Goal: Task Accomplishment & Management: Complete application form

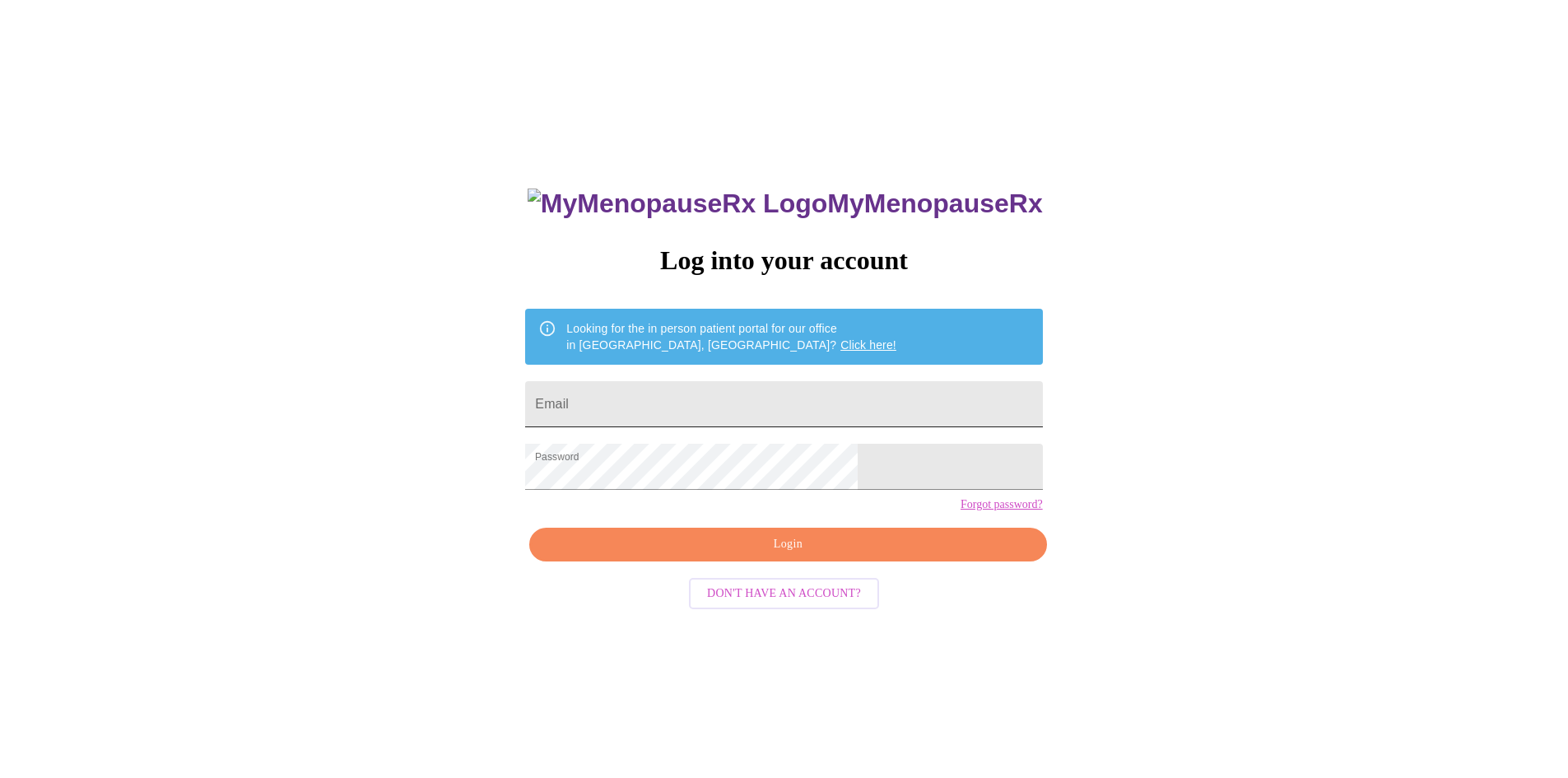
click at [706, 381] on input "Email" at bounding box center [783, 404] width 517 height 46
type input "[EMAIL_ADDRESS][DOMAIN_NAME]"
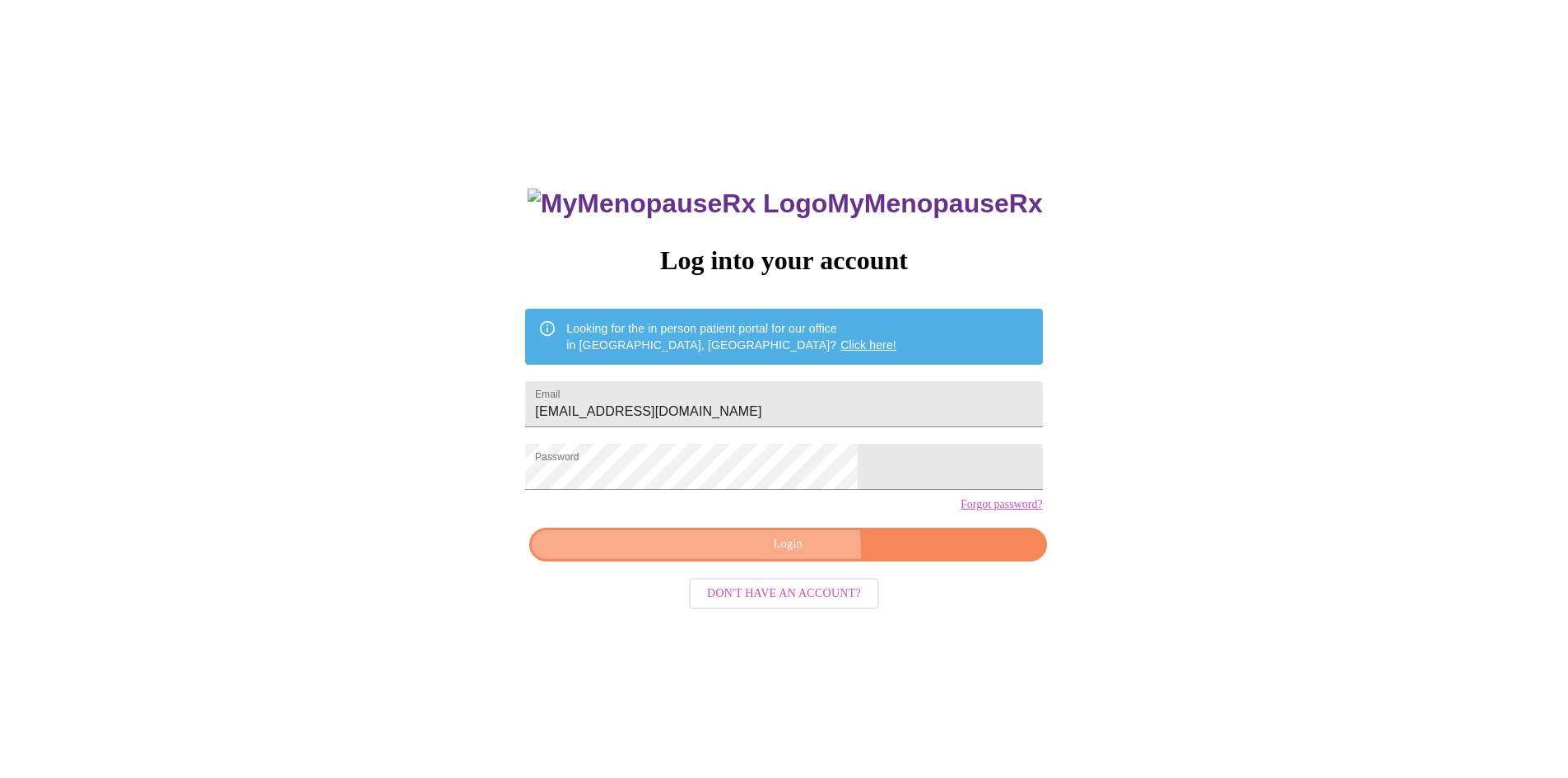
click at [768, 555] on span "Login" at bounding box center [787, 545] width 479 height 20
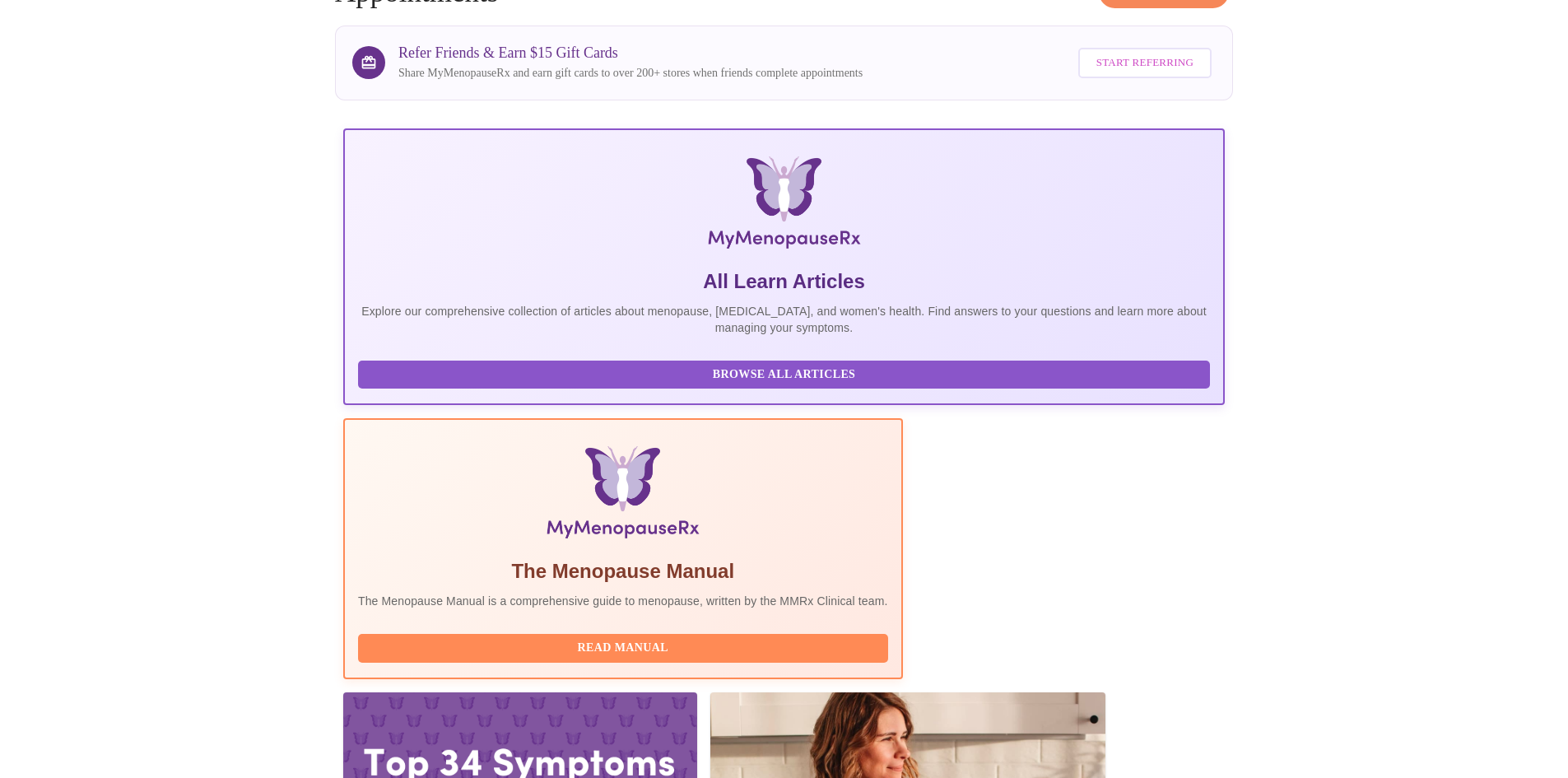
scroll to position [123, 0]
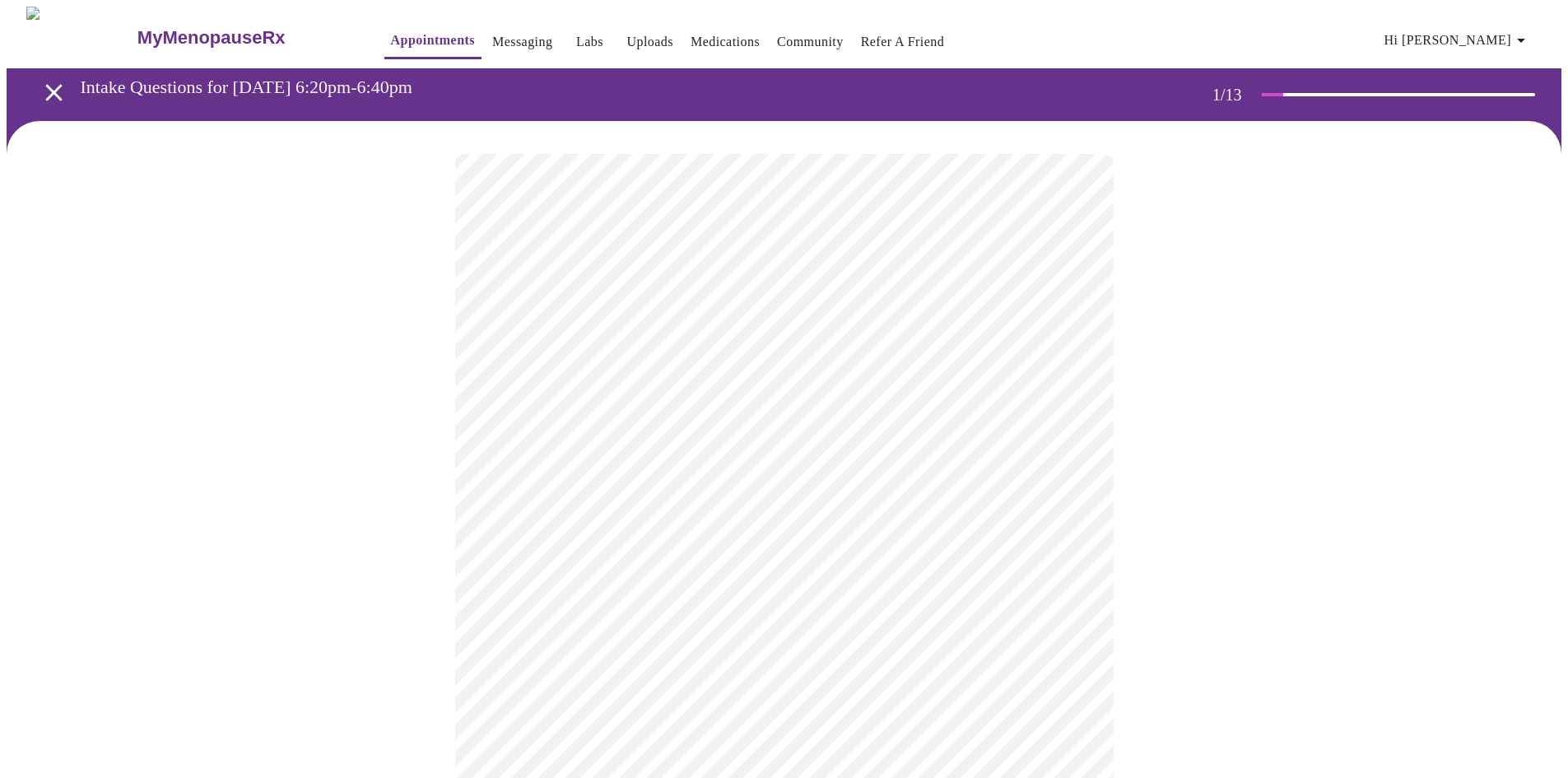
click at [847, 367] on body "MyMenopauseRx Appointments Messaging Labs Uploads Medications Community Refer a…" at bounding box center [784, 764] width 1554 height 1514
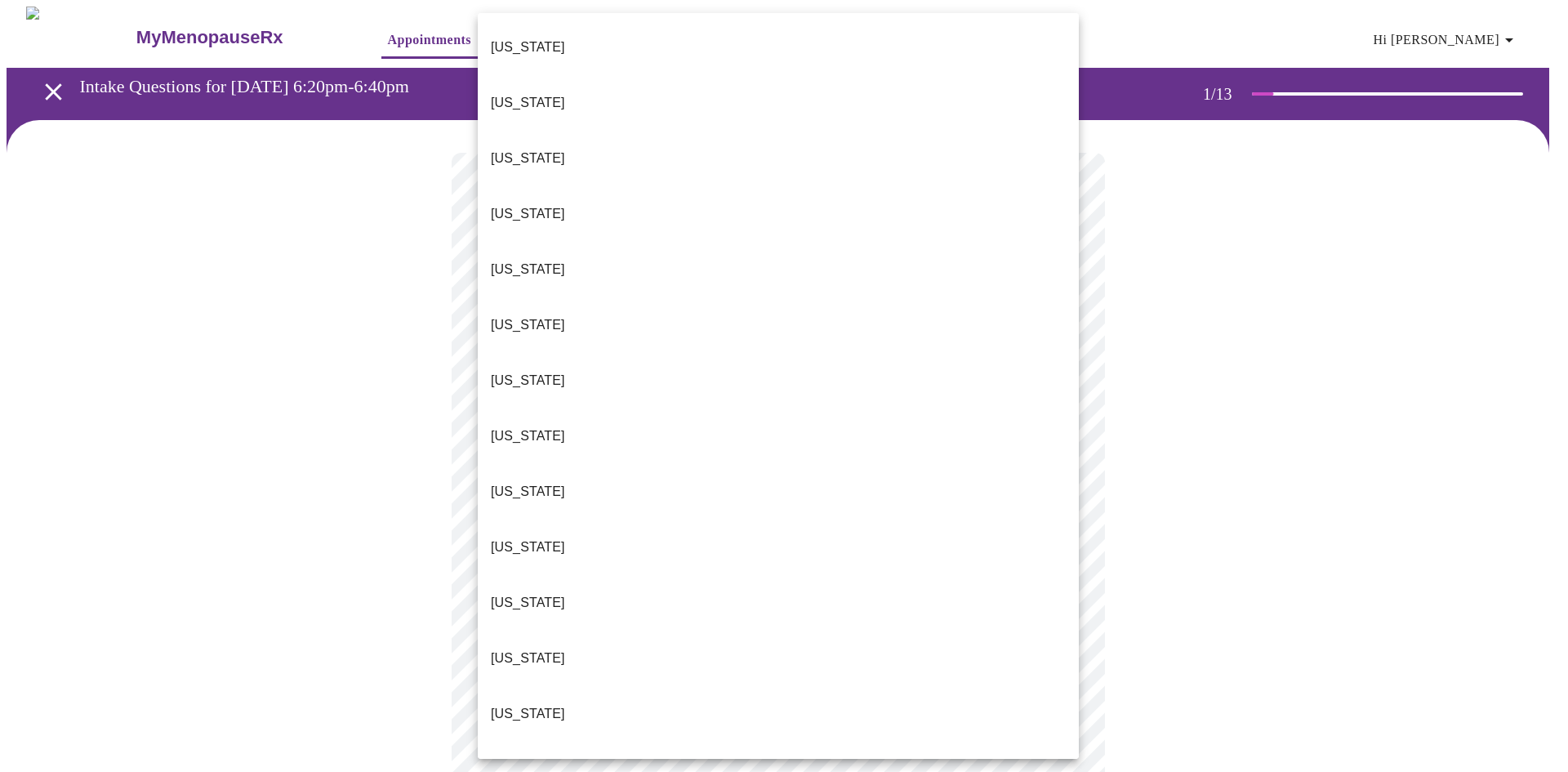
click at [841, 464] on li "[US_STATE]" at bounding box center [778, 492] width 601 height 55
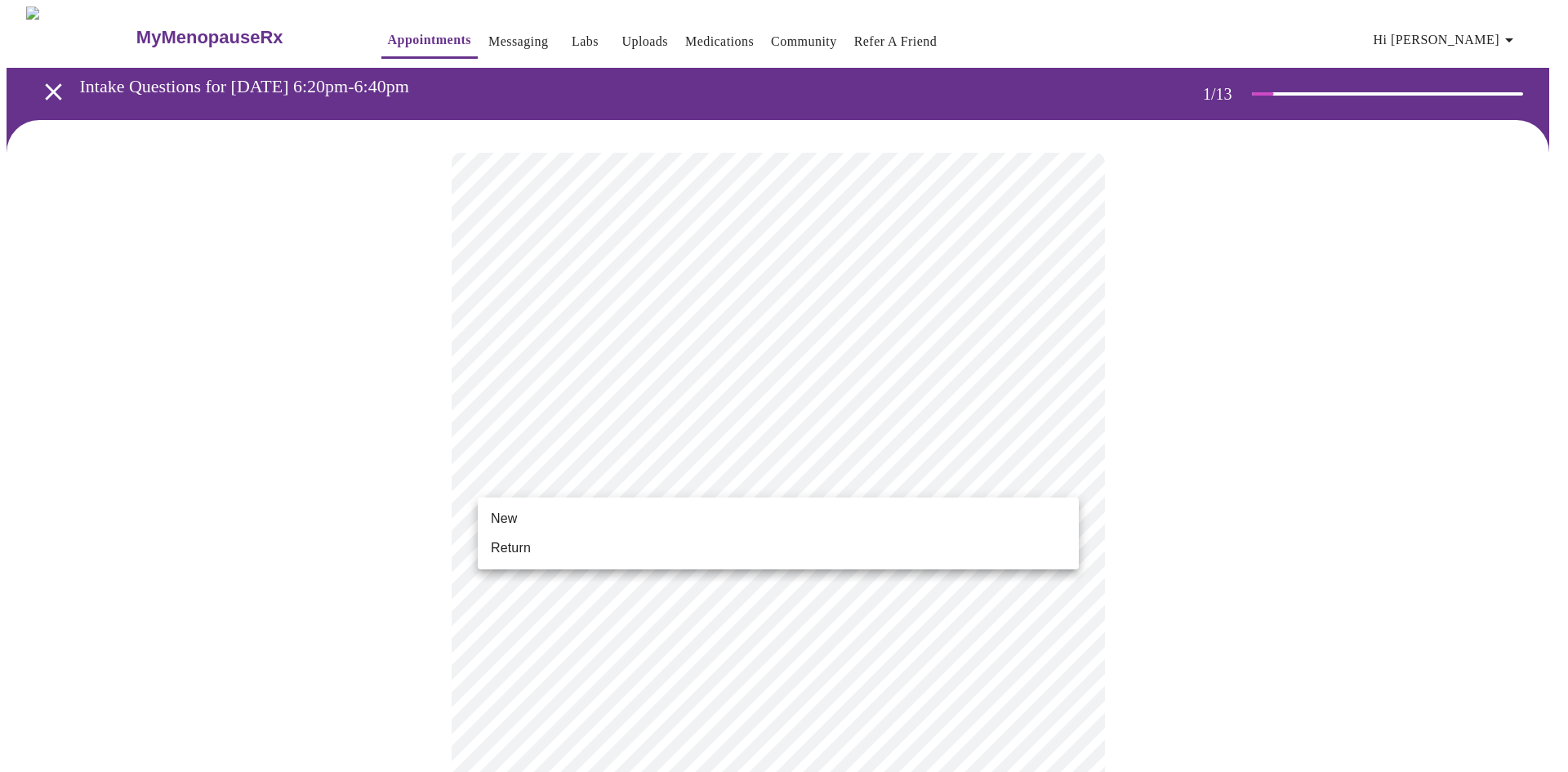
click at [782, 463] on body "MyMenopauseRx Appointments Messaging Labs Uploads Medications Community Refer a…" at bounding box center [784, 753] width 1555 height 1492
click at [767, 518] on li "New" at bounding box center [778, 518] width 601 height 29
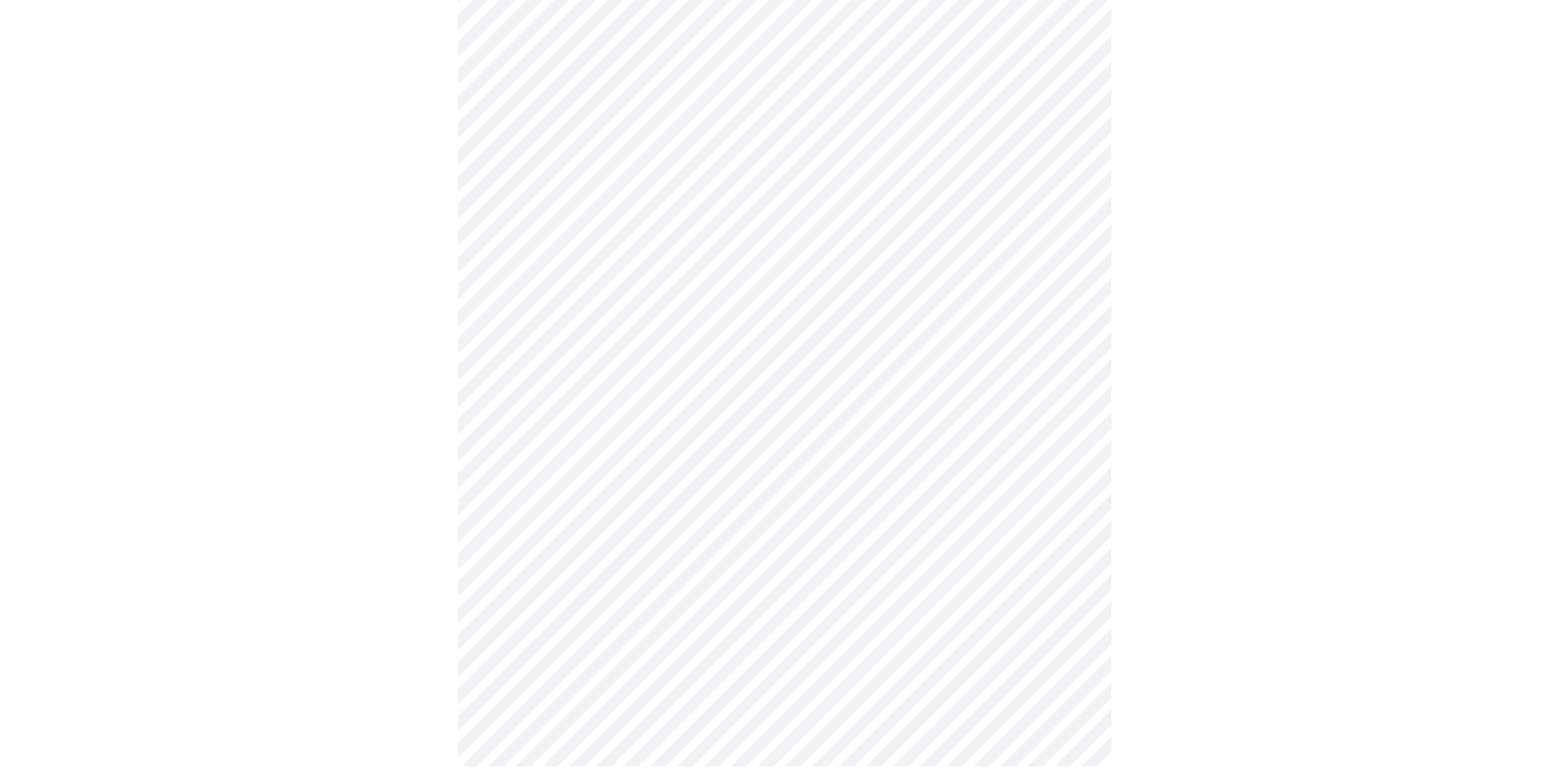
scroll to position [697, 0]
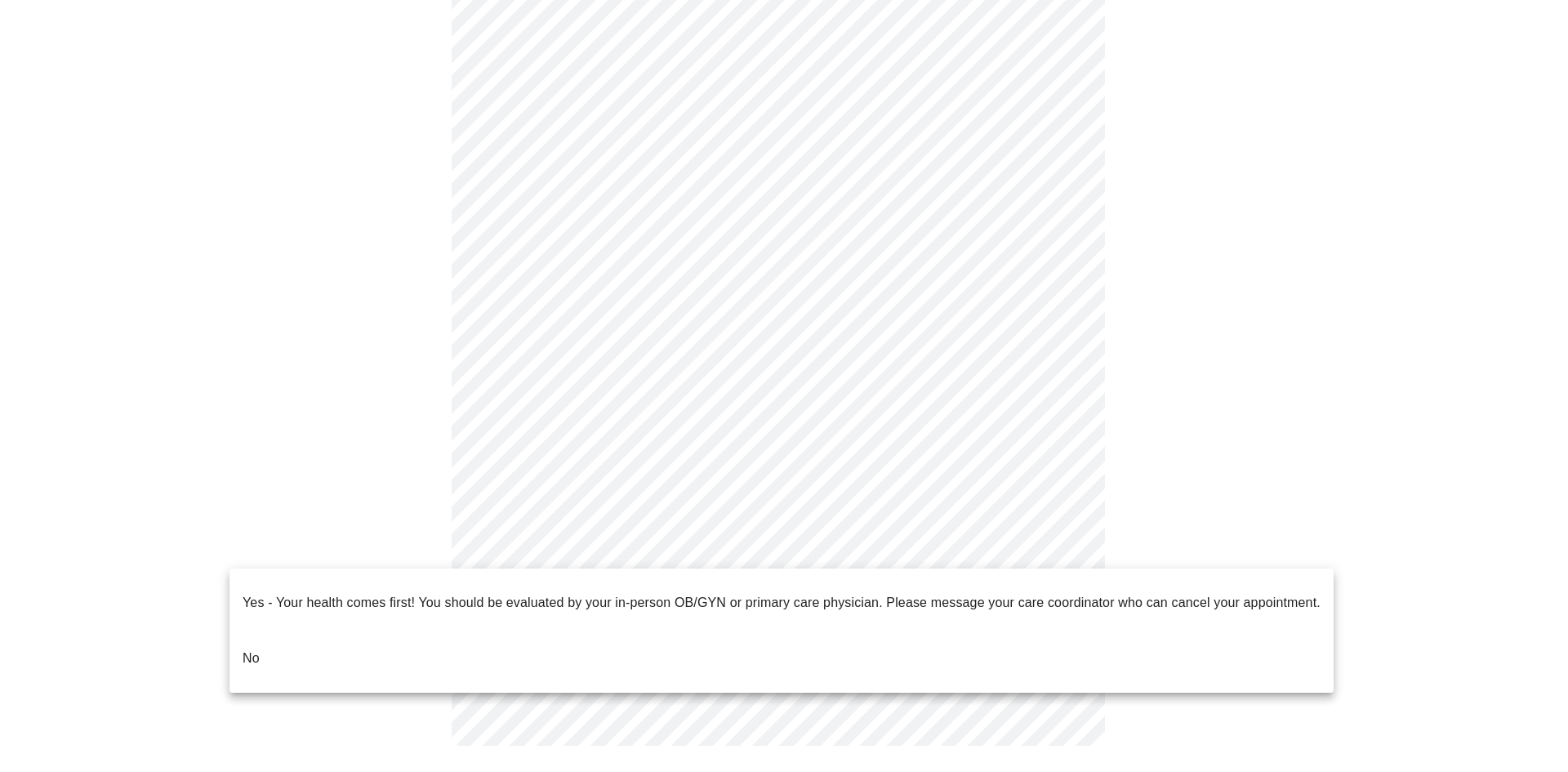
click at [962, 550] on body "MyMenopauseRx Appointments Messaging Labs Uploads Medications Community Refer a…" at bounding box center [784, 44] width 1555 height 1469
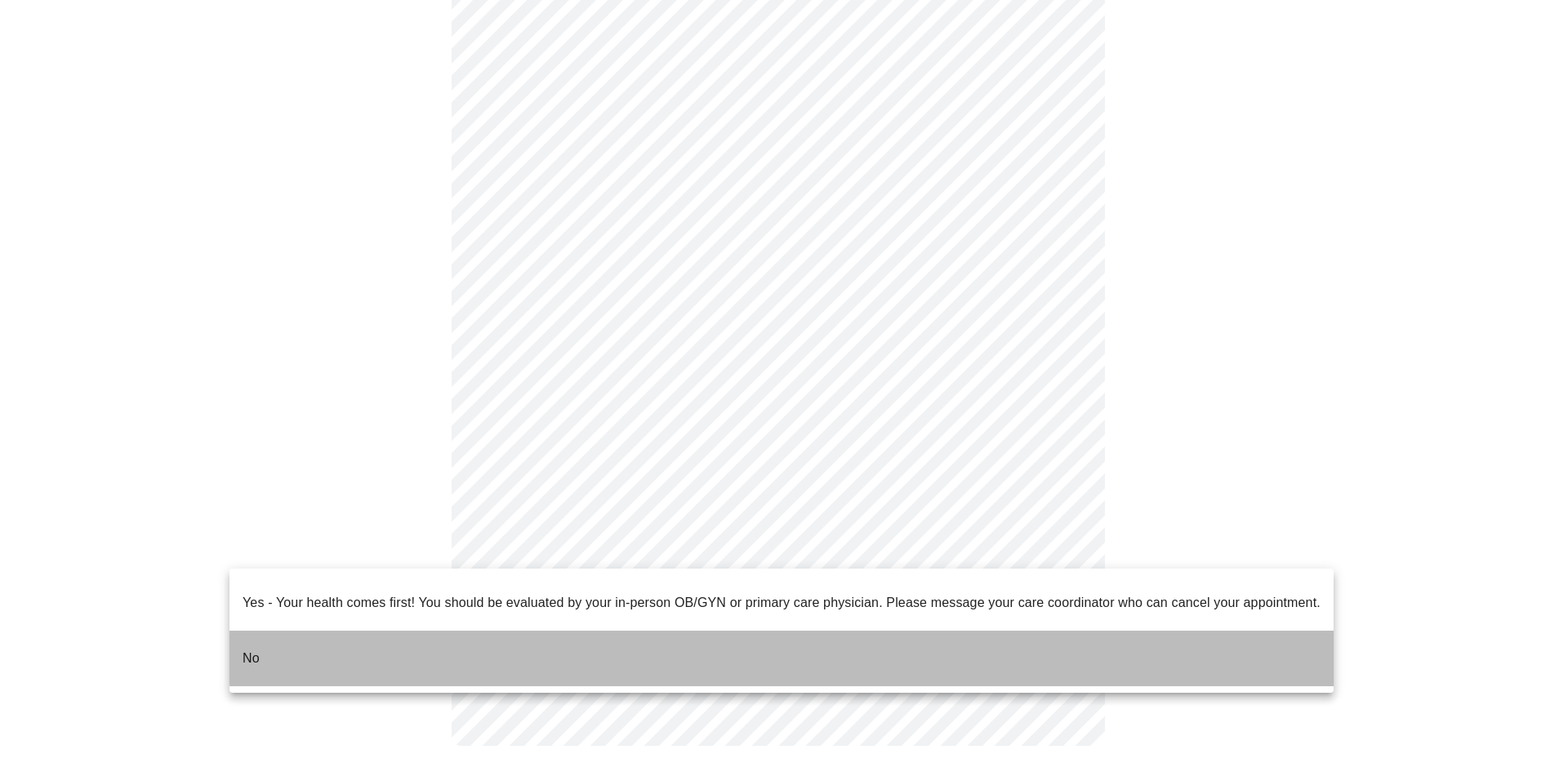
click at [938, 630] on li "No" at bounding box center [781, 658] width 1105 height 55
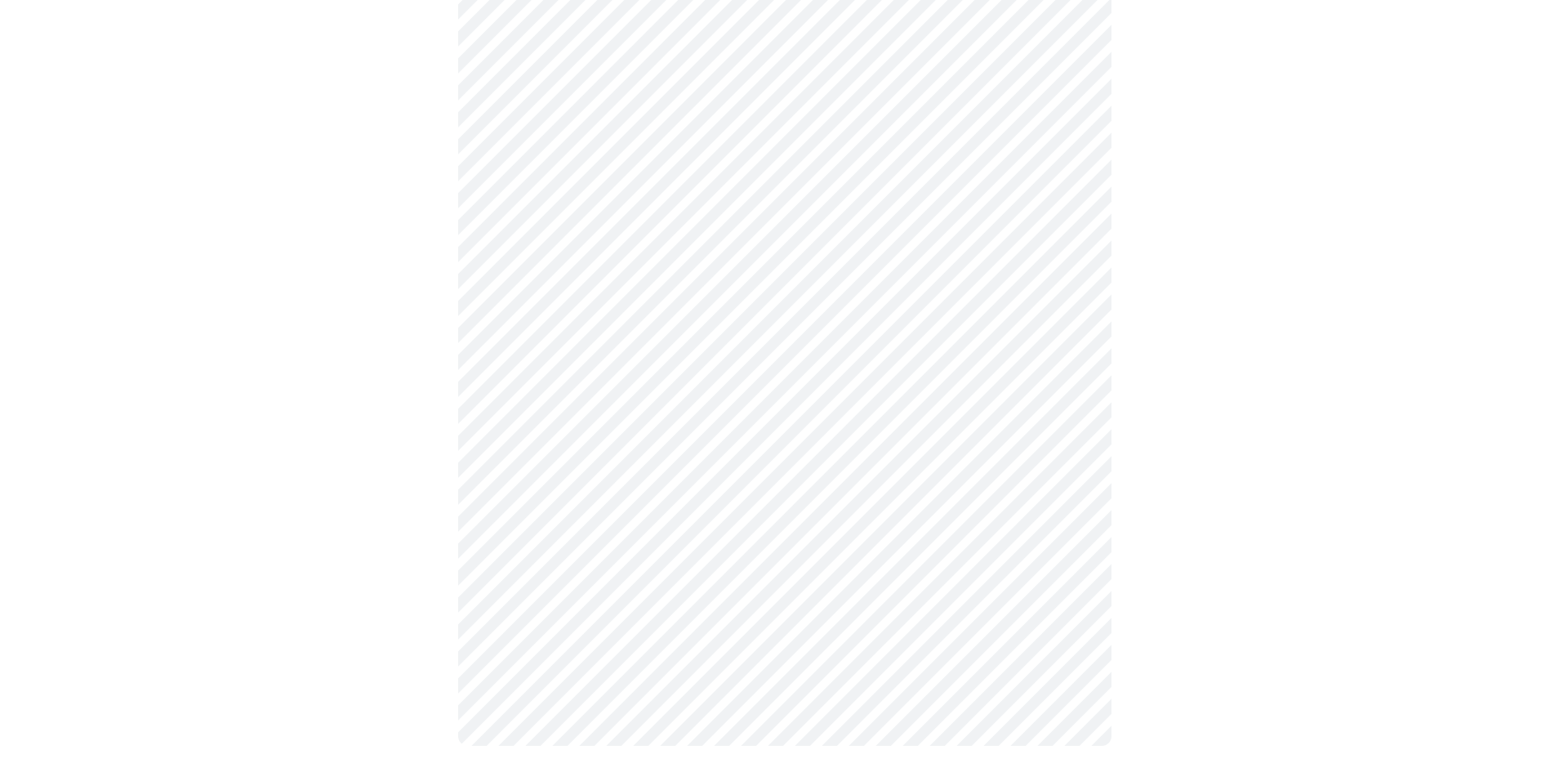
scroll to position [0, 0]
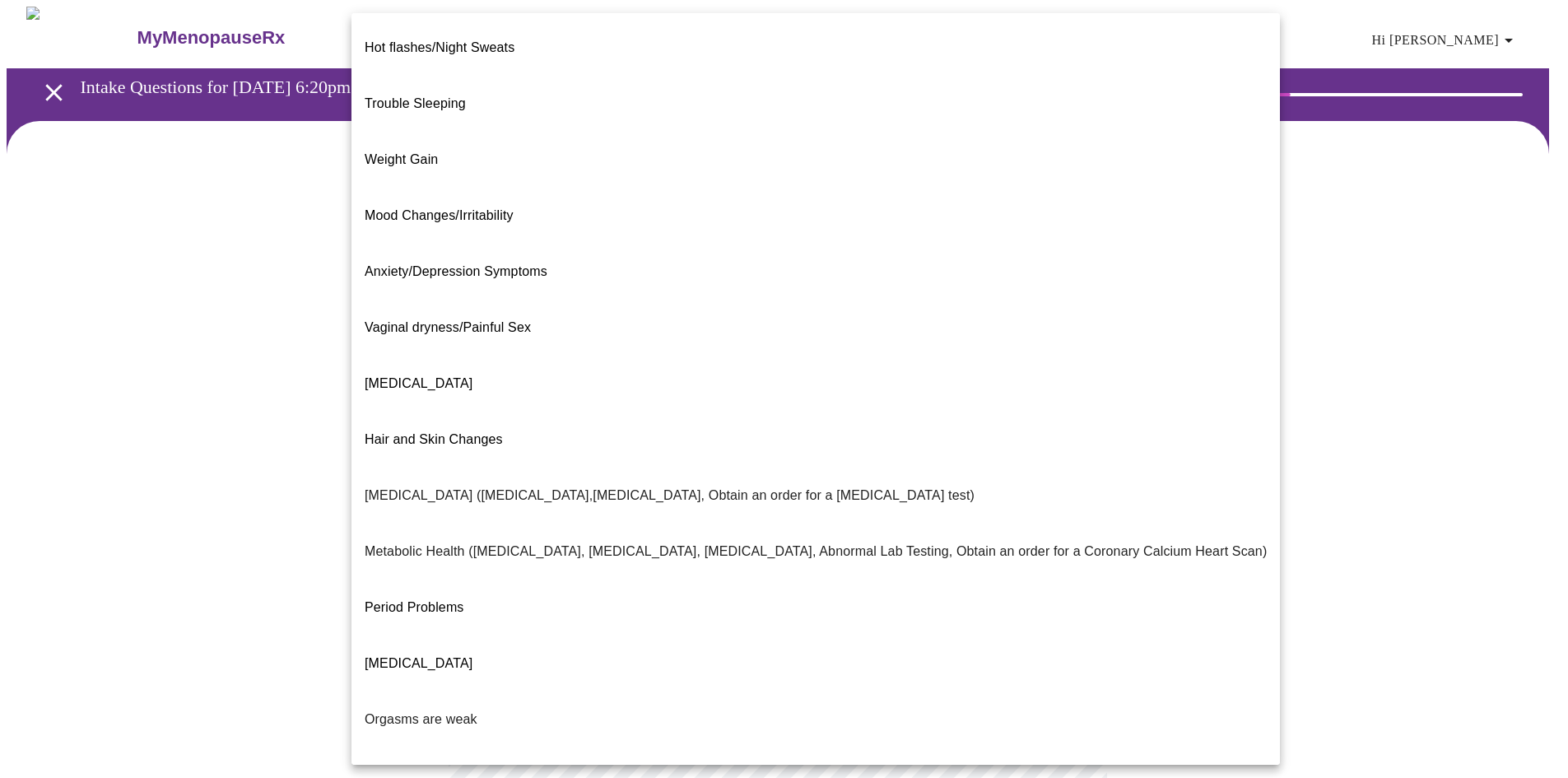
click at [907, 348] on body "MyMenopauseRx Appointments Messaging Labs Uploads Medications Community Refer a…" at bounding box center [784, 501] width 1554 height 989
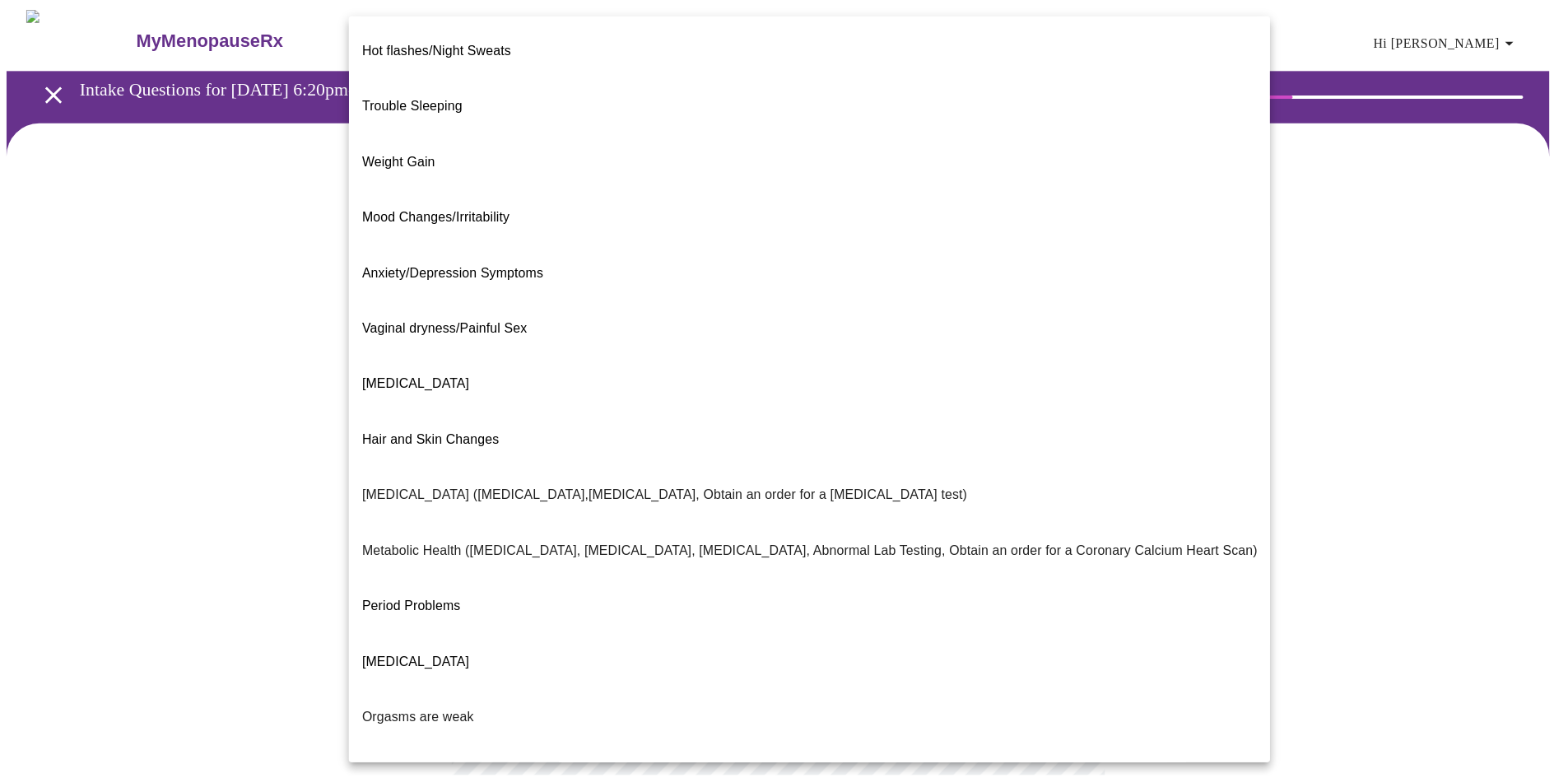
scroll to position [75, 0]
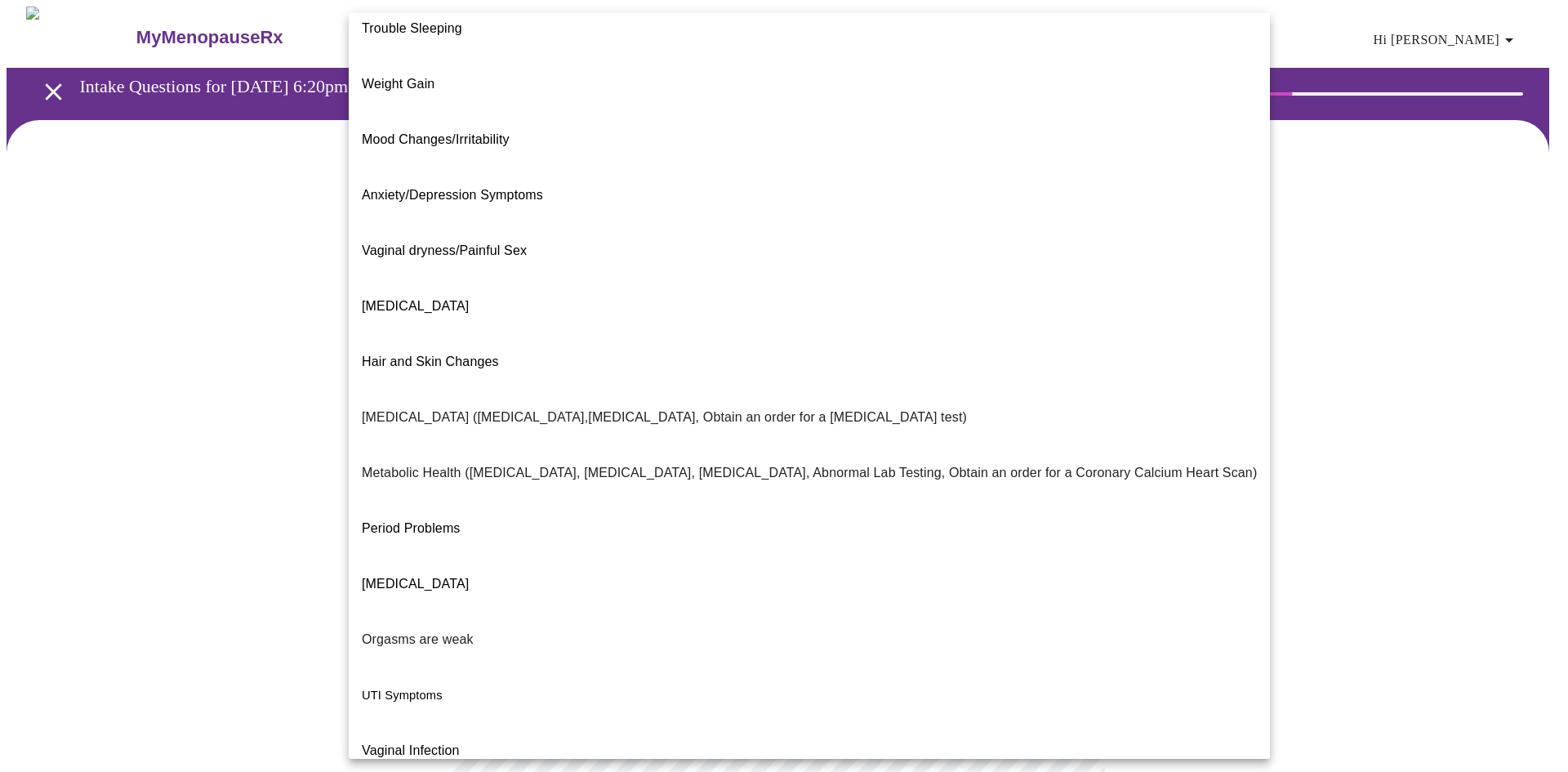
click at [300, 399] on div at bounding box center [784, 386] width 1568 height 772
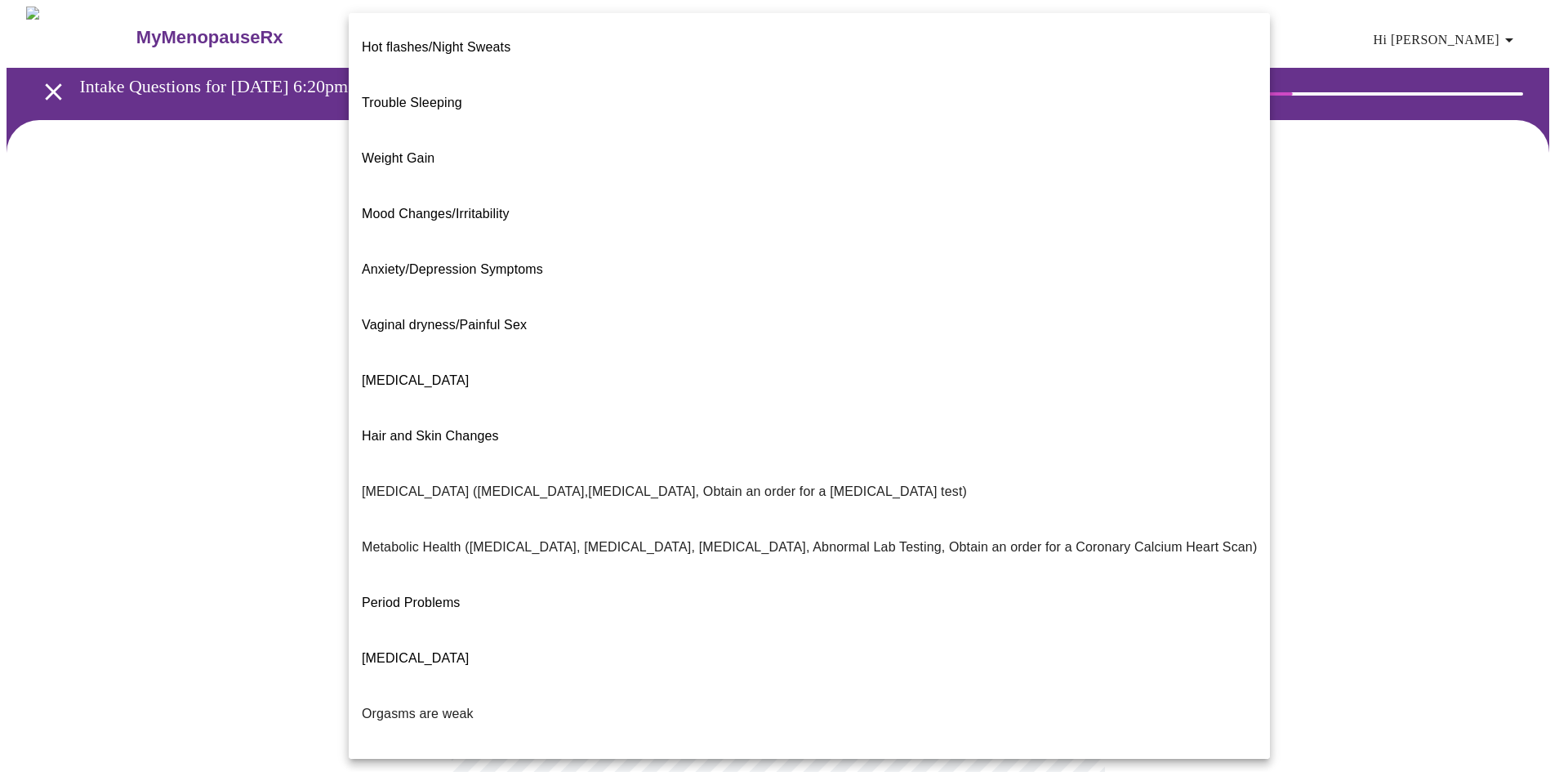
click at [564, 334] on body "MyMenopauseRx Appointments Messaging Labs Uploads Medications Community Refer a…" at bounding box center [784, 498] width 1555 height 982
click at [562, 186] on li "Mood Changes/Irritability" at bounding box center [810, 214] width 922 height 55
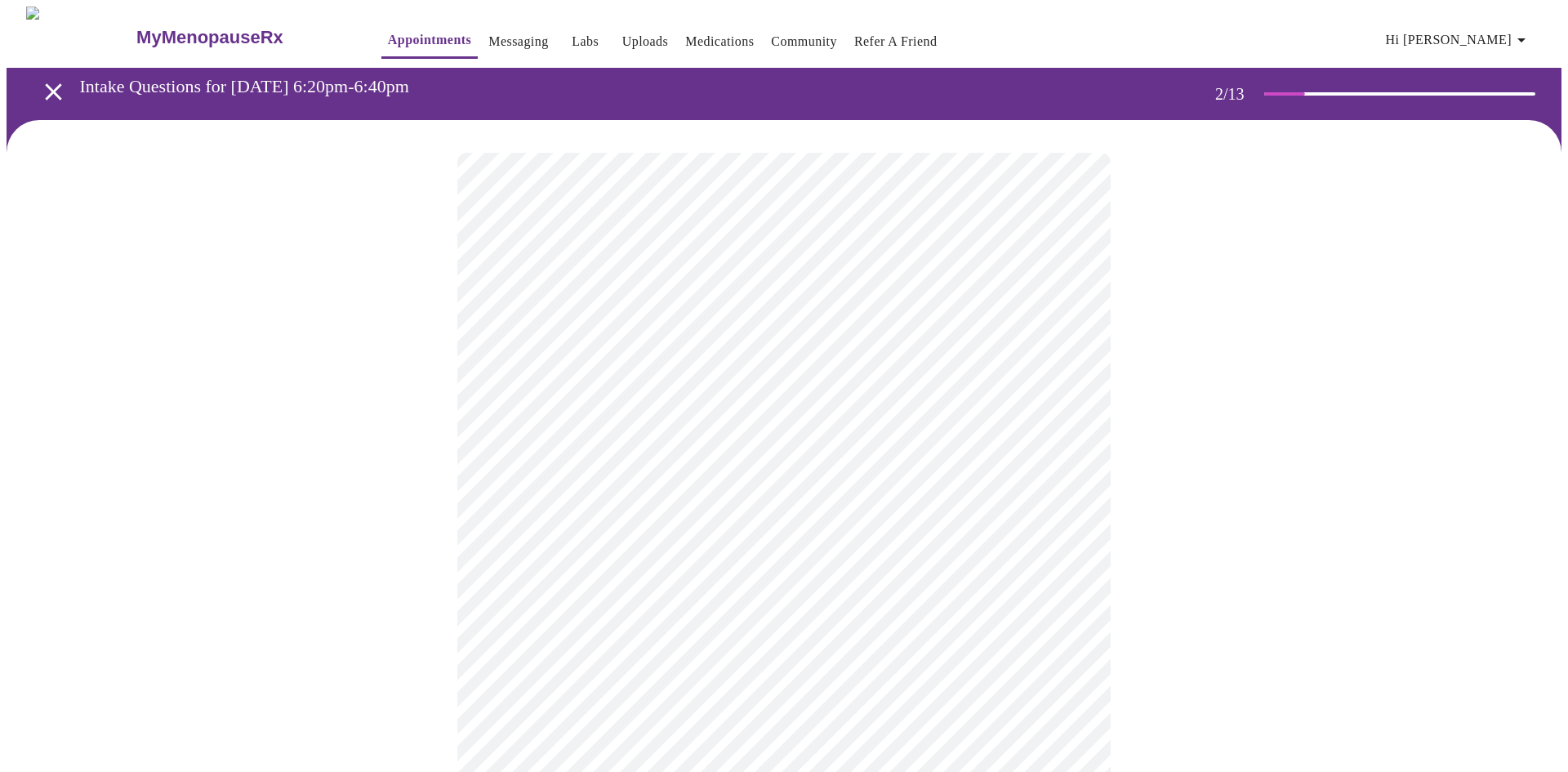
click at [697, 516] on body "MyMenopauseRx Appointments Messaging Labs Uploads Medications Community Refer a…" at bounding box center [784, 493] width 1555 height 972
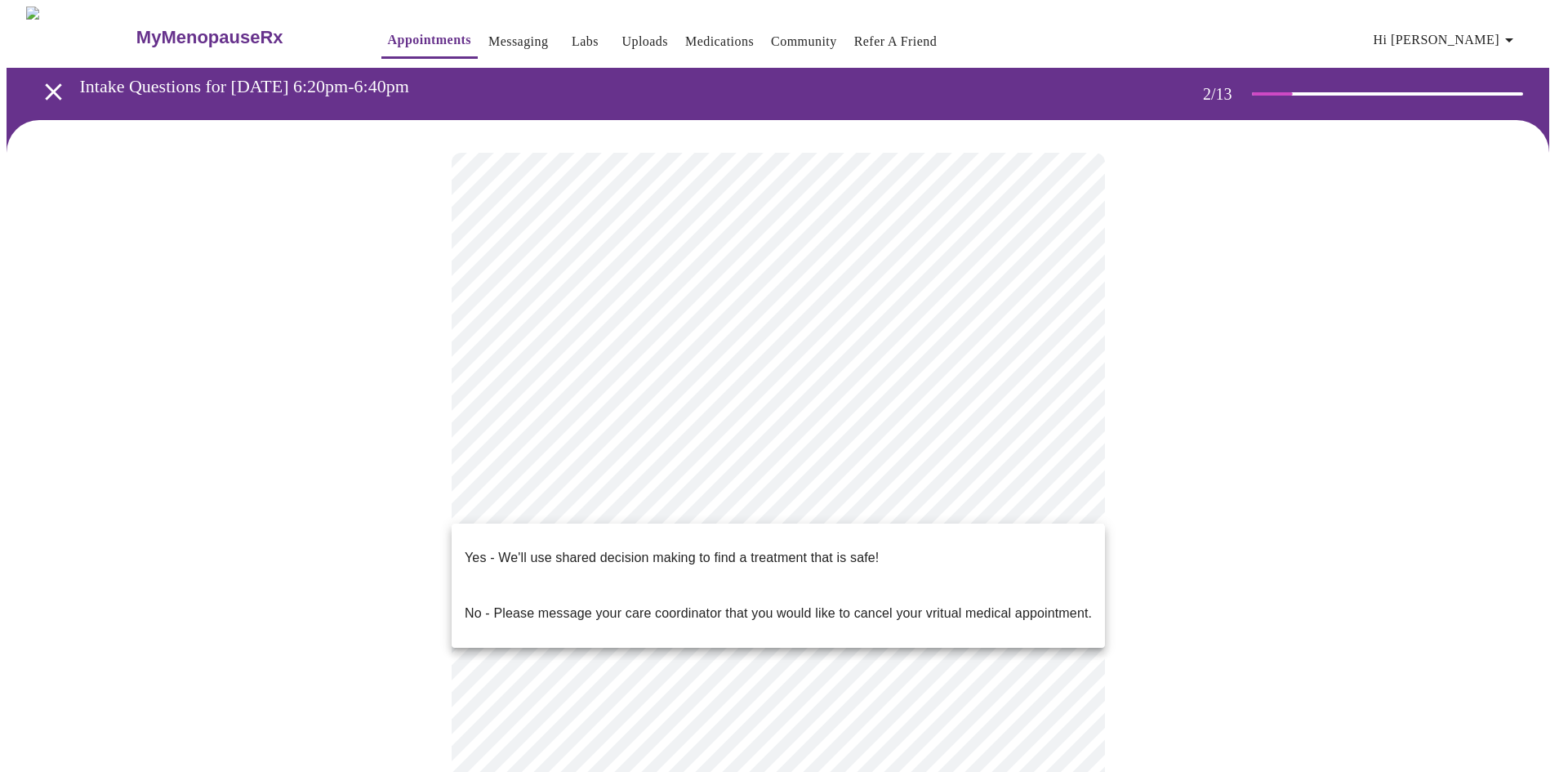
click at [698, 603] on p "No - Please message your care coordinator that you would like to cancel your vr…" at bounding box center [778, 613] width 627 height 19
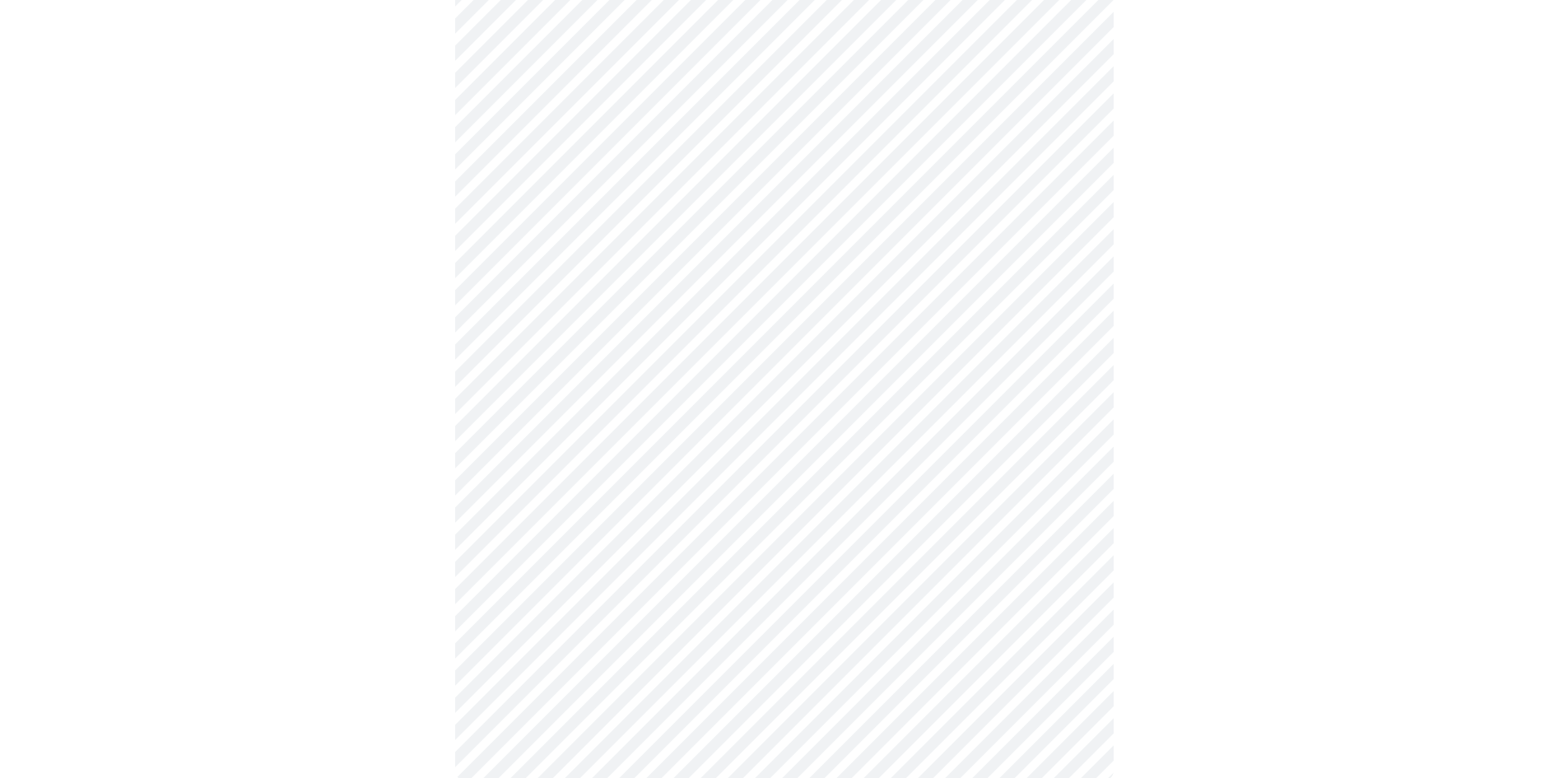
scroll to position [165, 0]
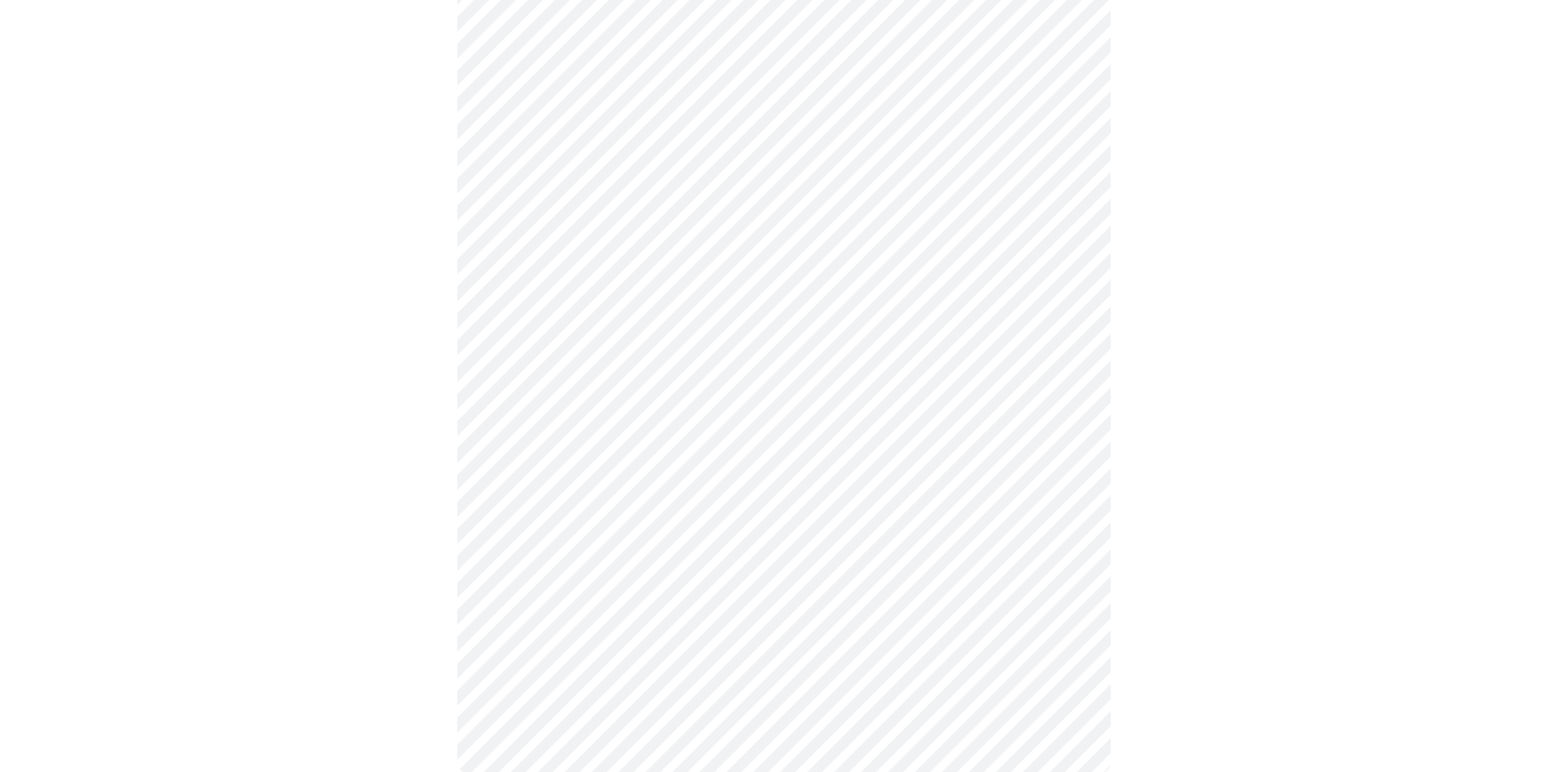
click at [693, 357] on body "MyMenopauseRx Appointments Messaging Labs Uploads Medications Community Refer a…" at bounding box center [784, 324] width 1555 height 962
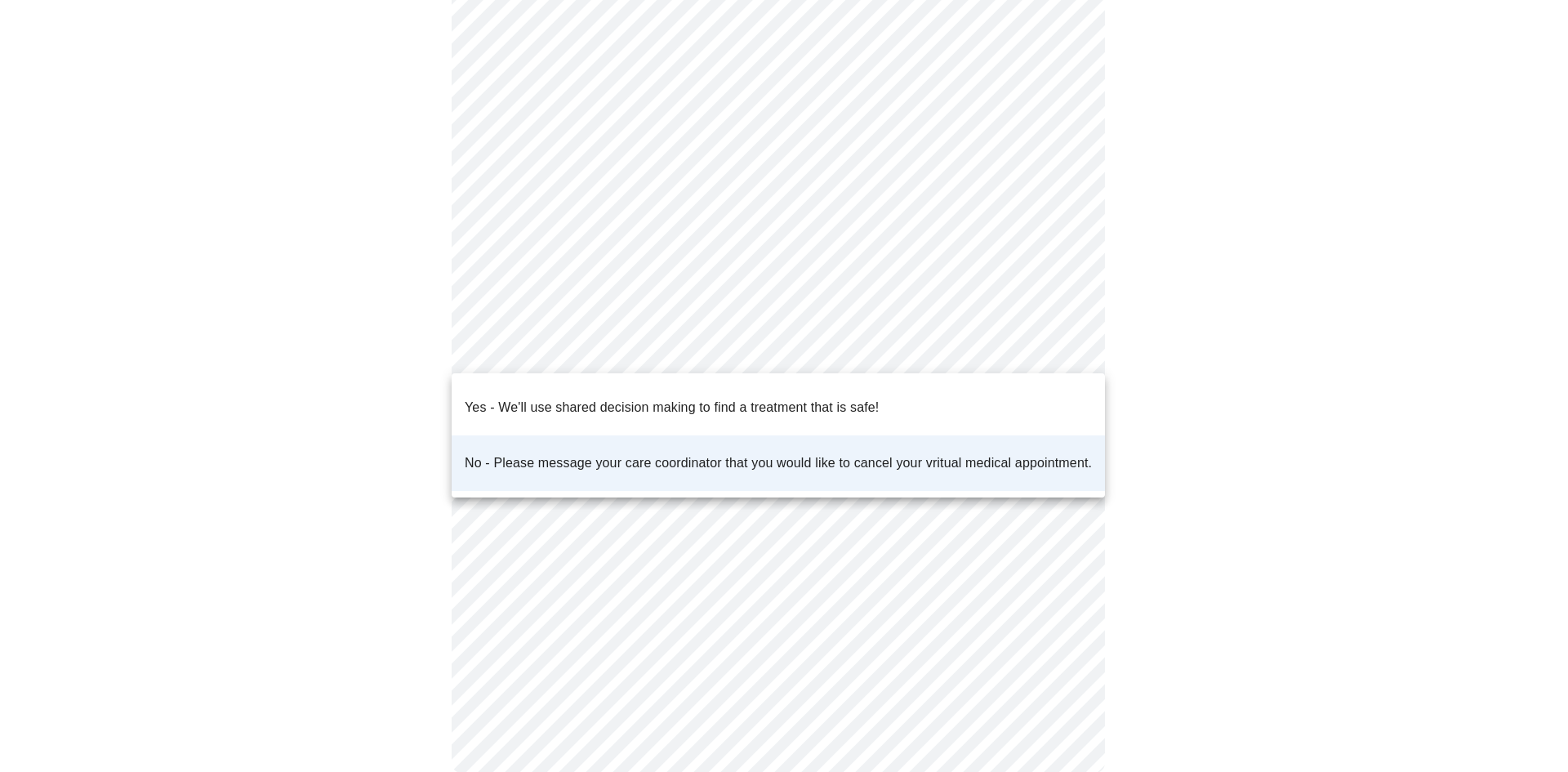
click at [693, 398] on p "Yes - We'll use shared decision making to find a treatment that is safe!" at bounding box center [672, 407] width 414 height 19
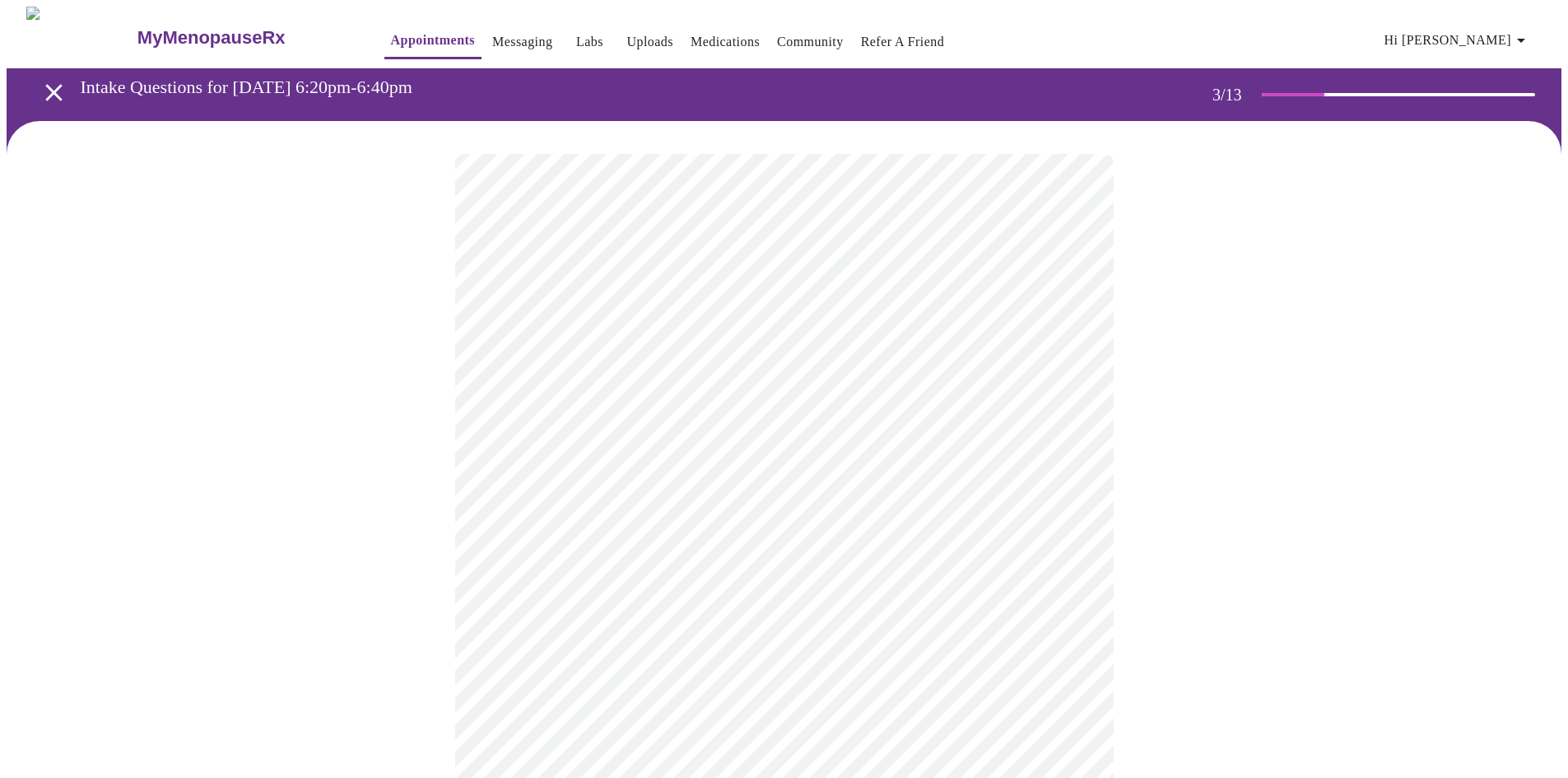
scroll to position [82, 0]
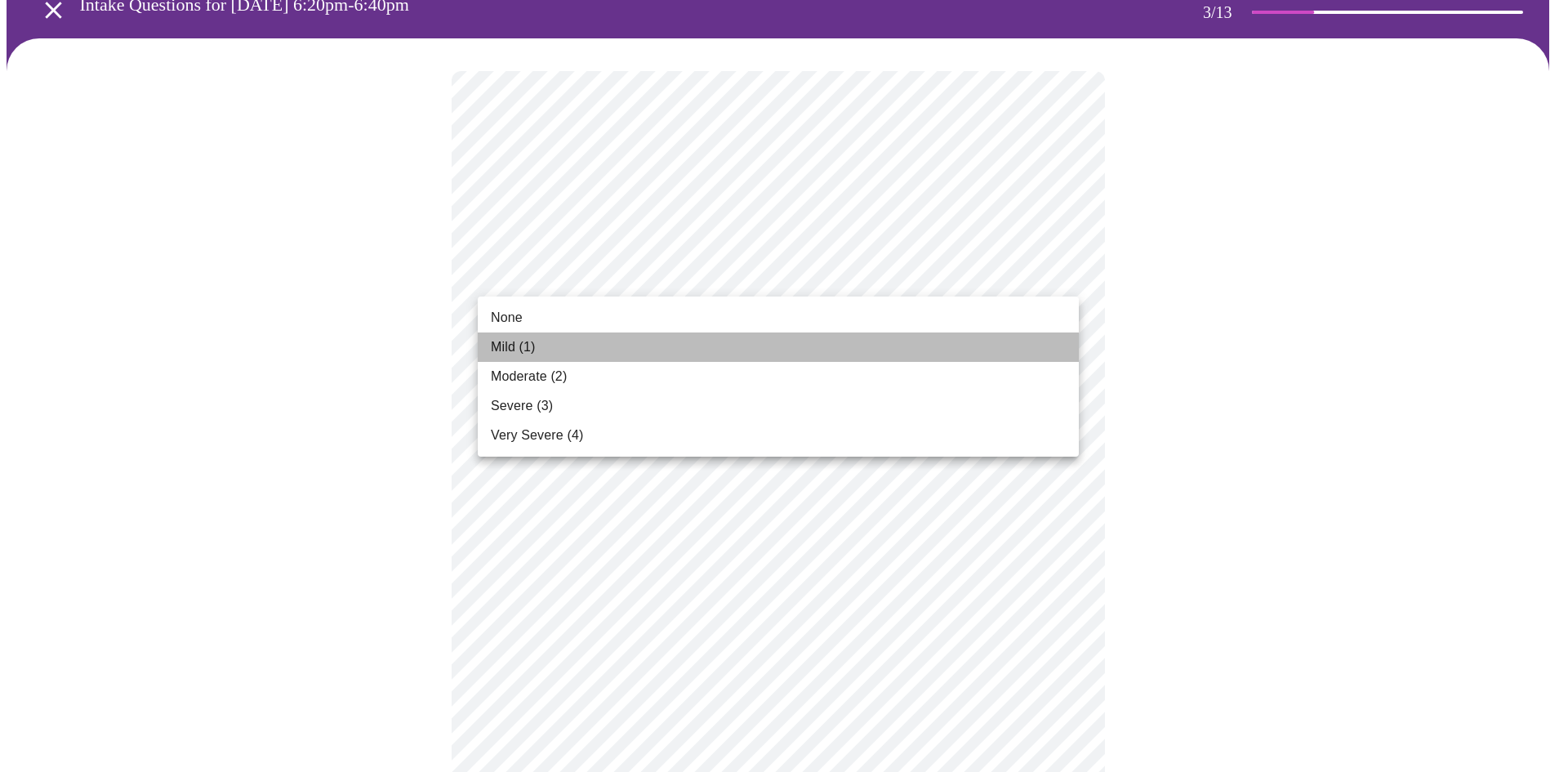
click at [800, 336] on li "Mild (1)" at bounding box center [778, 347] width 601 height 29
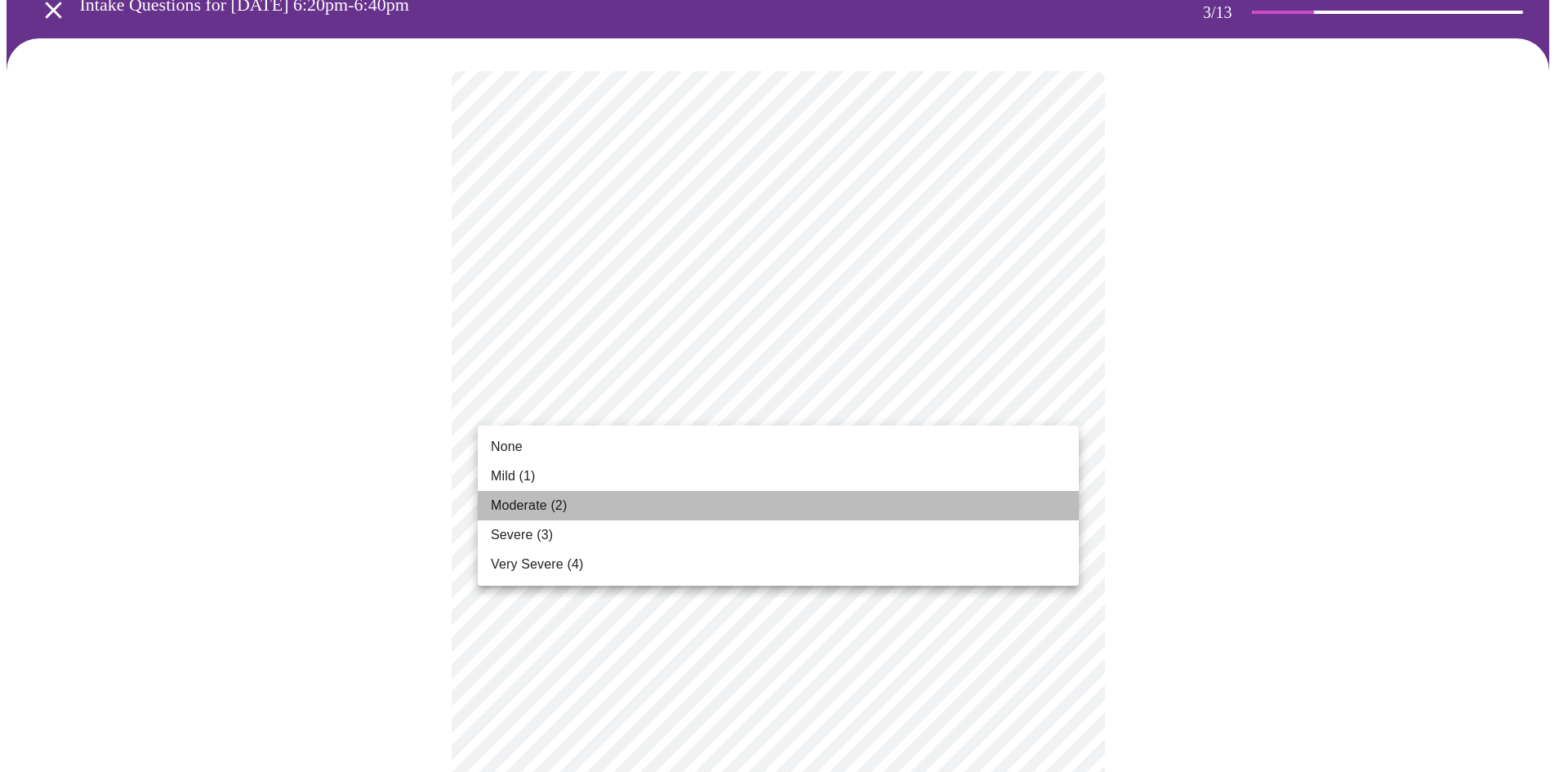
click at [779, 495] on li "Moderate (2)" at bounding box center [778, 505] width 601 height 29
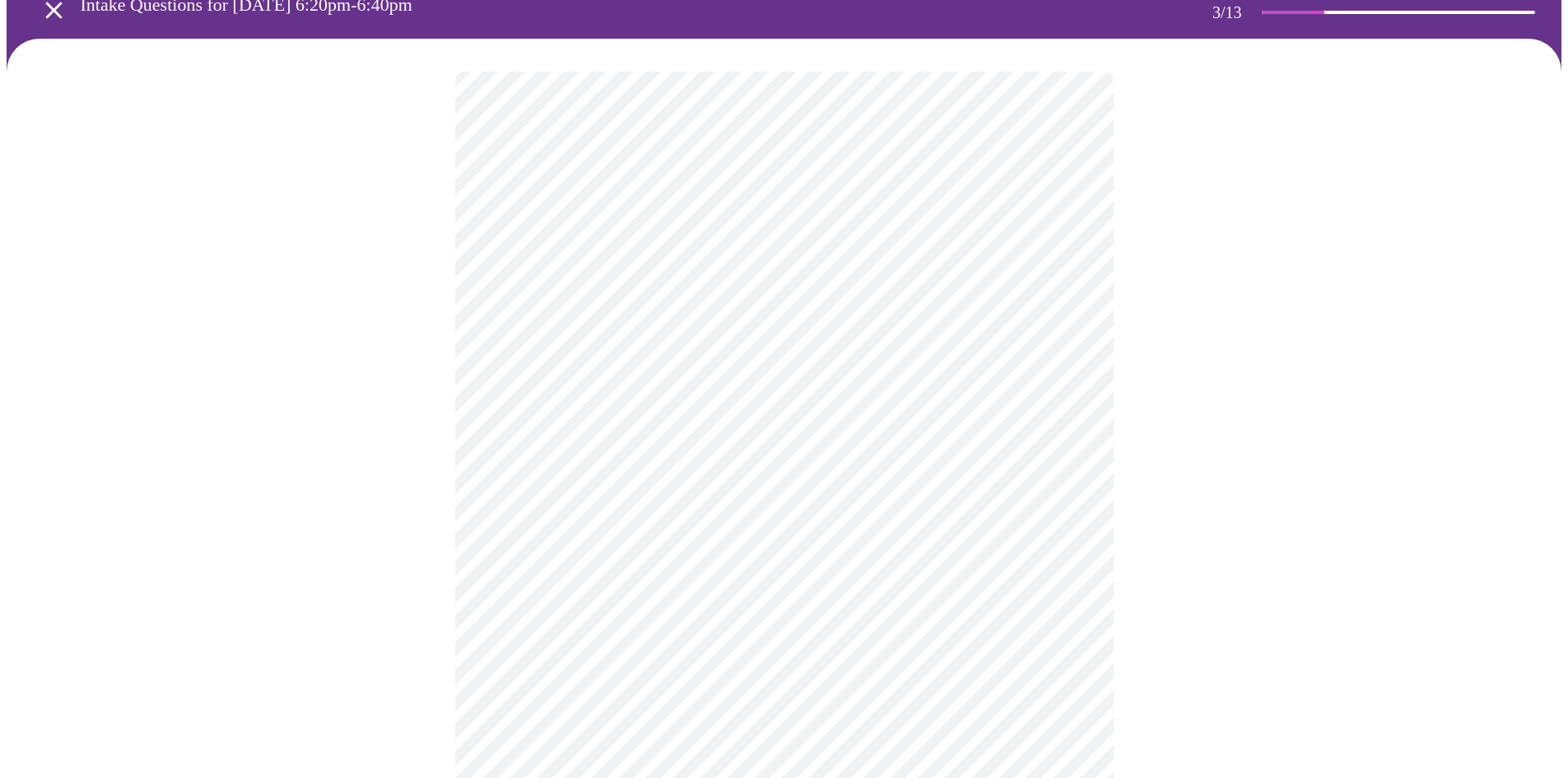
scroll to position [165, 0]
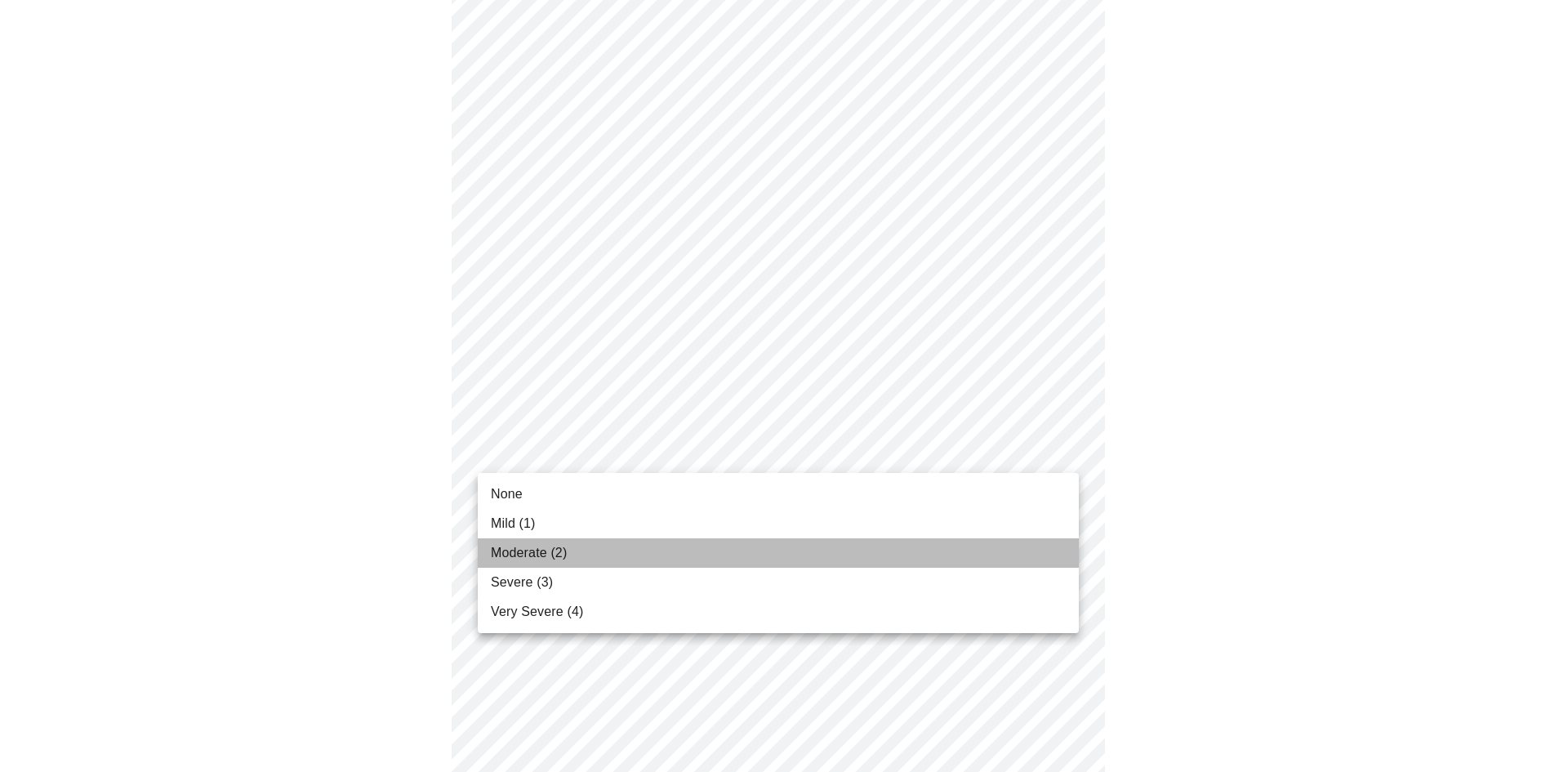
click at [745, 553] on li "Moderate (2)" at bounding box center [778, 552] width 601 height 29
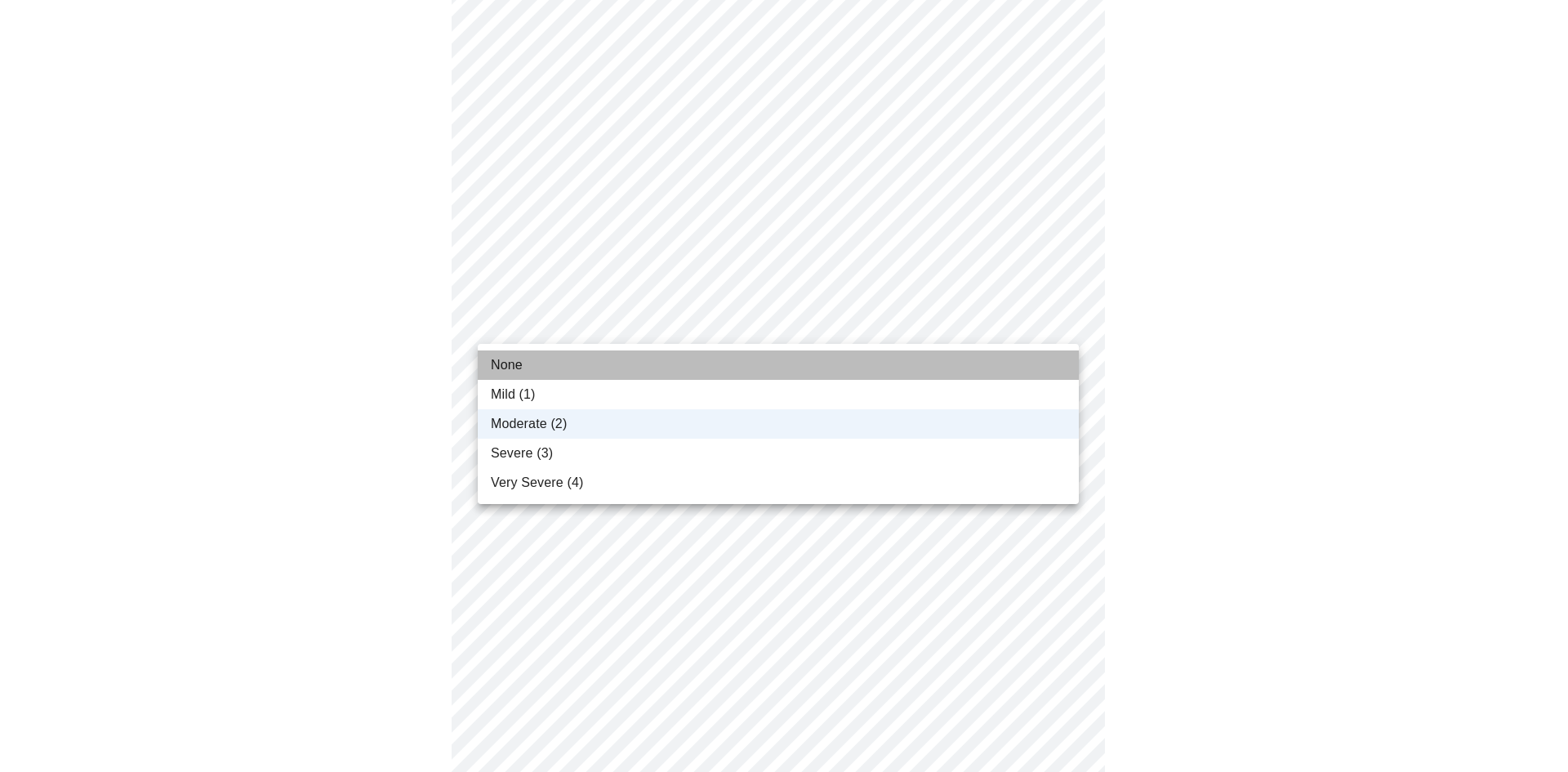
click at [765, 362] on li "None" at bounding box center [778, 364] width 601 height 29
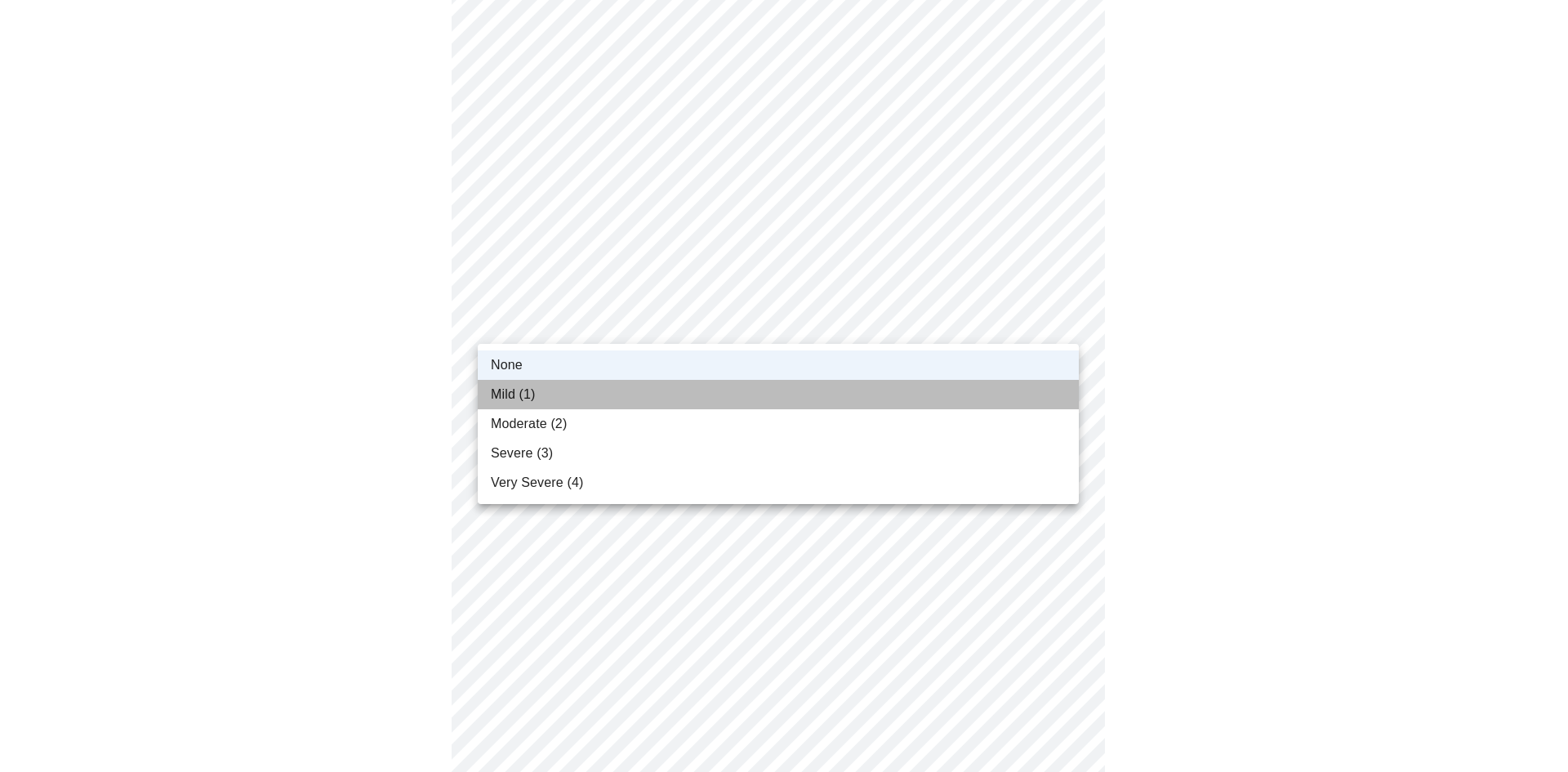
click at [766, 383] on li "Mild (1)" at bounding box center [778, 394] width 601 height 29
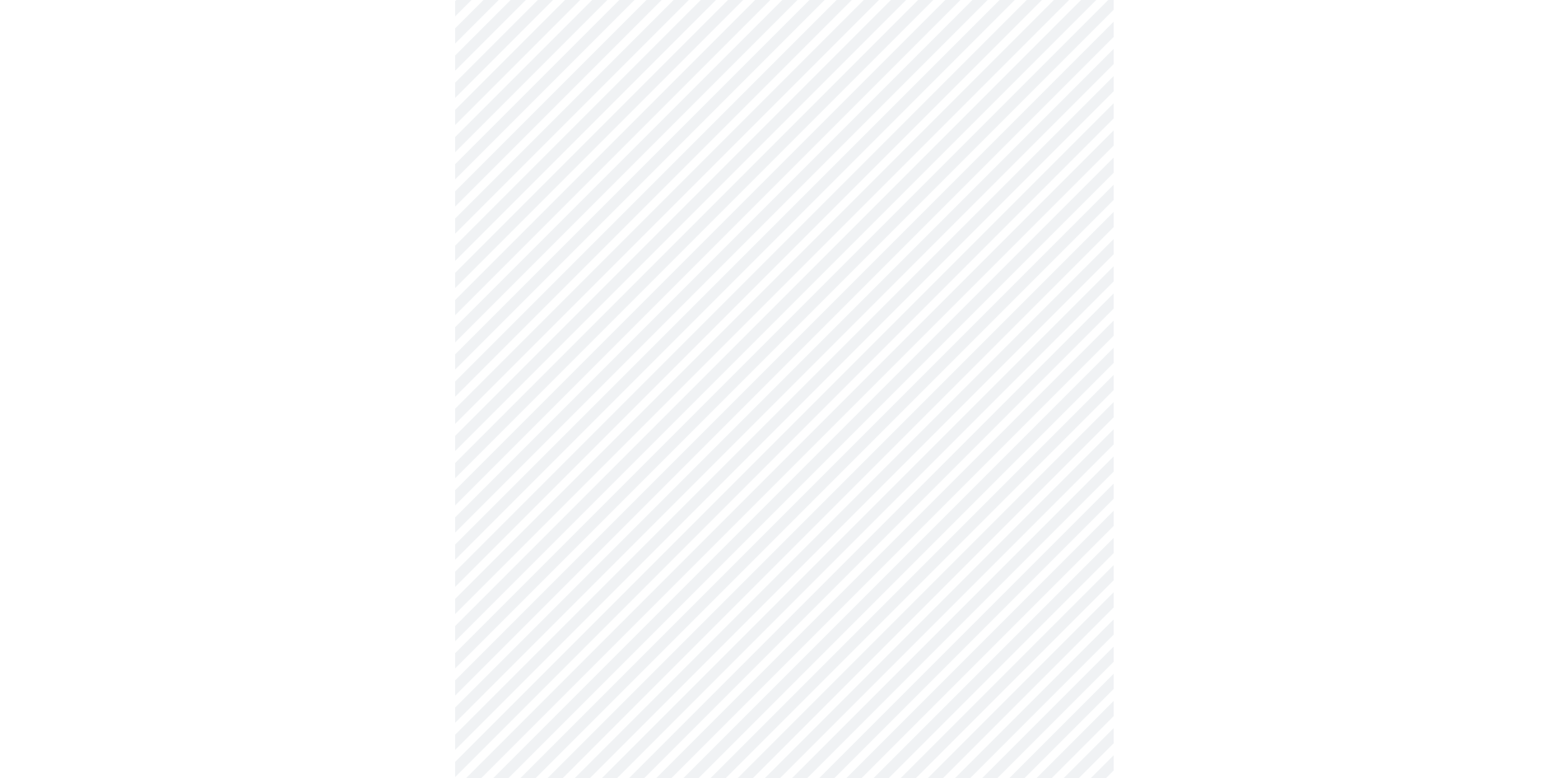
scroll to position [329, 0]
click at [783, 403] on body "MyMenopauseRx Appointments Messaging Labs Uploads Medications Community Refer a…" at bounding box center [784, 737] width 1554 height 2120
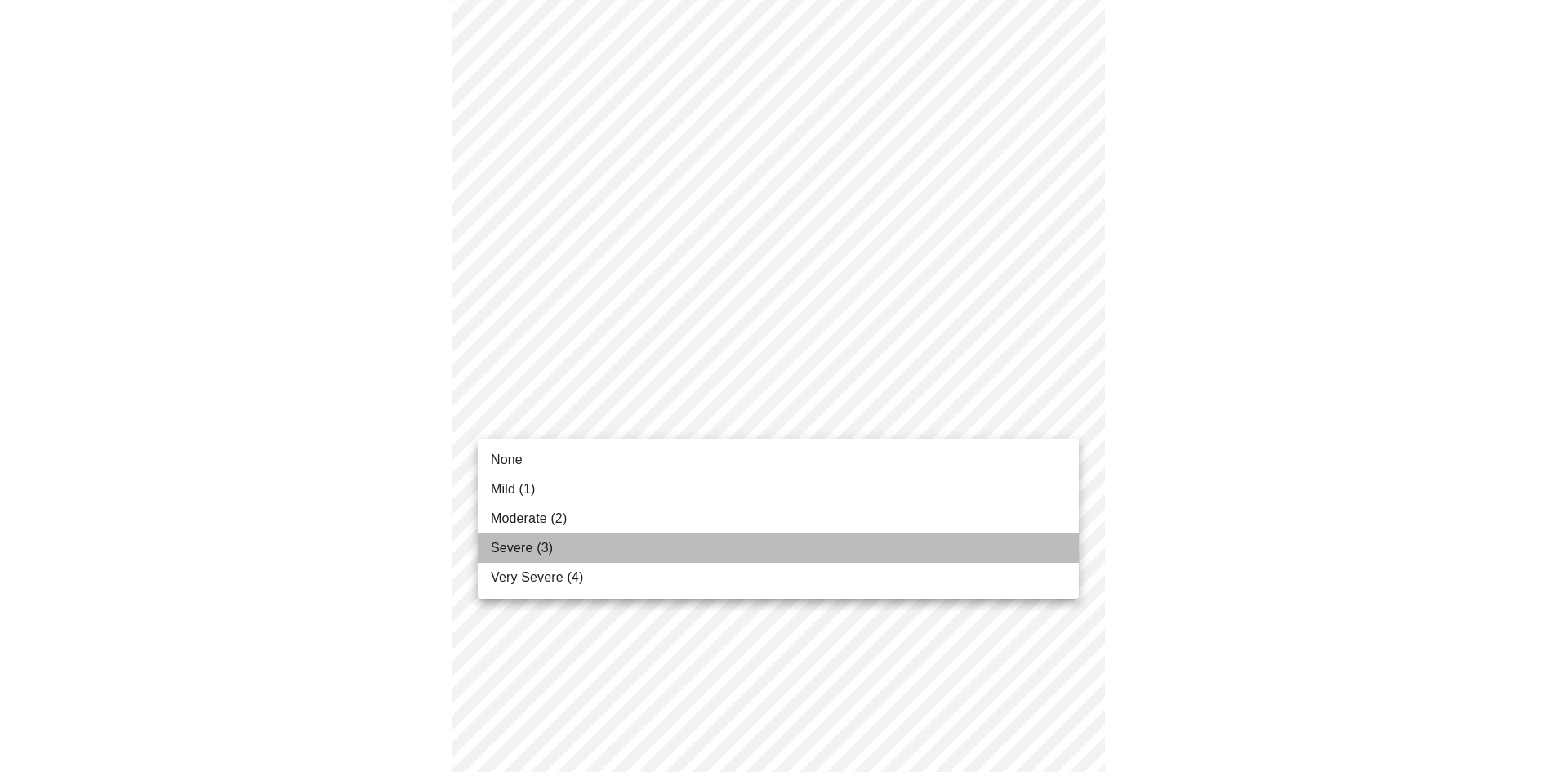
click at [765, 537] on li "Severe (3)" at bounding box center [778, 547] width 601 height 29
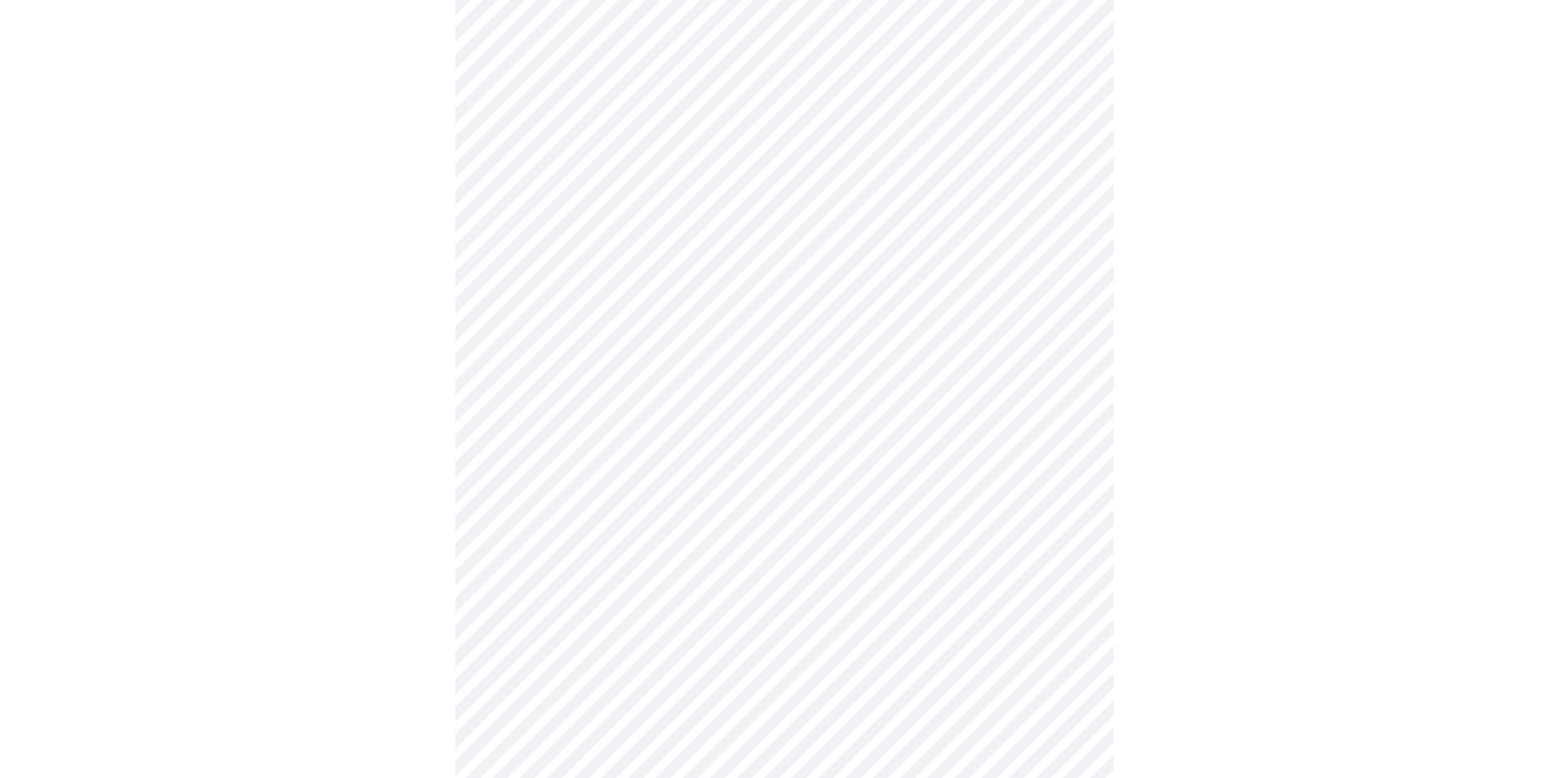
scroll to position [576, 0]
click at [787, 294] on body "MyMenopauseRx Appointments Messaging Labs Uploads Medications Community Refer a…" at bounding box center [784, 479] width 1554 height 2097
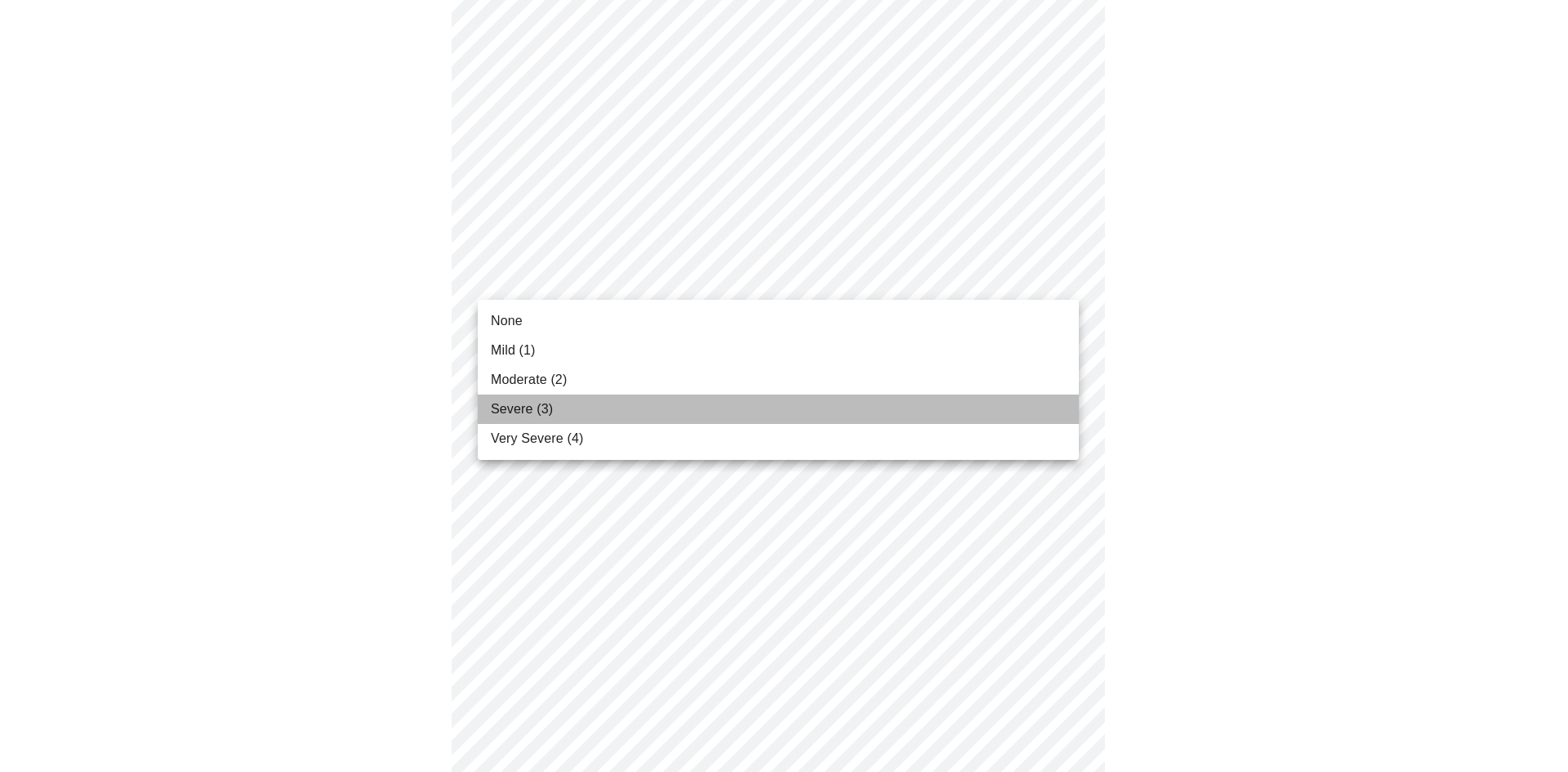
click at [767, 399] on li "Severe (3)" at bounding box center [778, 409] width 601 height 29
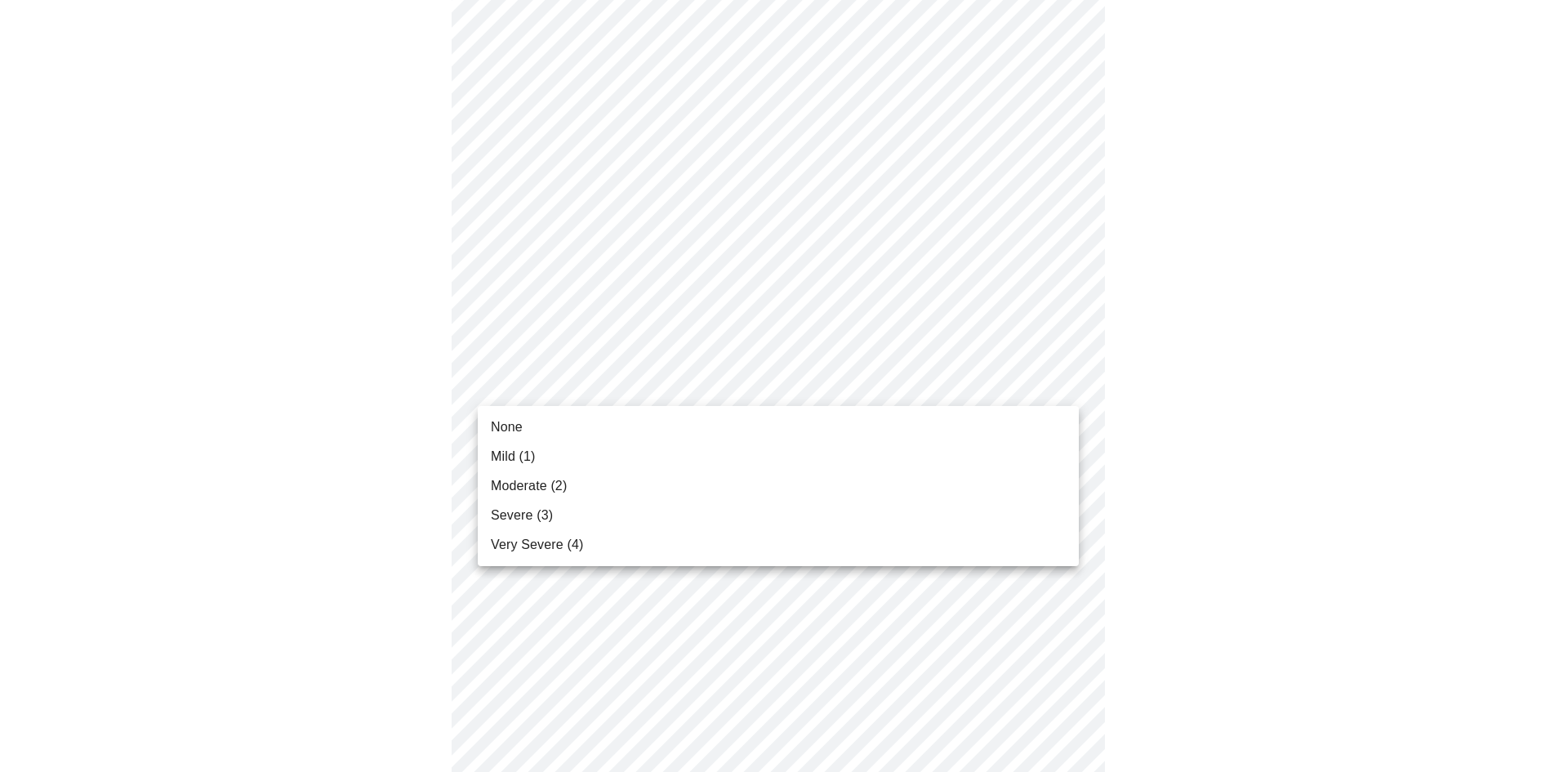
click at [767, 399] on body "MyMenopauseRx Appointments Messaging Labs Uploads Medications Community Refer a…" at bounding box center [784, 464] width 1555 height 2058
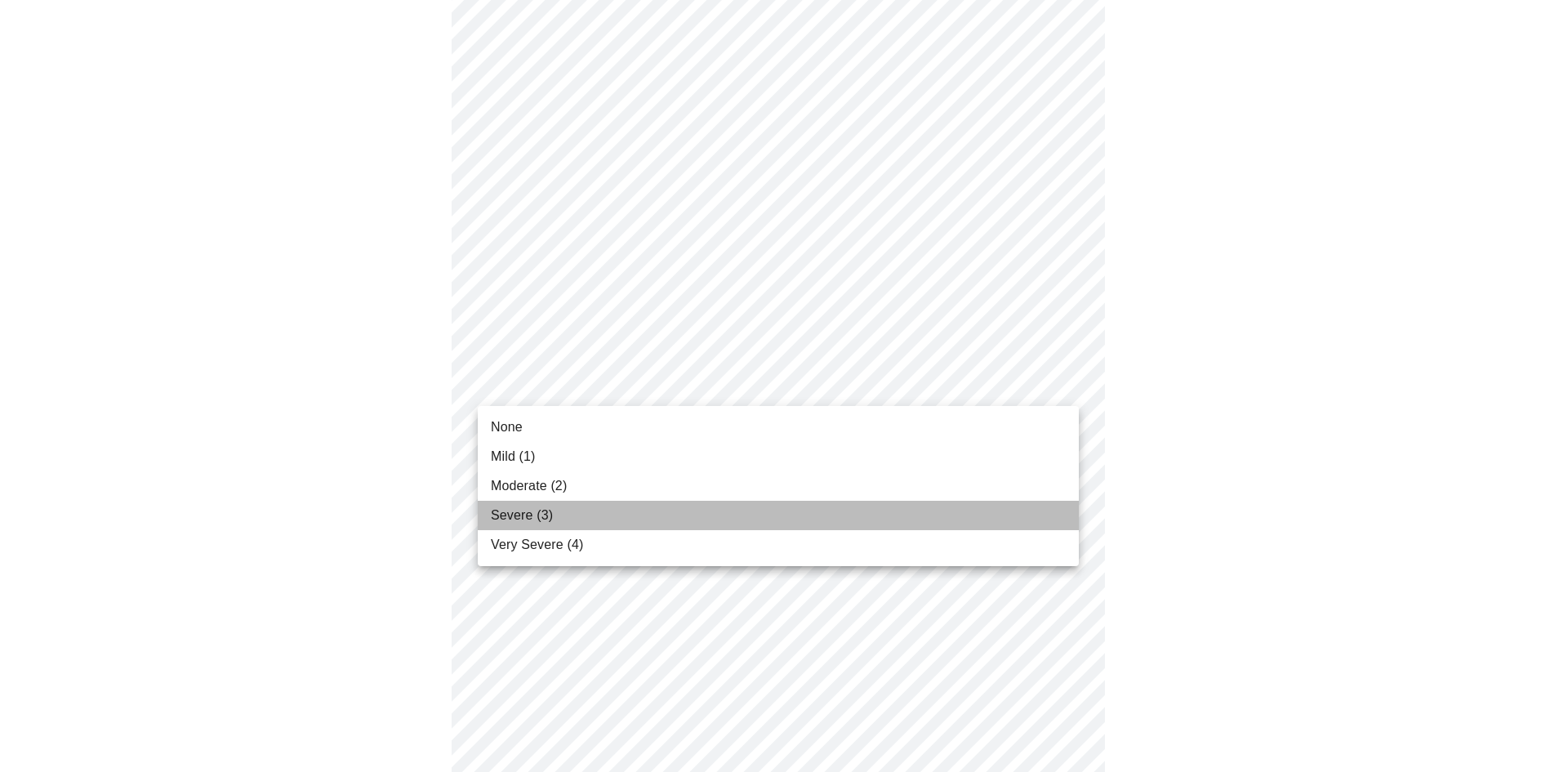
click at [766, 508] on li "Severe (3)" at bounding box center [778, 515] width 601 height 29
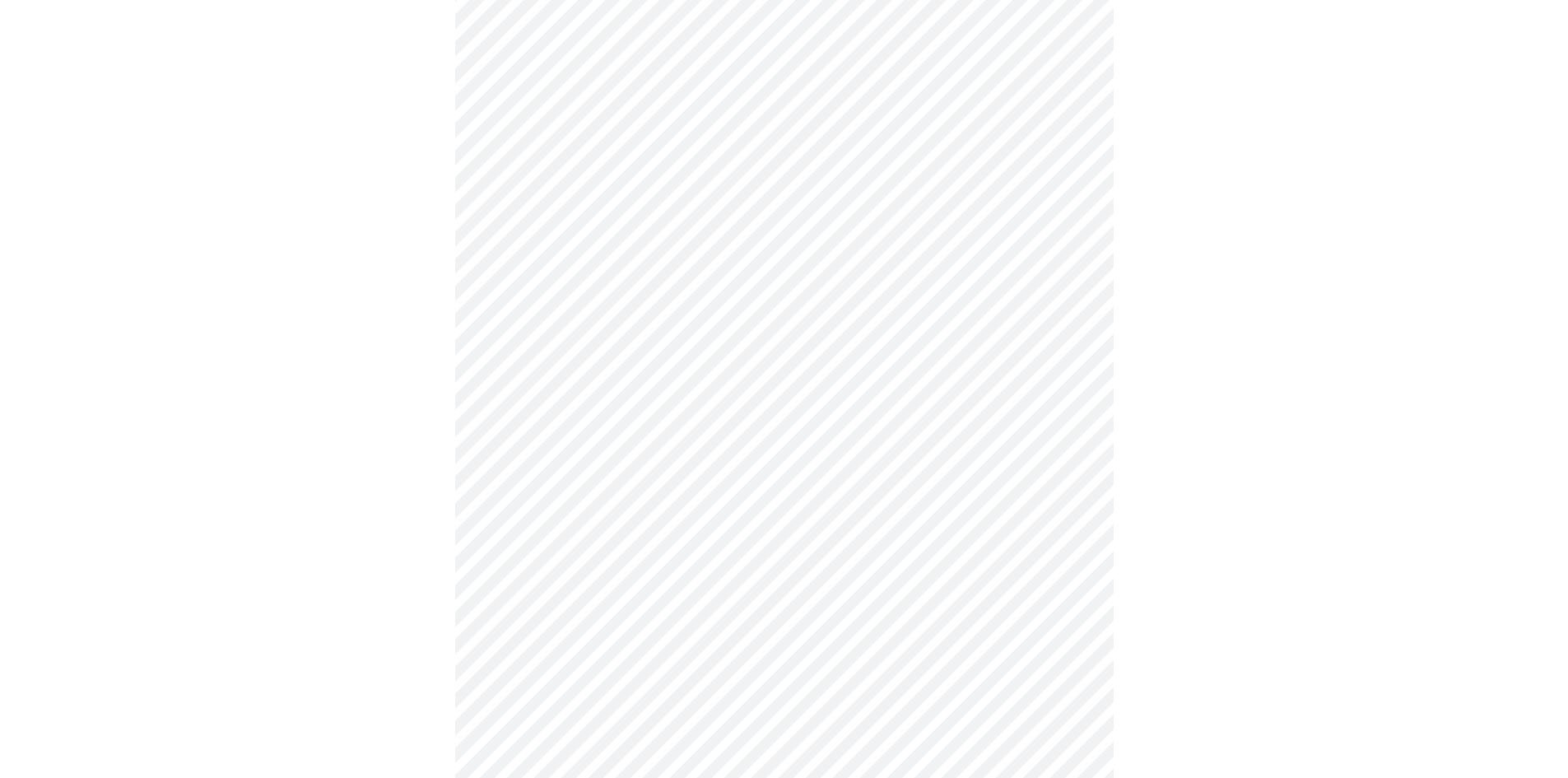
scroll to position [741, 0]
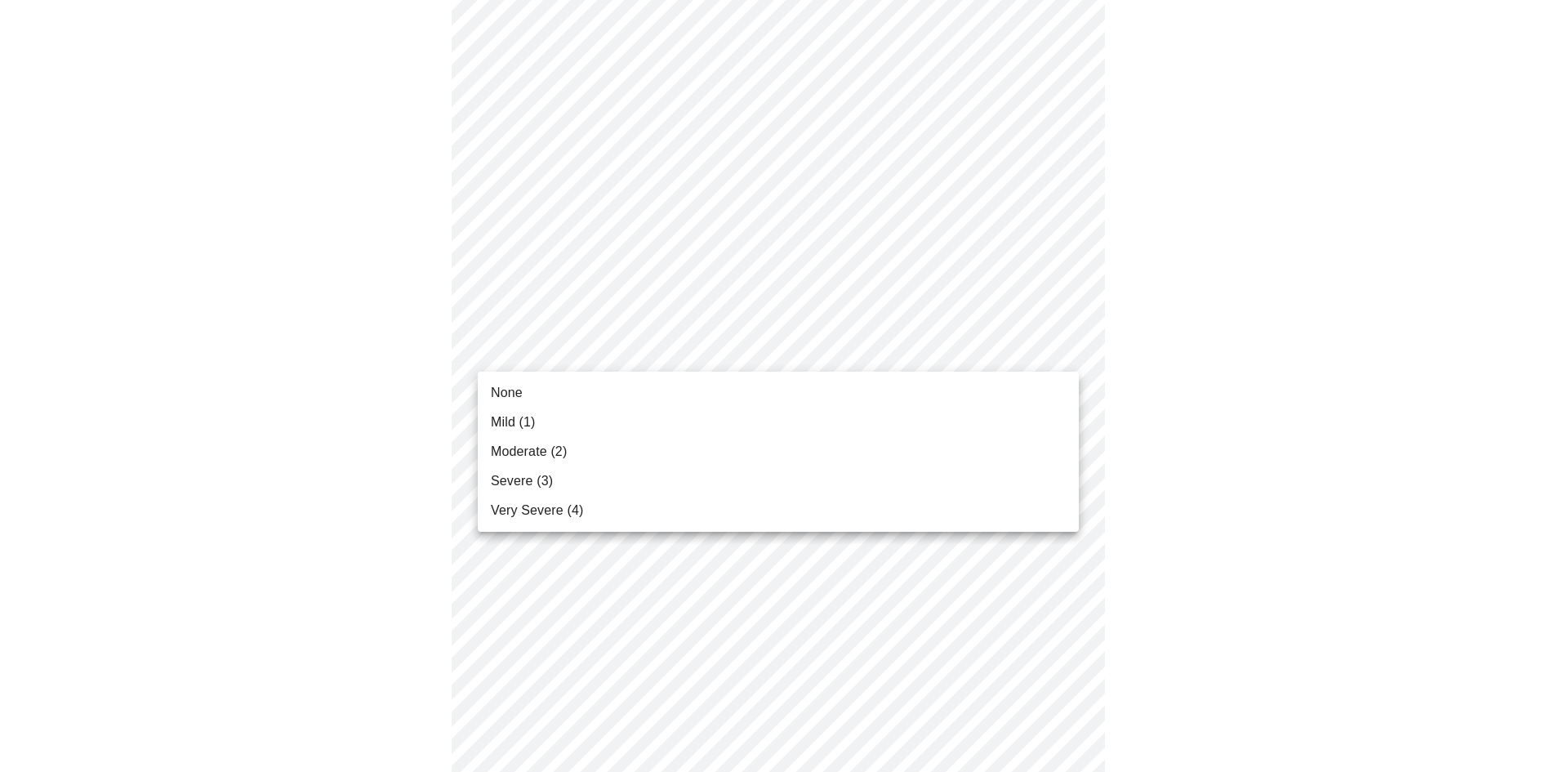
click at [796, 362] on body "MyMenopauseRx Appointments Messaging Labs Uploads Medications Community Refer a…" at bounding box center [784, 289] width 1555 height 2035
click at [784, 414] on li "Mild (1)" at bounding box center [778, 422] width 601 height 29
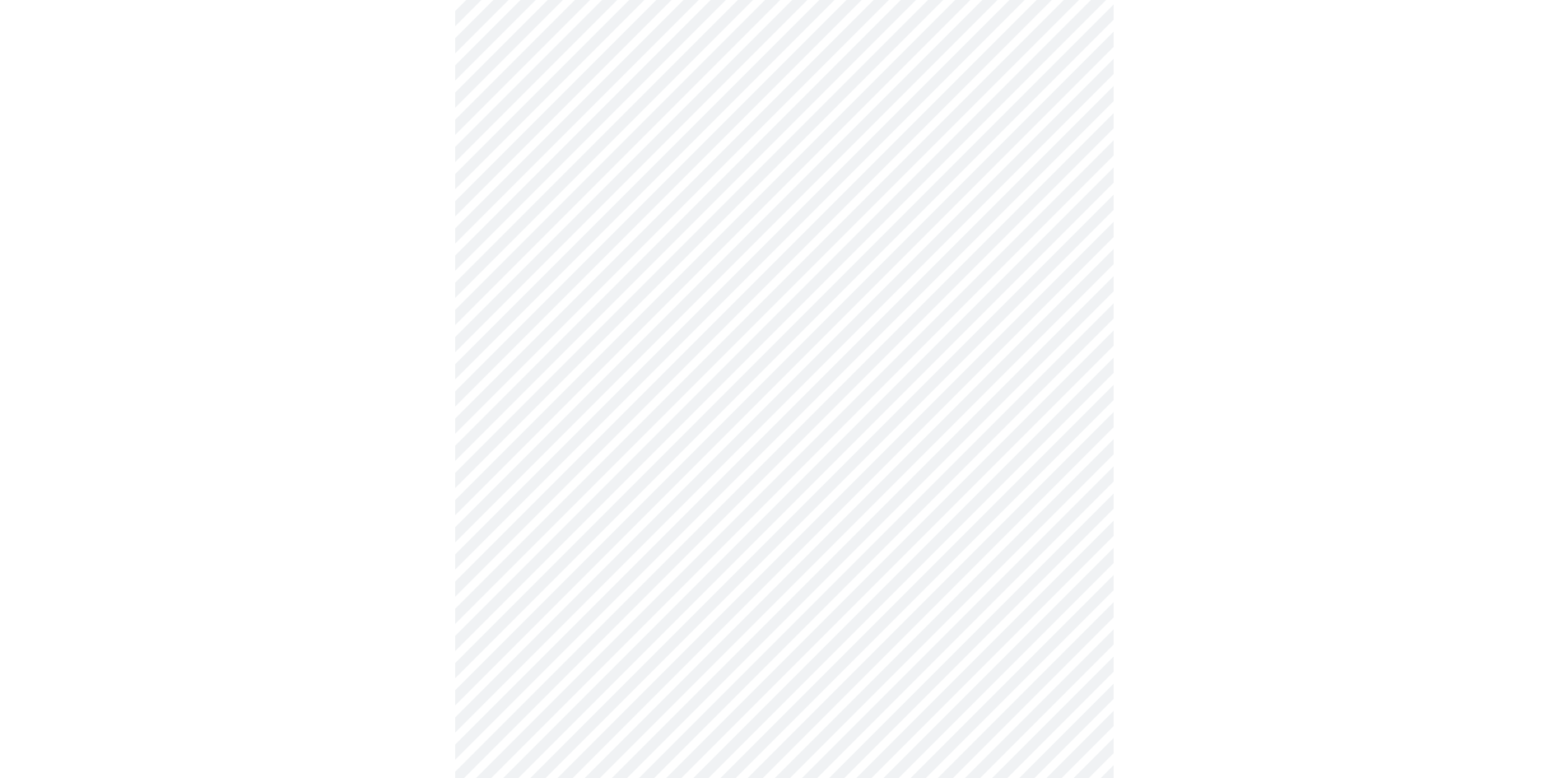
scroll to position [823, 0]
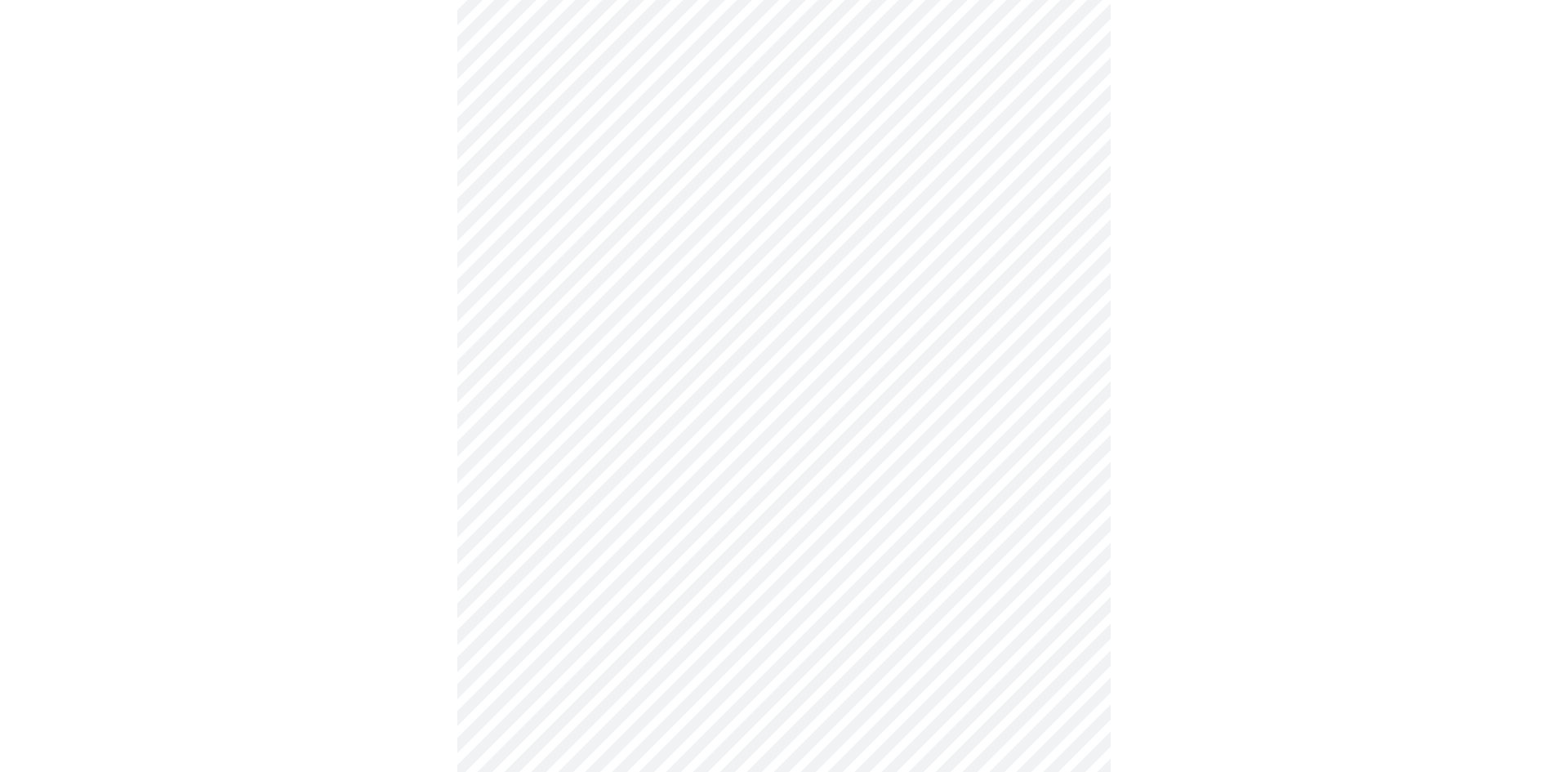
click at [784, 414] on body "MyMenopauseRx Appointments Messaging Labs Uploads Medications Community Refer a…" at bounding box center [784, 196] width 1555 height 2012
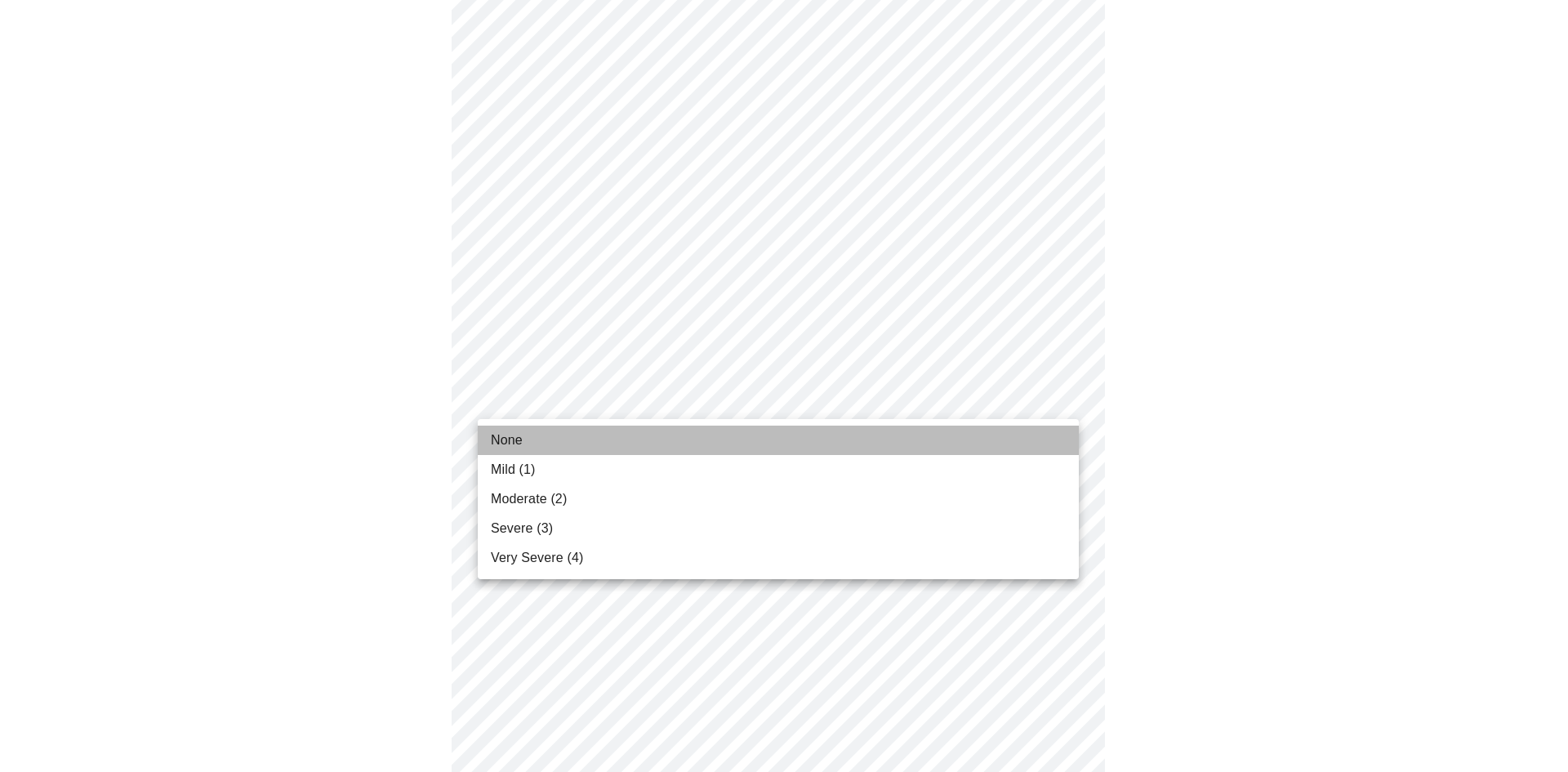
click at [782, 429] on li "None" at bounding box center [778, 440] width 601 height 29
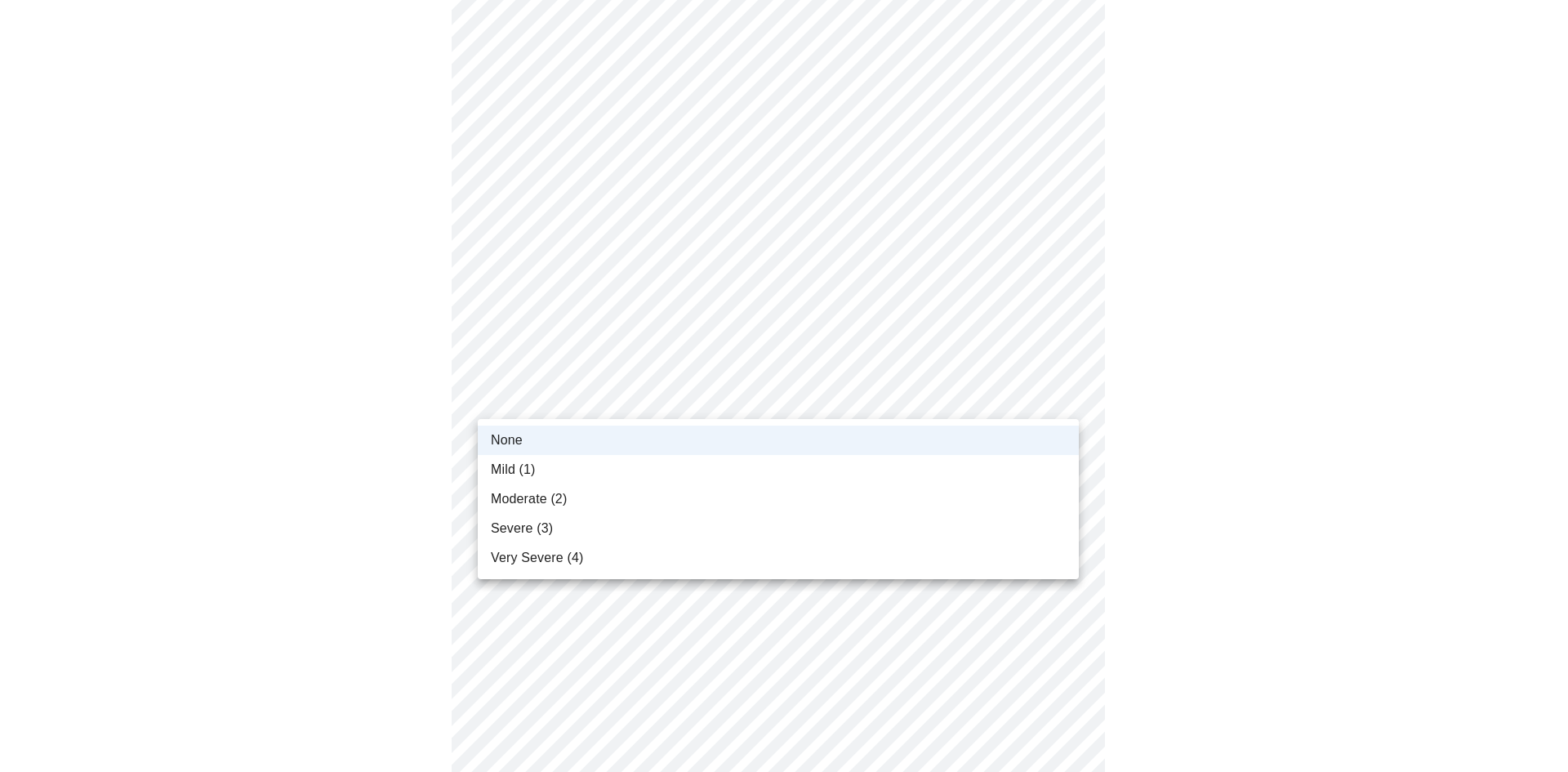
click at [796, 401] on body "MyMenopauseRx Appointments Messaging Labs Uploads Medications Community Refer a…" at bounding box center [784, 185] width 1555 height 1990
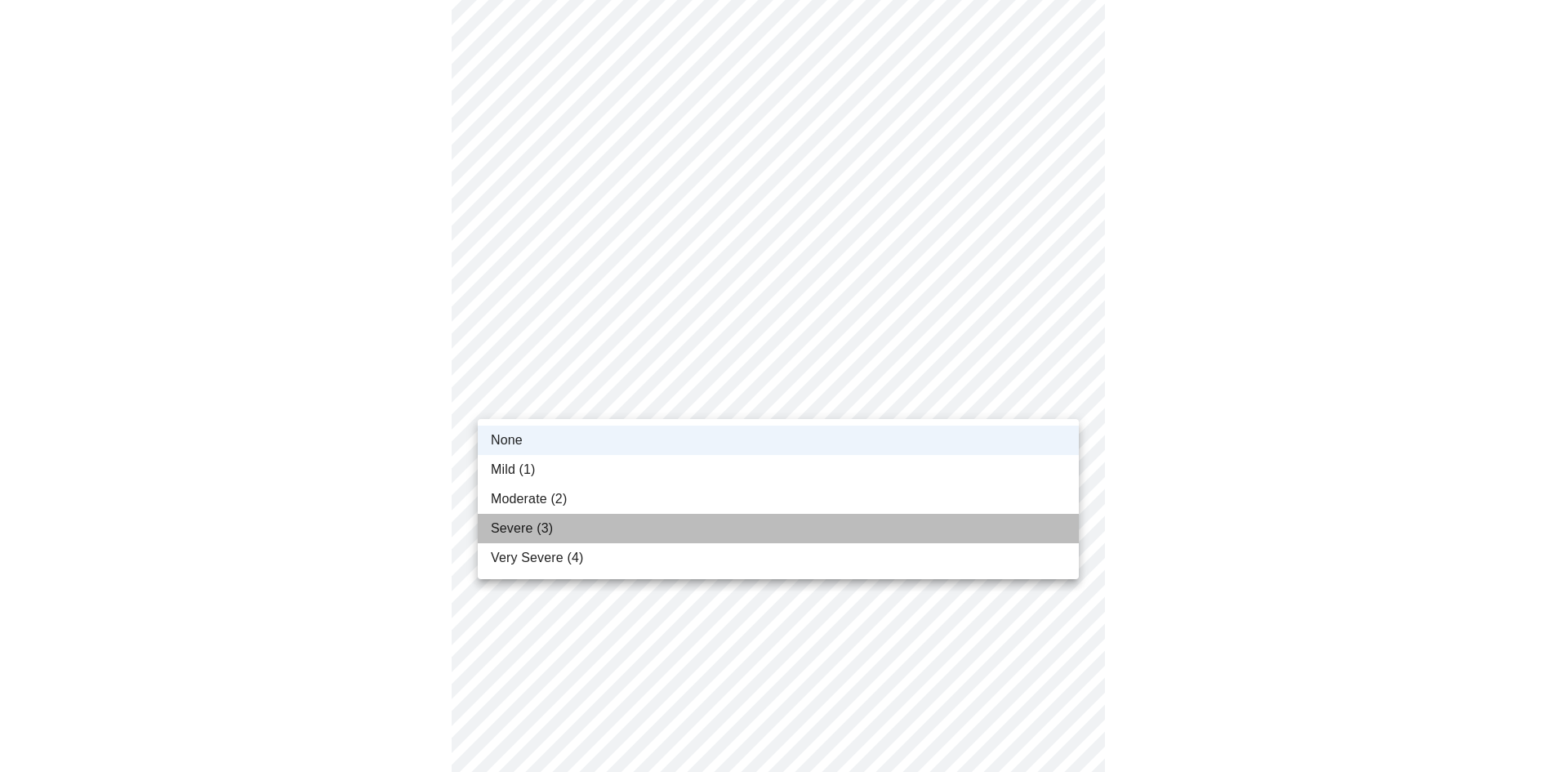
click at [785, 536] on li "Severe (3)" at bounding box center [778, 528] width 601 height 29
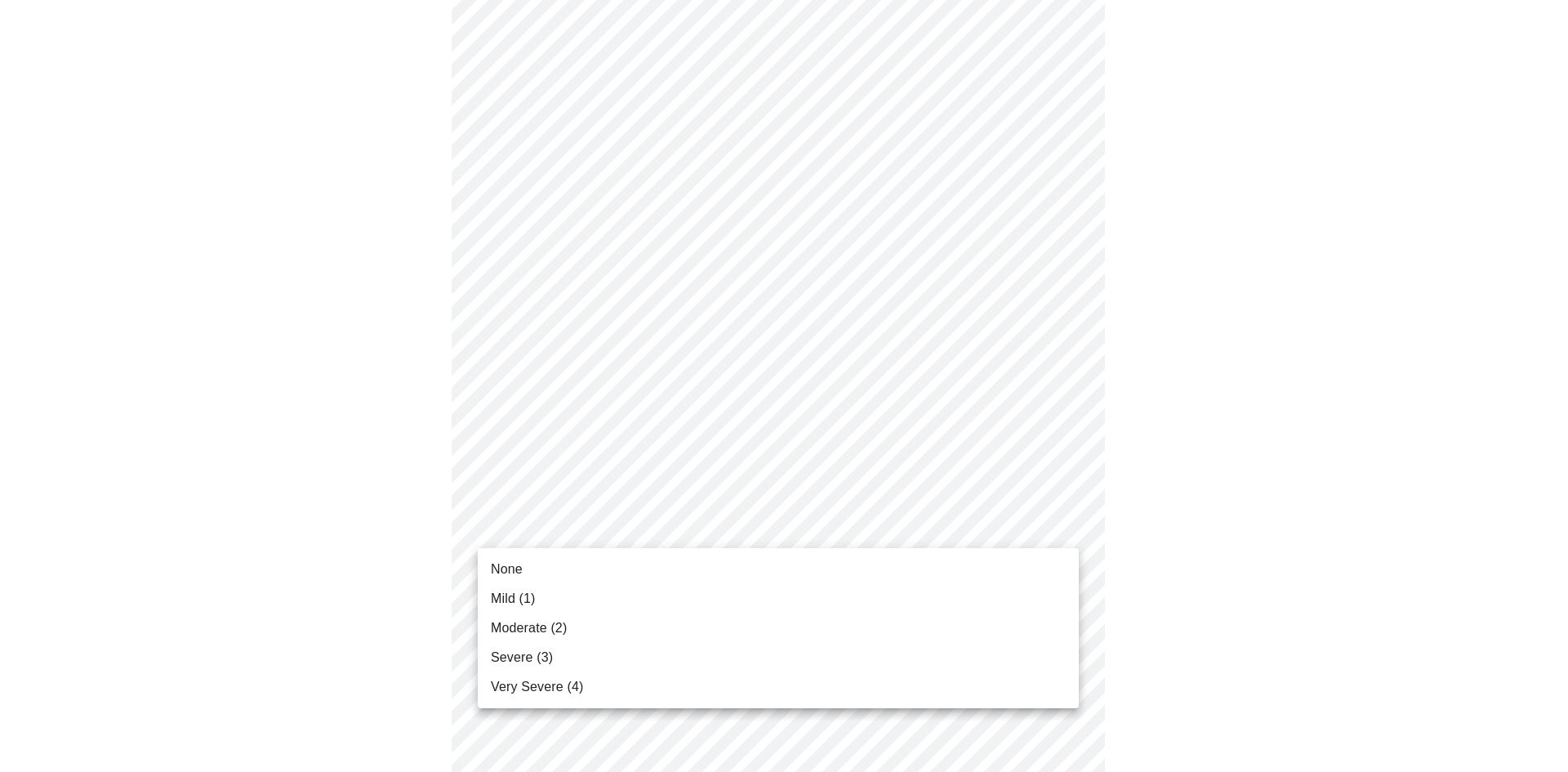
click at [782, 523] on body "MyMenopauseRx Appointments Messaging Labs Uploads Medications Community Refer a…" at bounding box center [784, 185] width 1555 height 1990
click at [771, 649] on li "Severe (3)" at bounding box center [778, 657] width 601 height 29
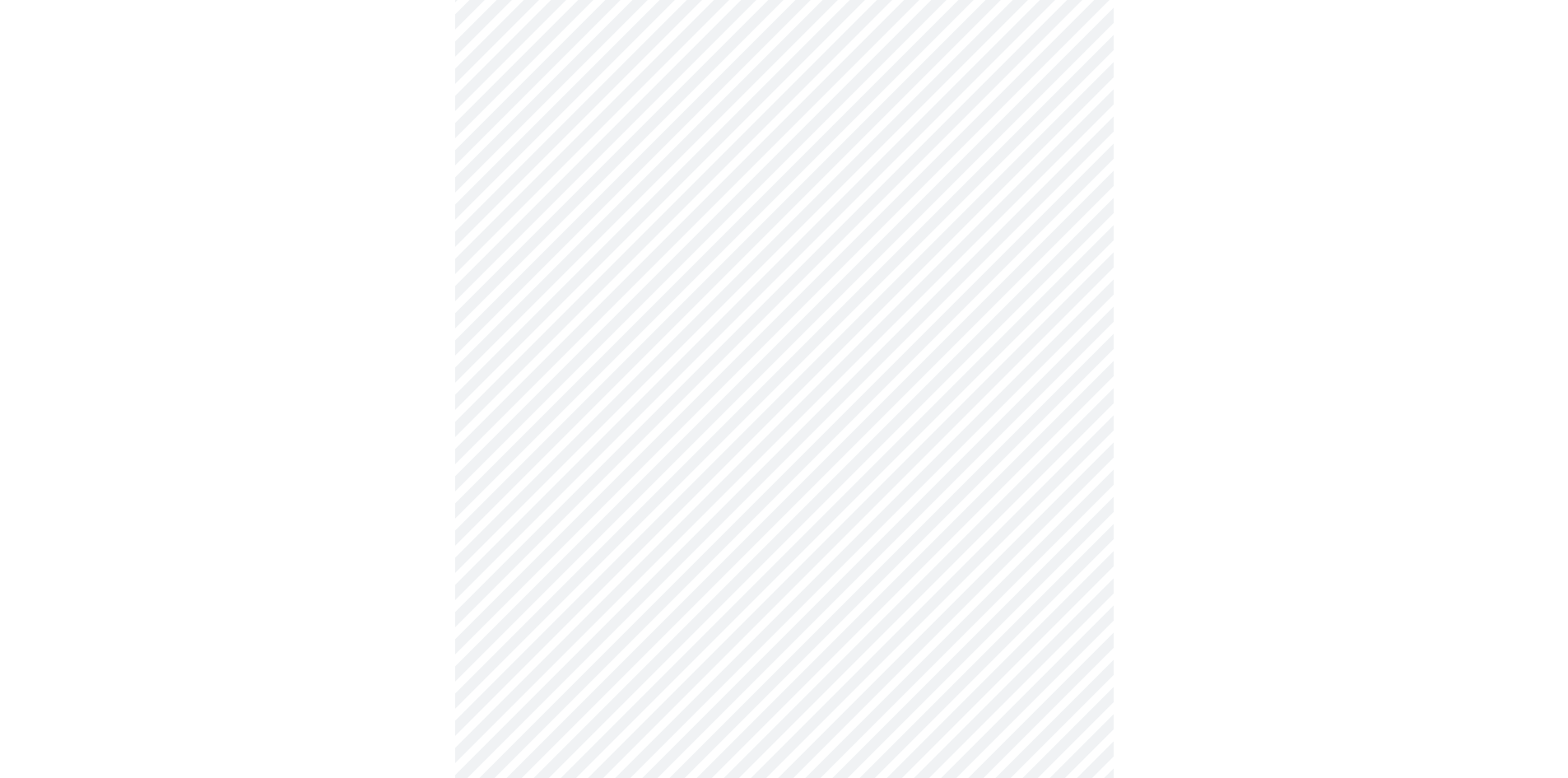
scroll to position [988, 0]
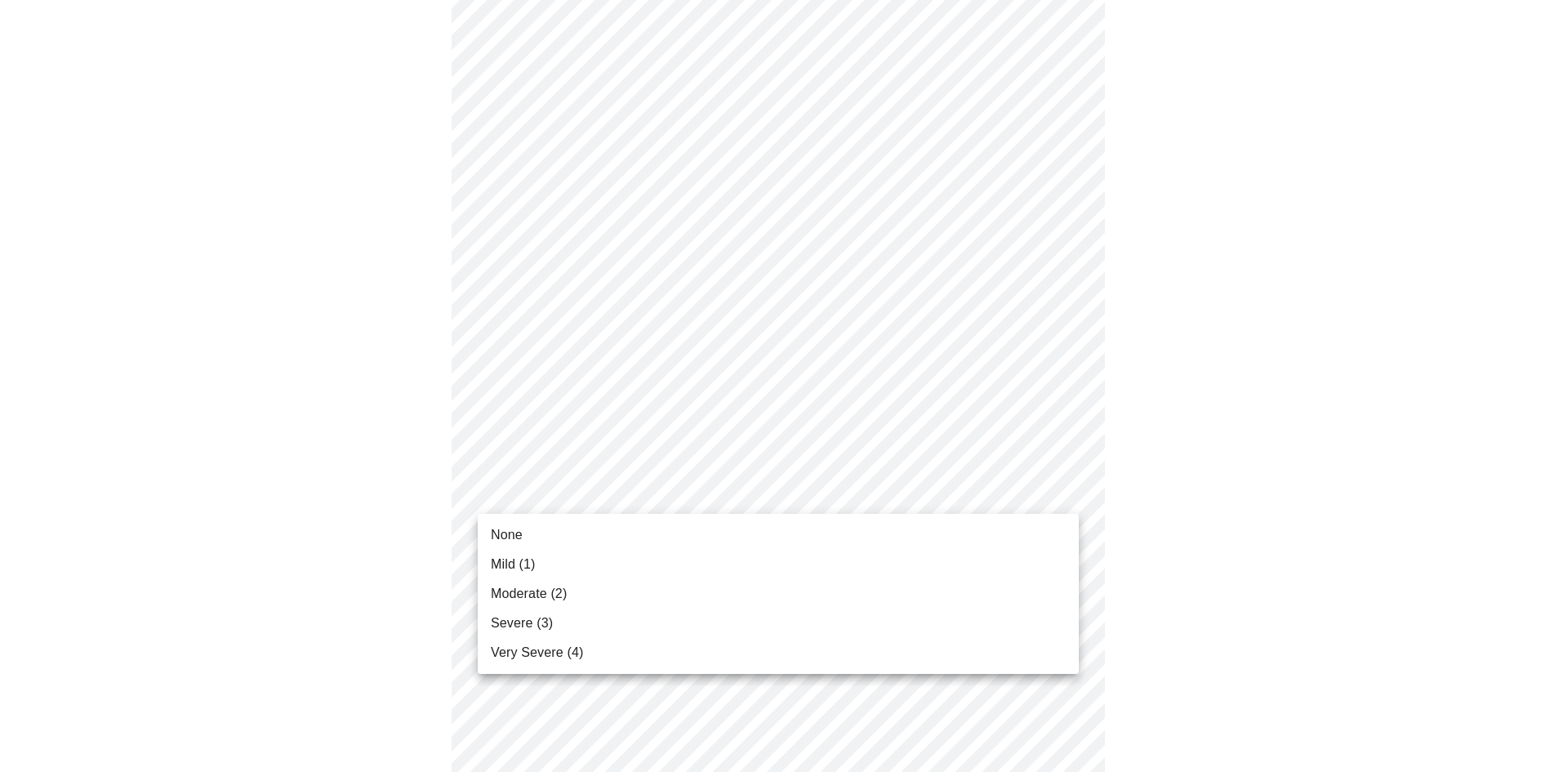
click at [780, 508] on body "MyMenopauseRx Appointments Messaging Labs Uploads Medications Community Refer a…" at bounding box center [784, 9] width 1555 height 1966
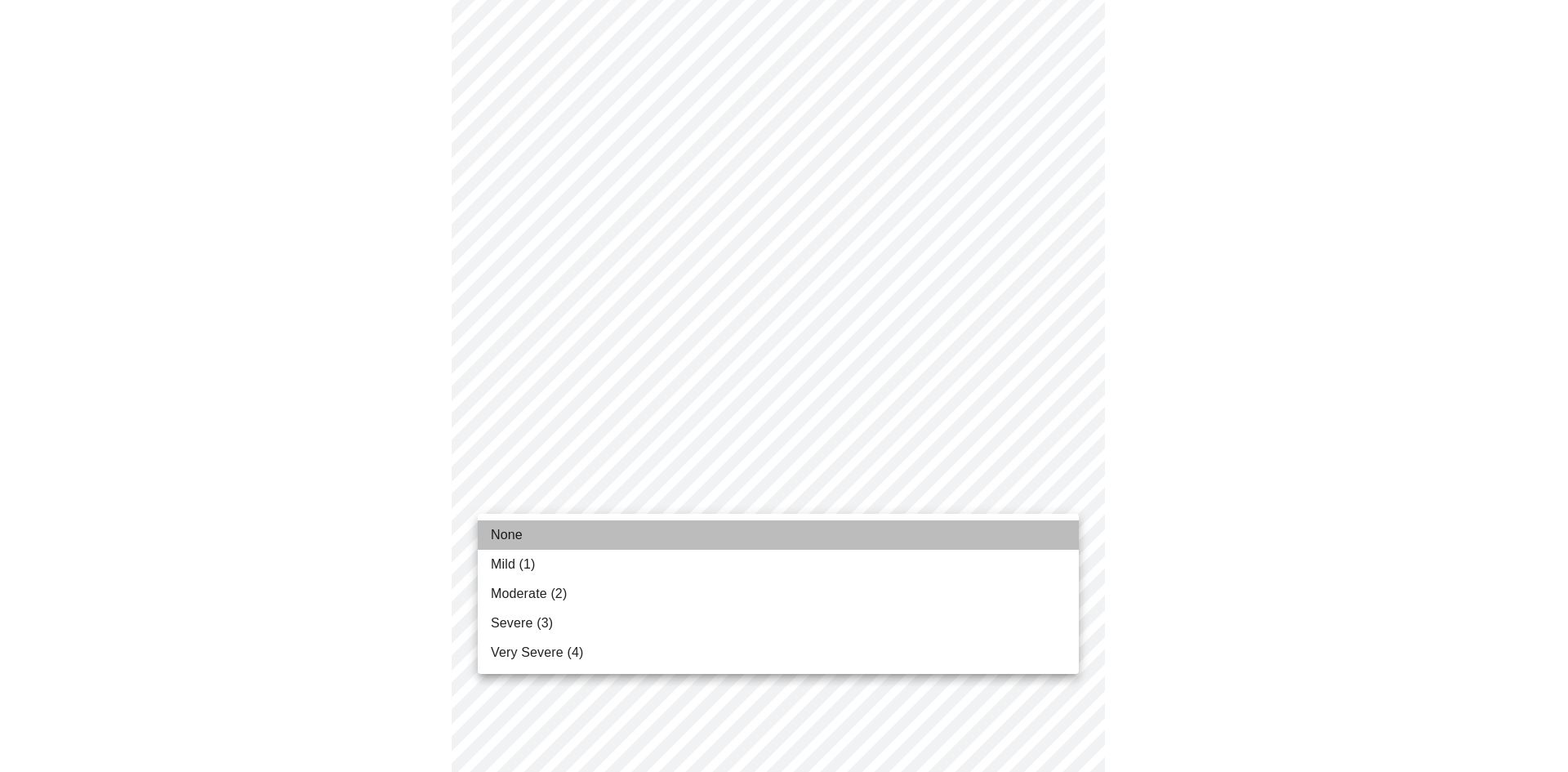
click at [776, 540] on li "None" at bounding box center [778, 535] width 601 height 29
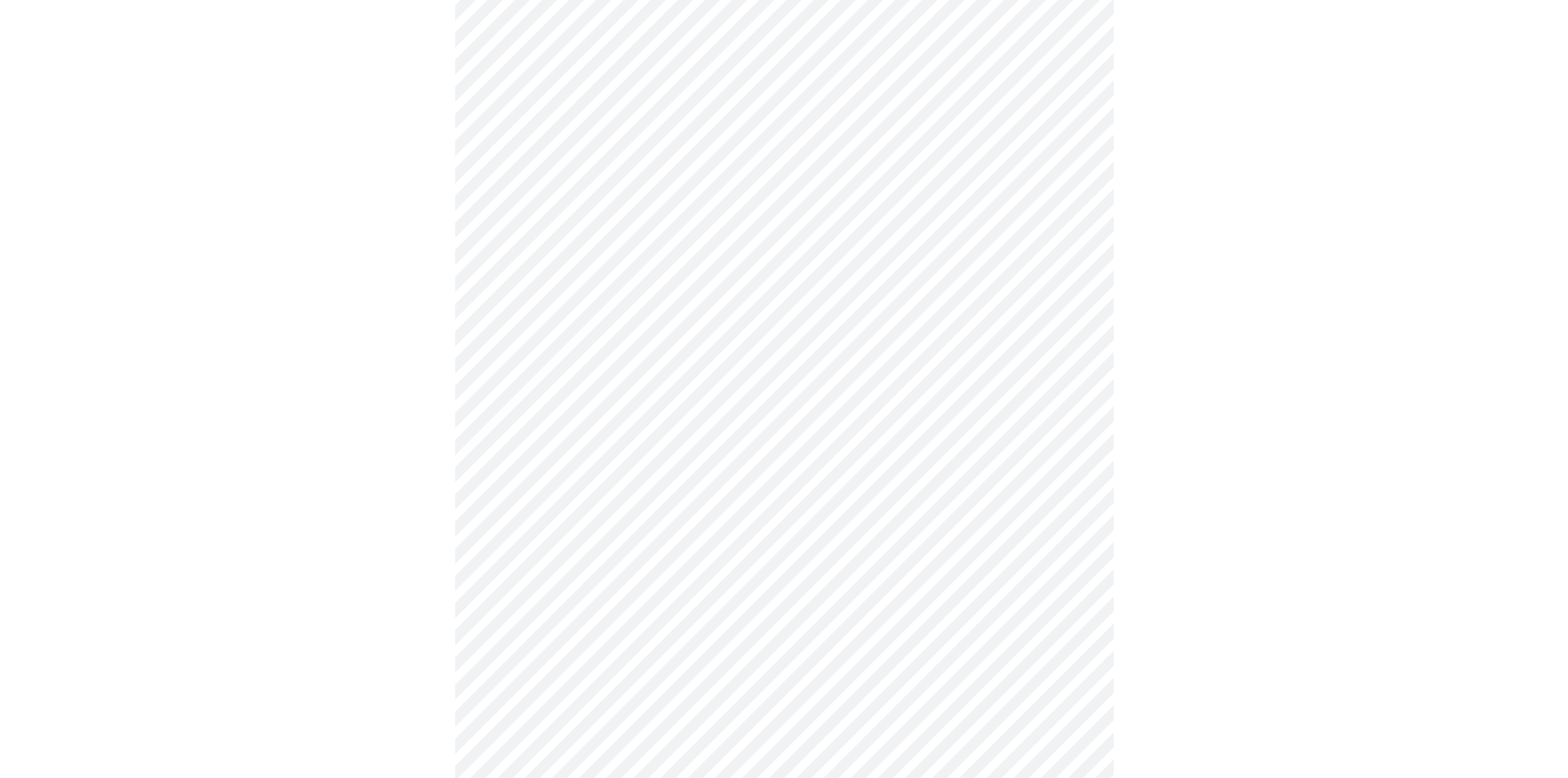
scroll to position [1070, 0]
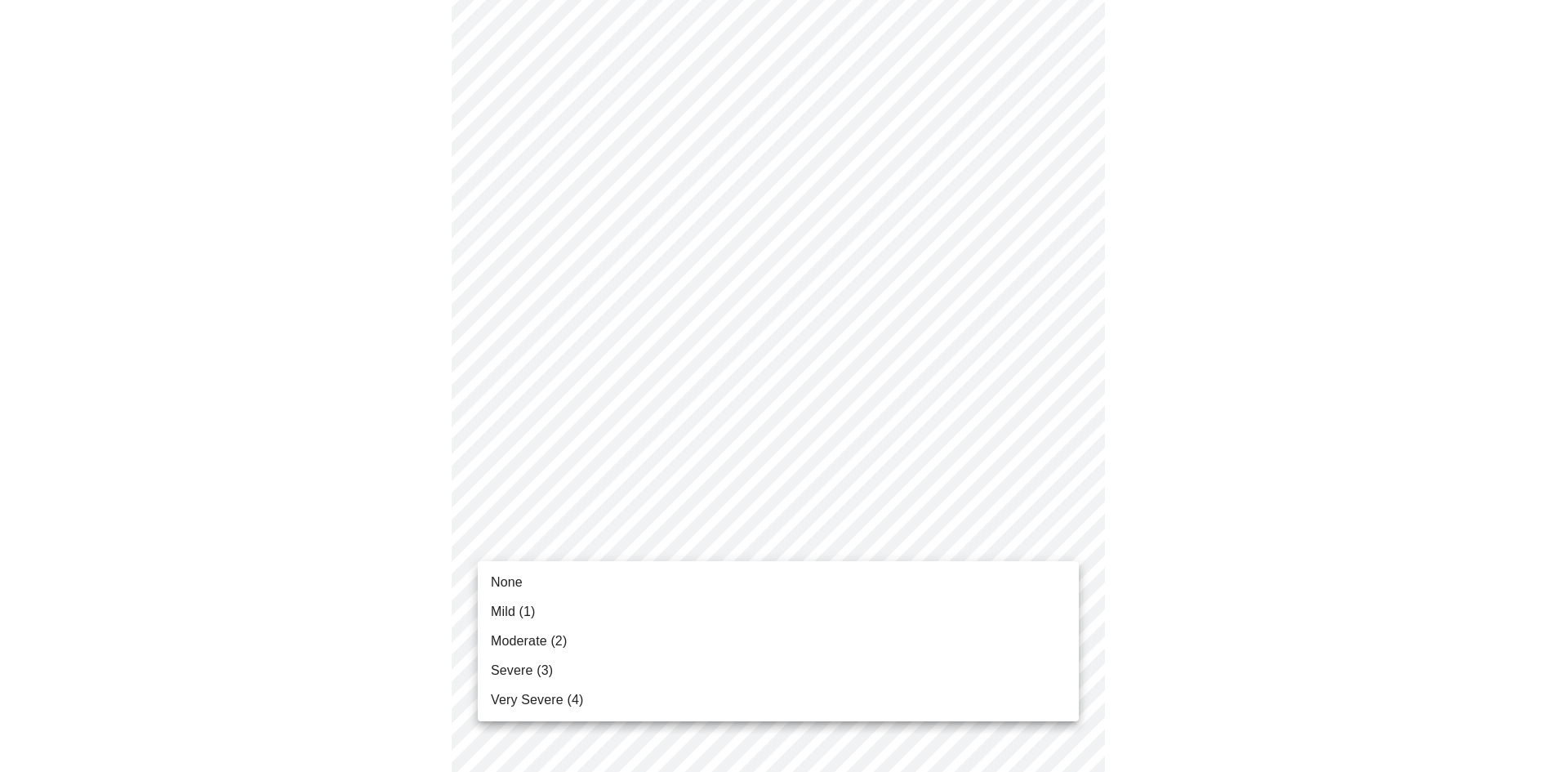
click at [774, 633] on li "Moderate (2)" at bounding box center [778, 640] width 601 height 29
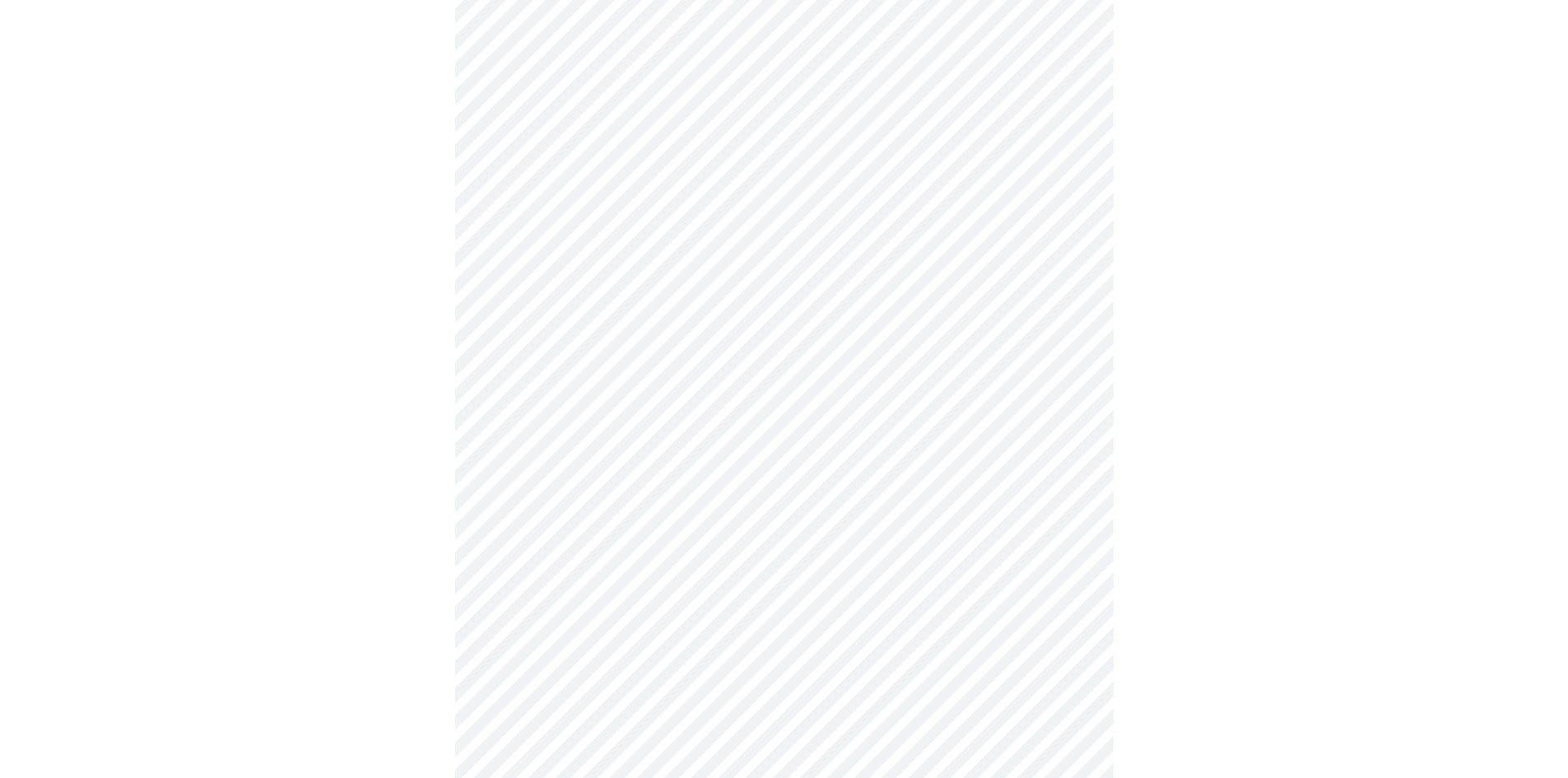
scroll to position [494, 0]
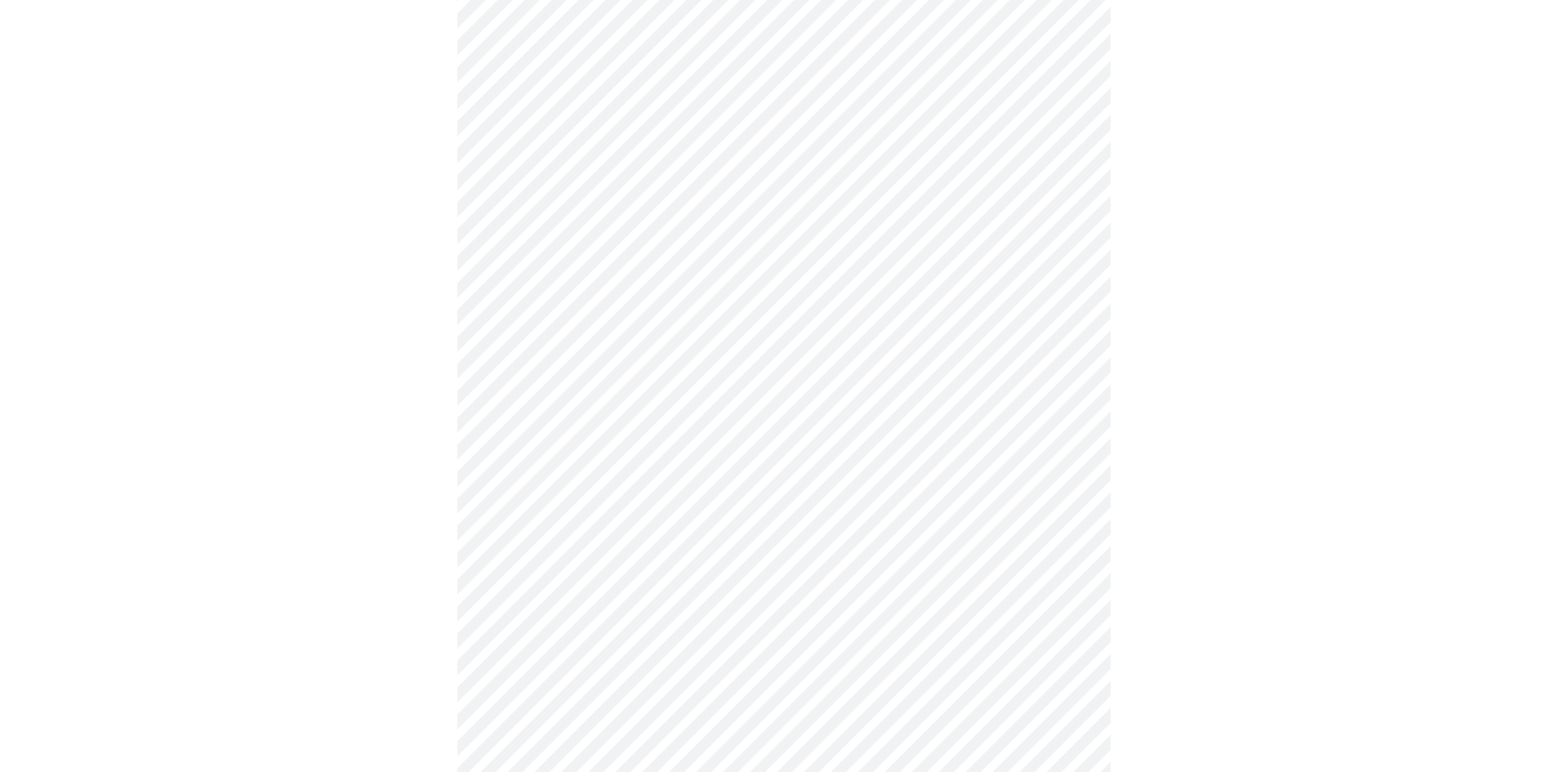
click at [650, 433] on body "MyMenopauseRx Appointments Messaging Labs Uploads Medications Community Refer a…" at bounding box center [784, 290] width 1555 height 1546
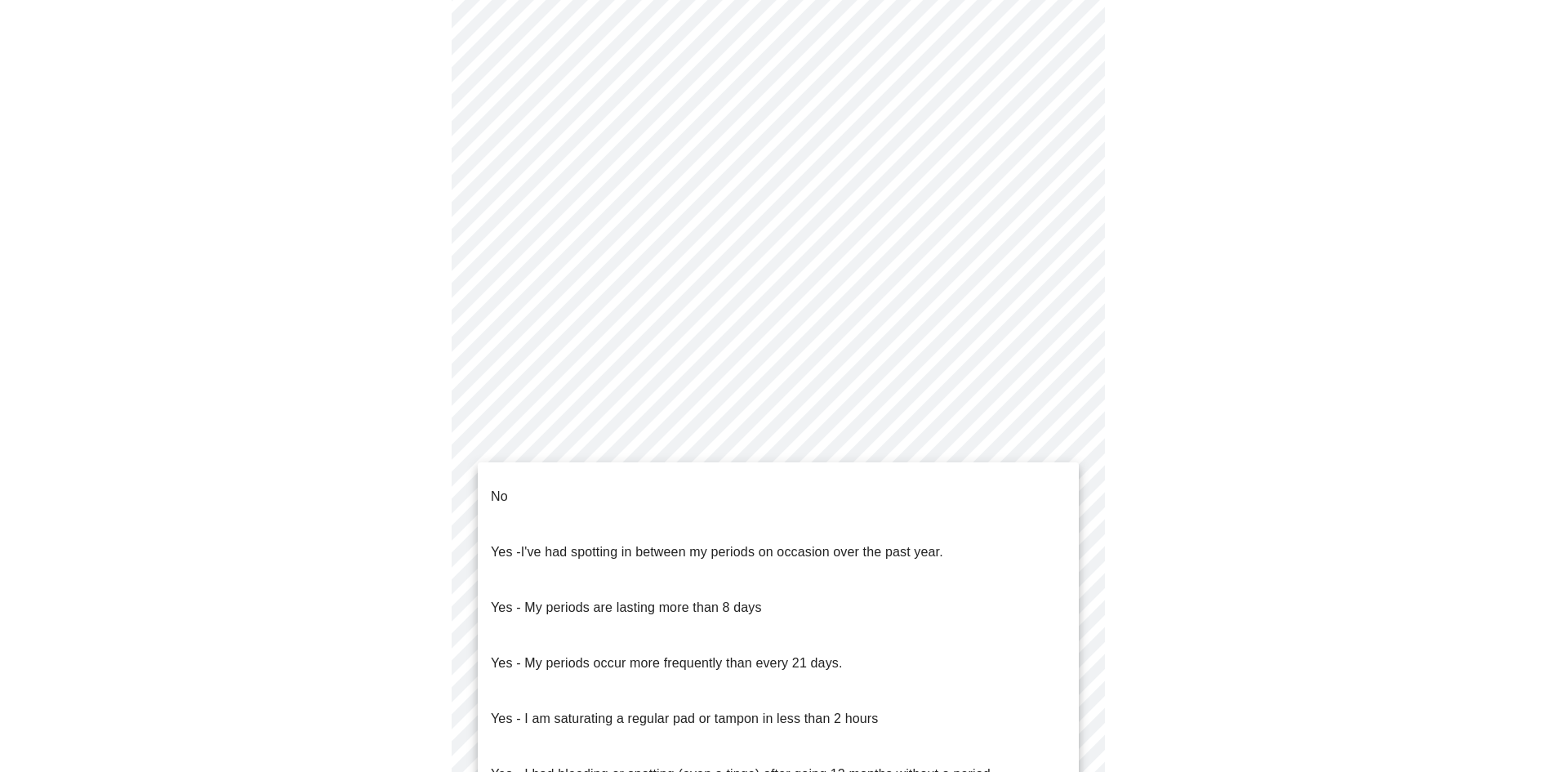
click at [636, 493] on li "No" at bounding box center [778, 497] width 601 height 55
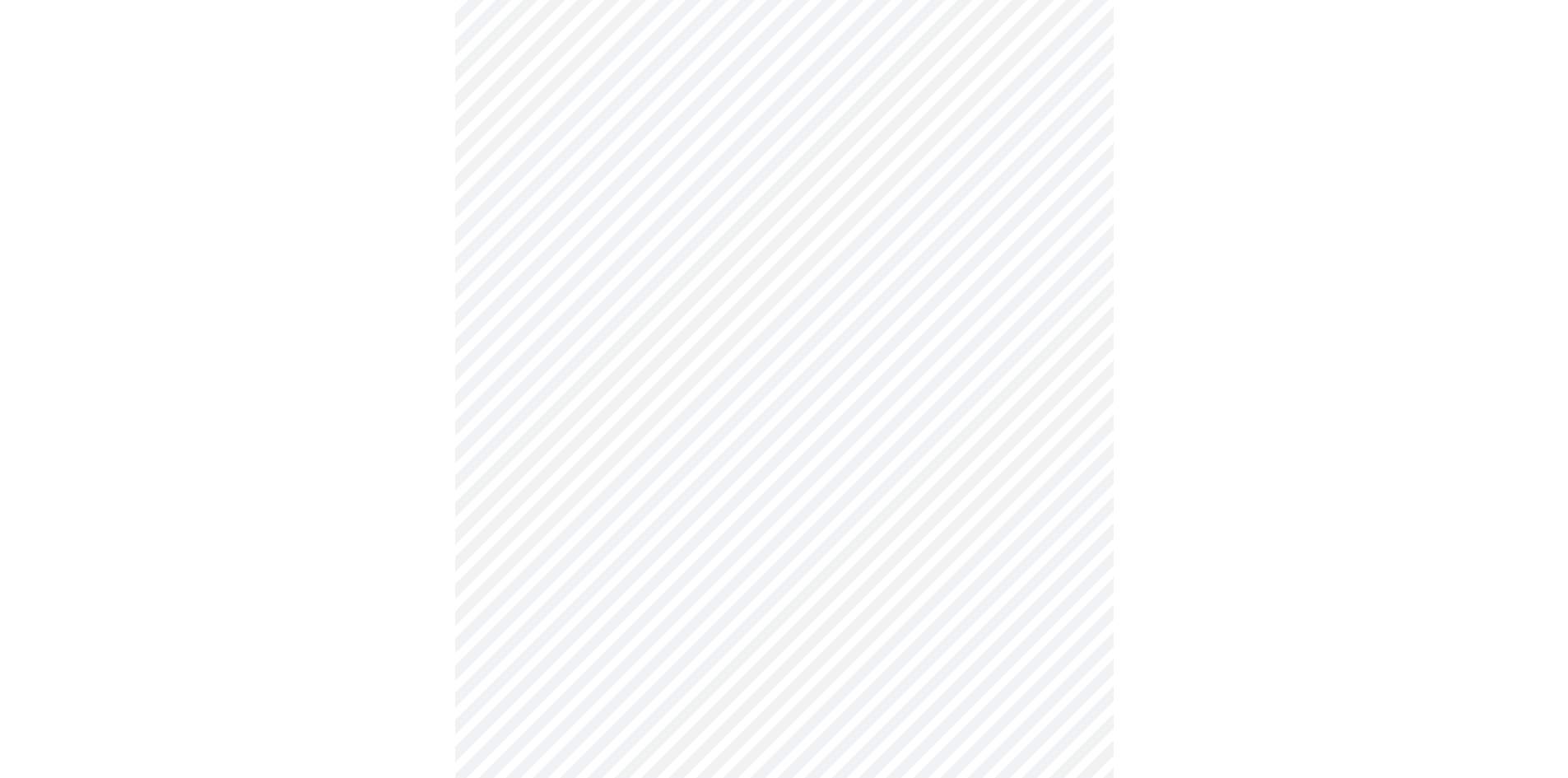
scroll to position [576, 0]
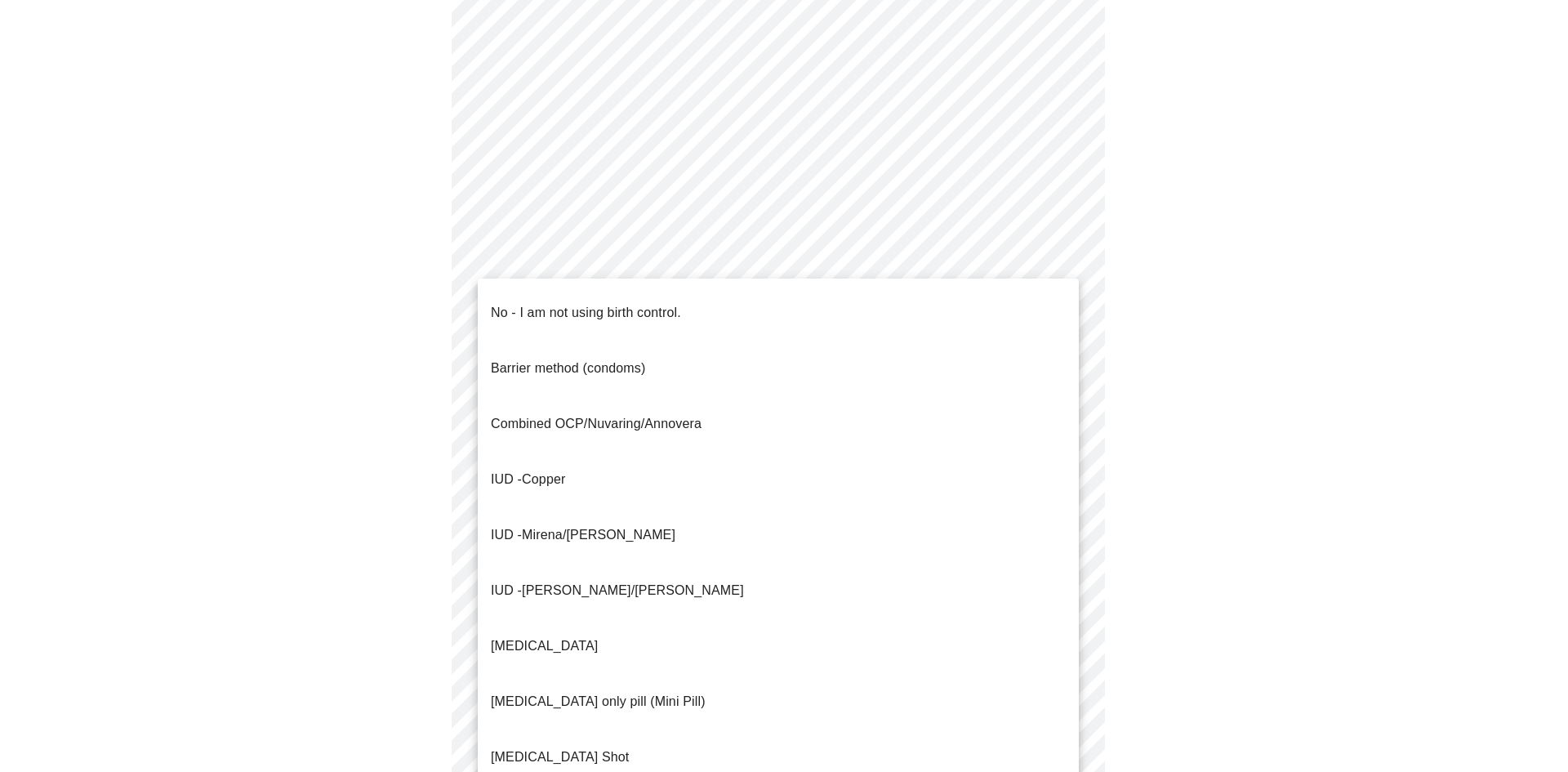
click at [636, 493] on body "MyMenopauseRx Appointments Messaging Labs Uploads Medications Community Refer a…" at bounding box center [784, 203] width 1555 height 1536
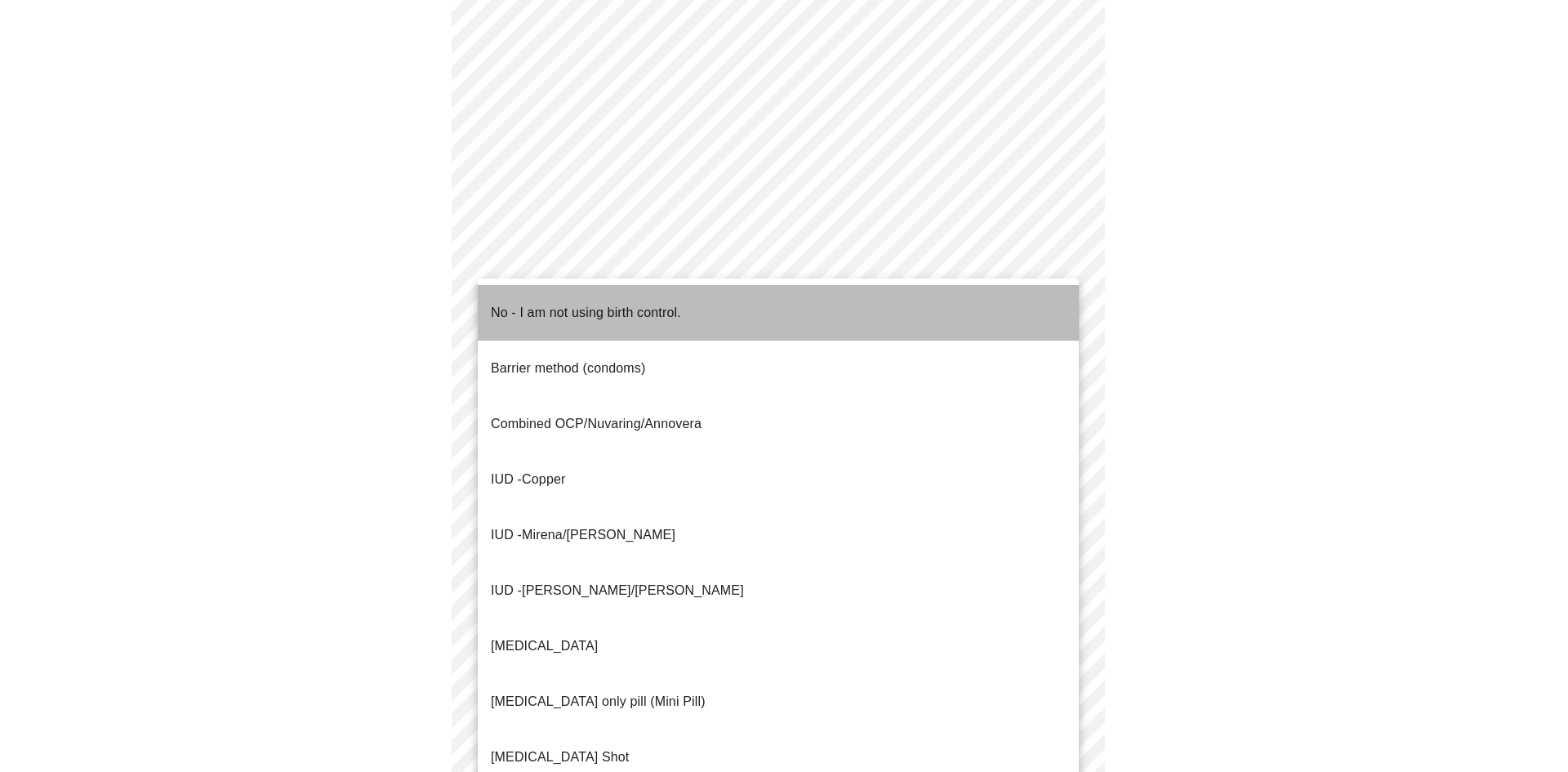
click at [672, 310] on span "No - I am not using birth control." at bounding box center [586, 312] width 191 height 45
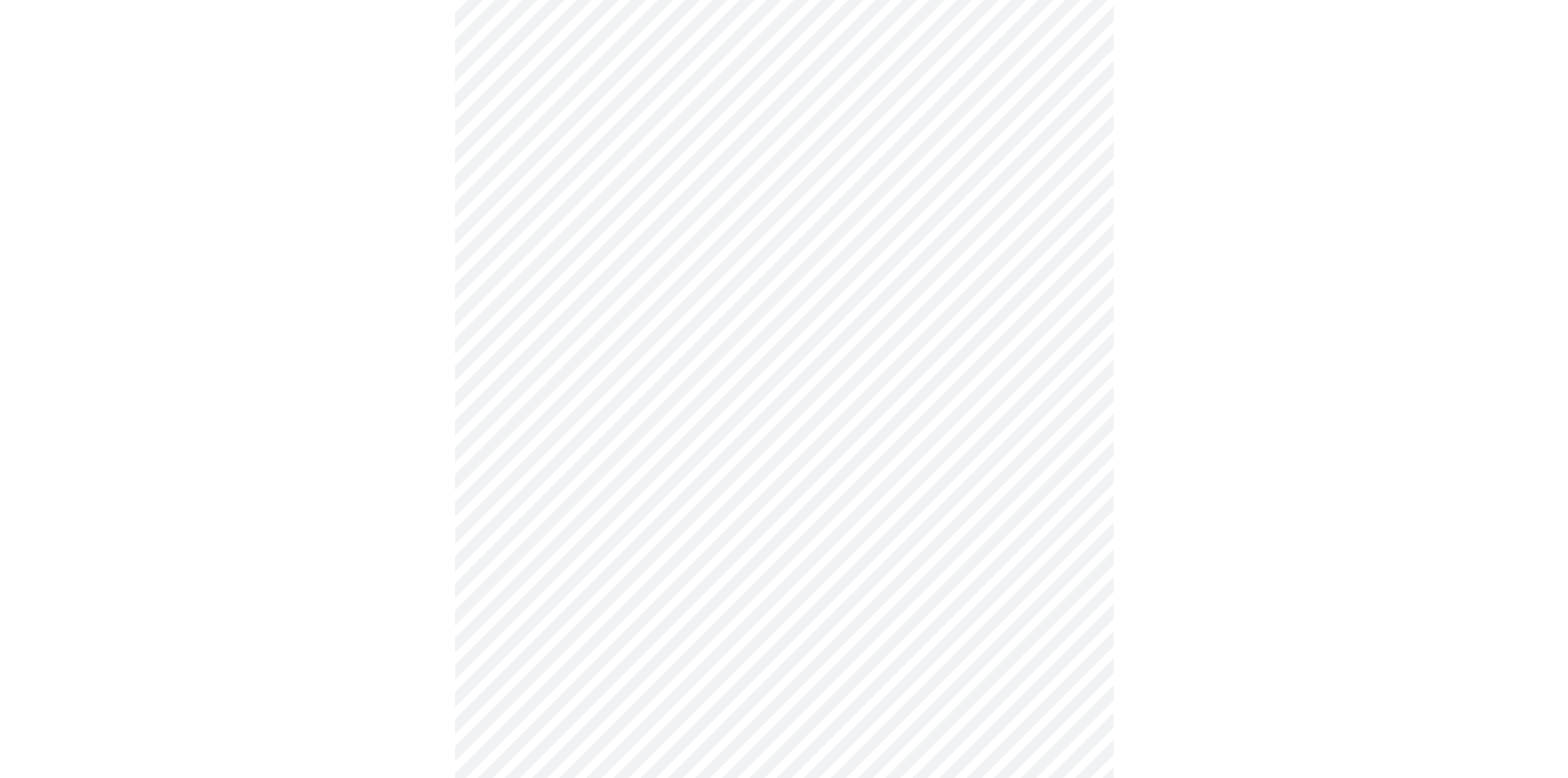
scroll to position [659, 0]
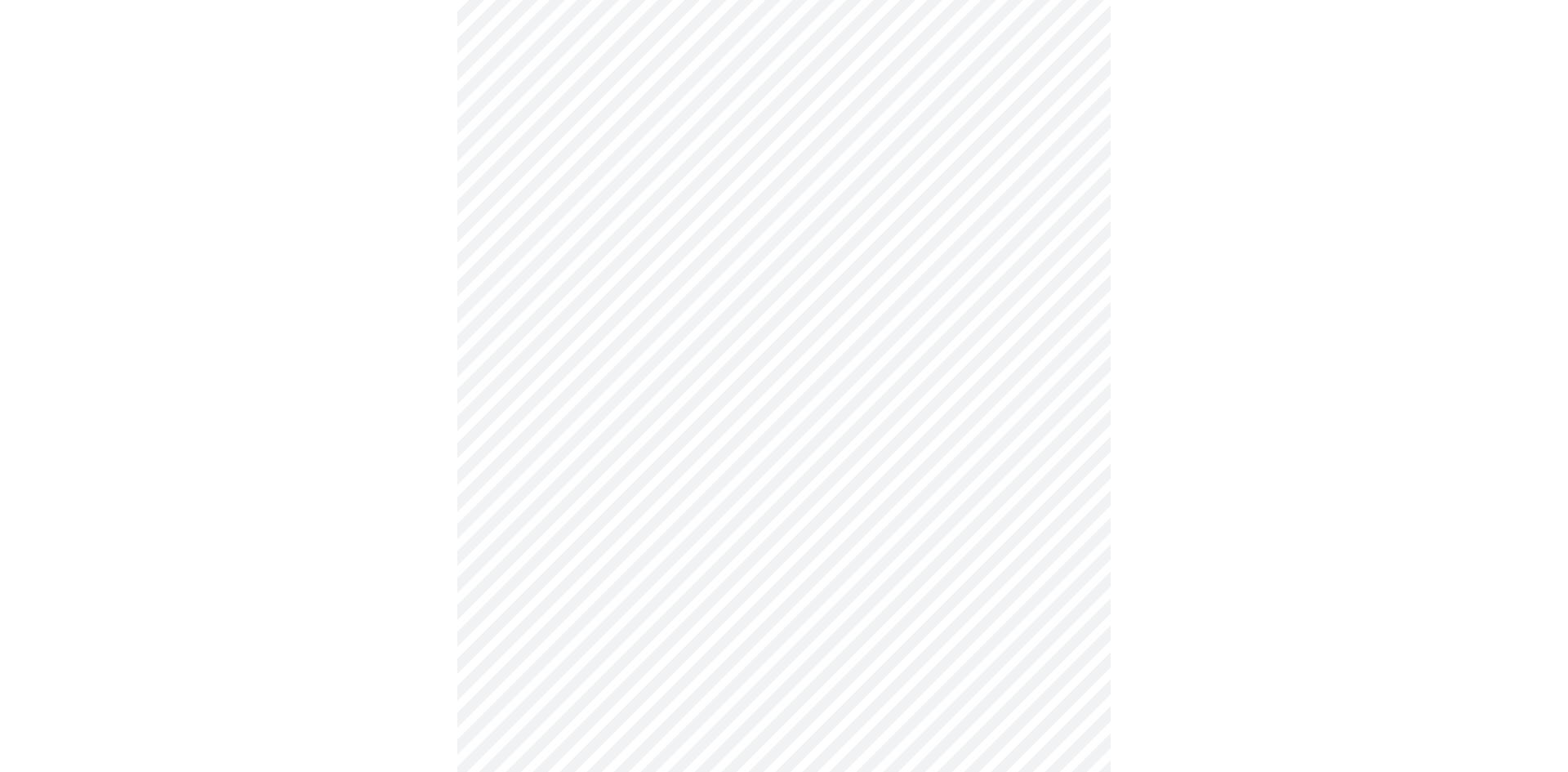
click at [687, 509] on body "MyMenopauseRx Appointments Messaging Labs Uploads Medications Community Refer a…" at bounding box center [784, 116] width 1555 height 1526
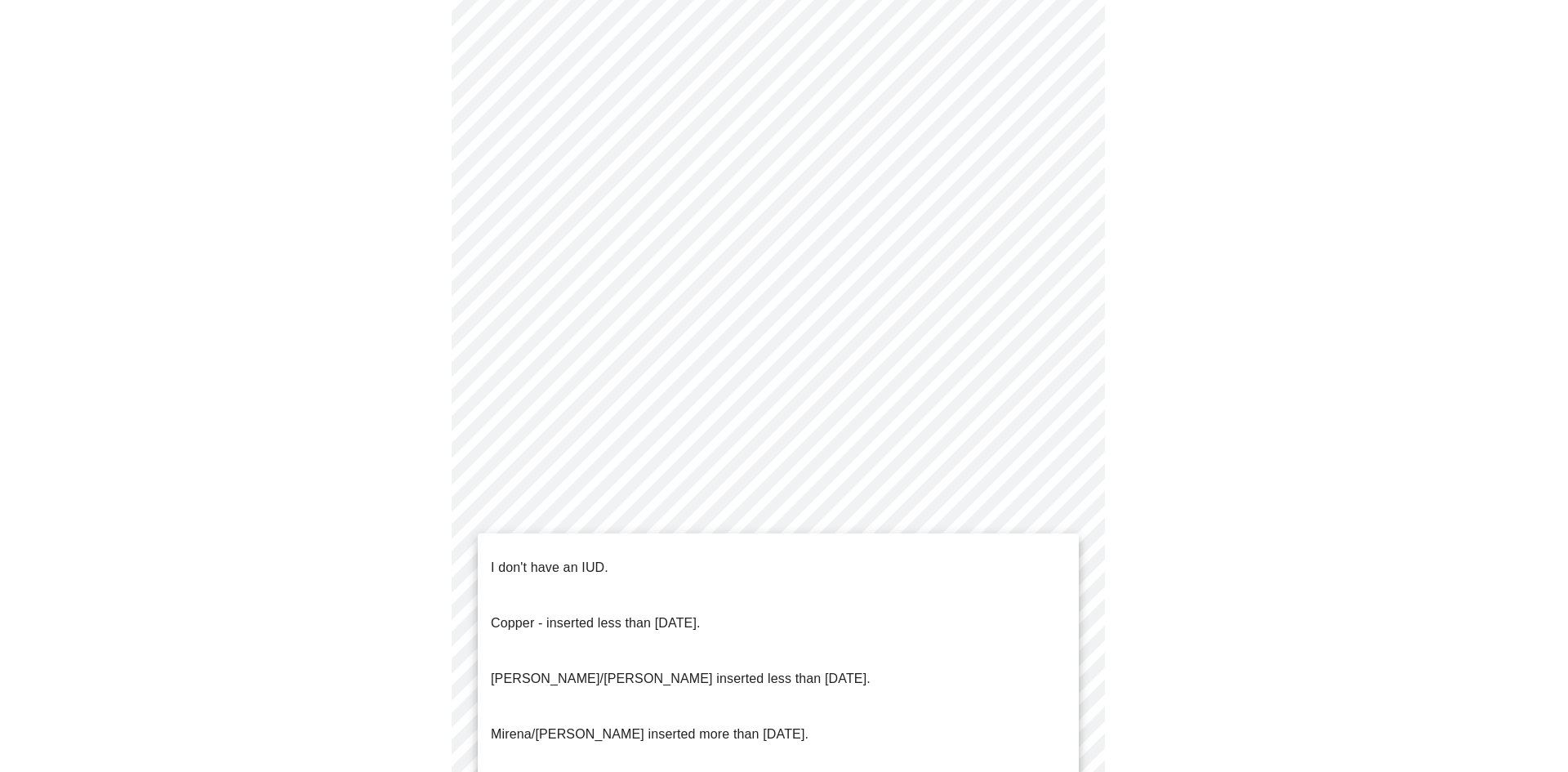
click at [685, 545] on li "I don't have an IUD." at bounding box center [778, 567] width 601 height 55
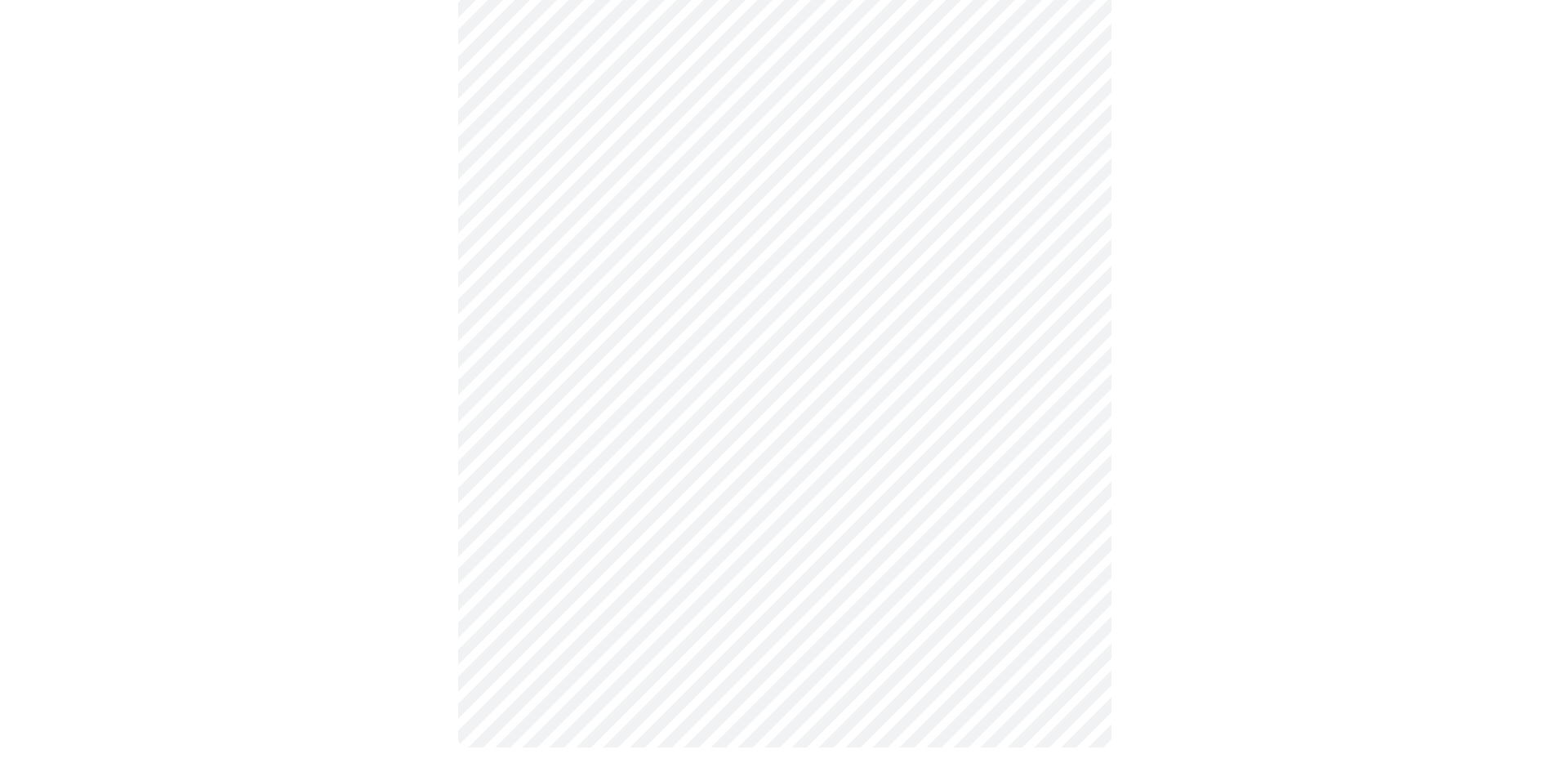
scroll to position [745, 0]
click at [685, 542] on body "MyMenopauseRx Appointments Messaging Labs Uploads Medications Community Refer a…" at bounding box center [784, 19] width 1555 height 1516
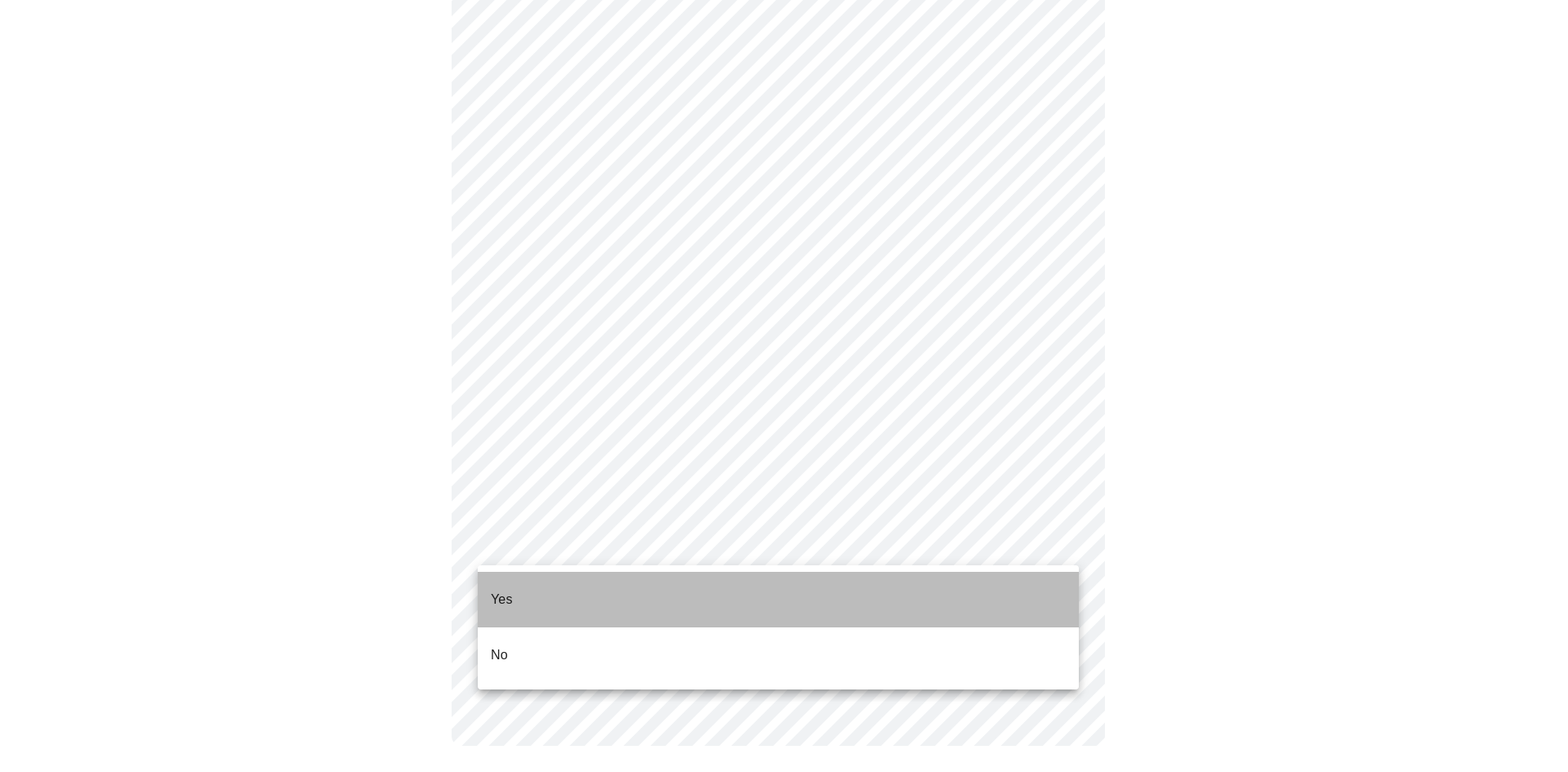
click at [678, 583] on li "Yes" at bounding box center [778, 599] width 601 height 55
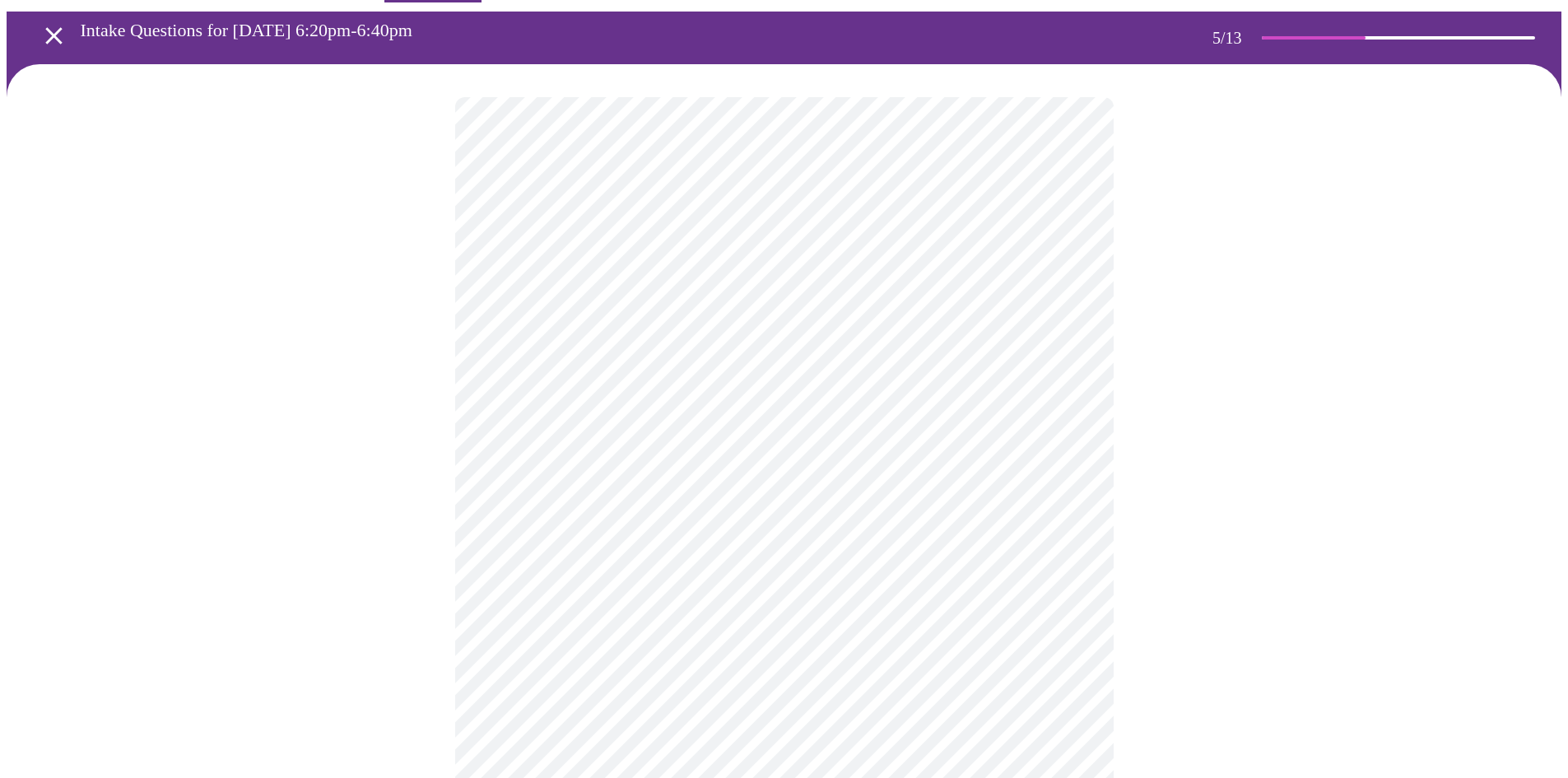
scroll to position [82, 0]
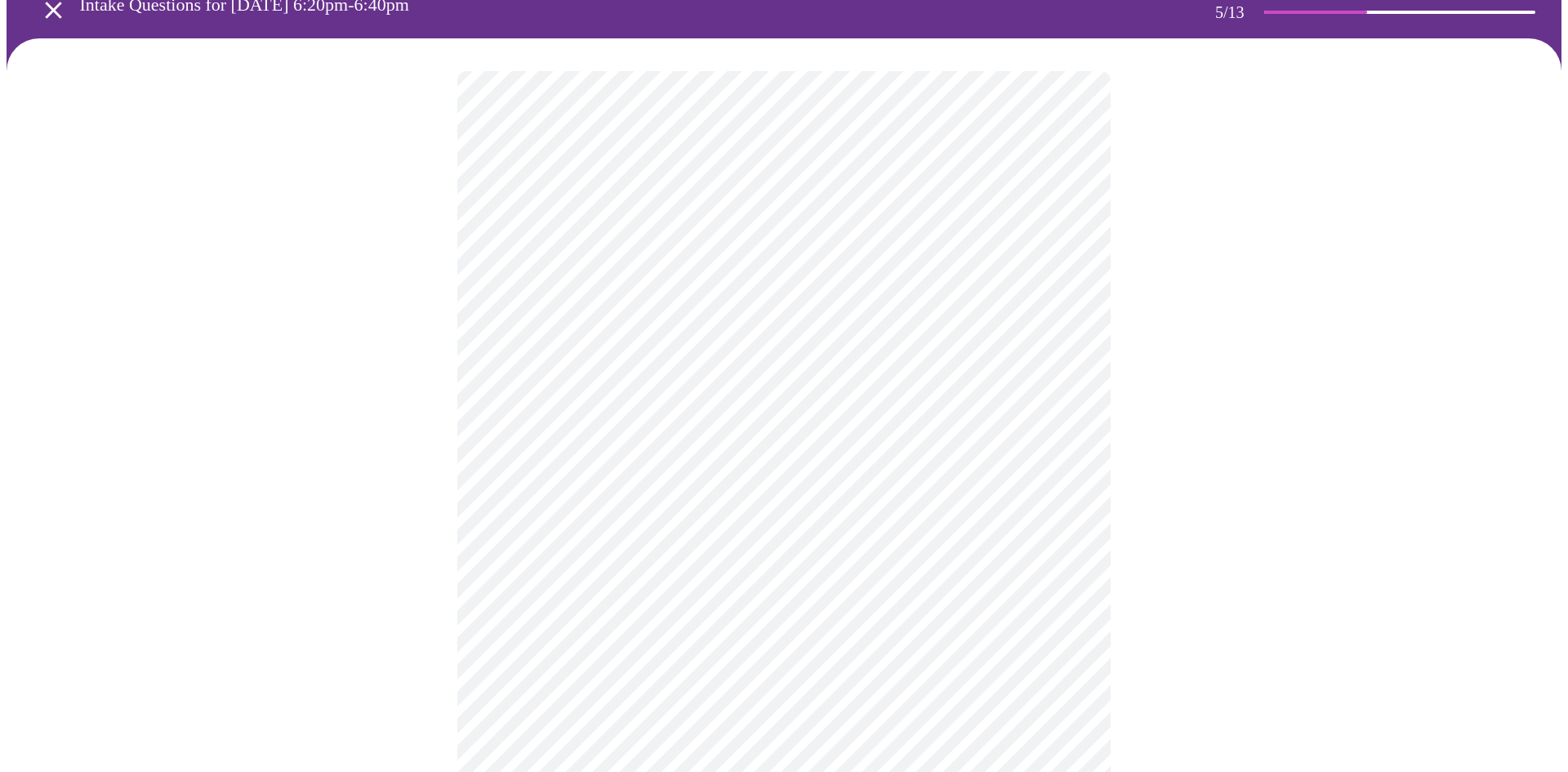
click at [787, 351] on body "MyMenopauseRx Appointments Messaging Labs Uploads Medications Community Refer a…" at bounding box center [784, 510] width 1555 height 1171
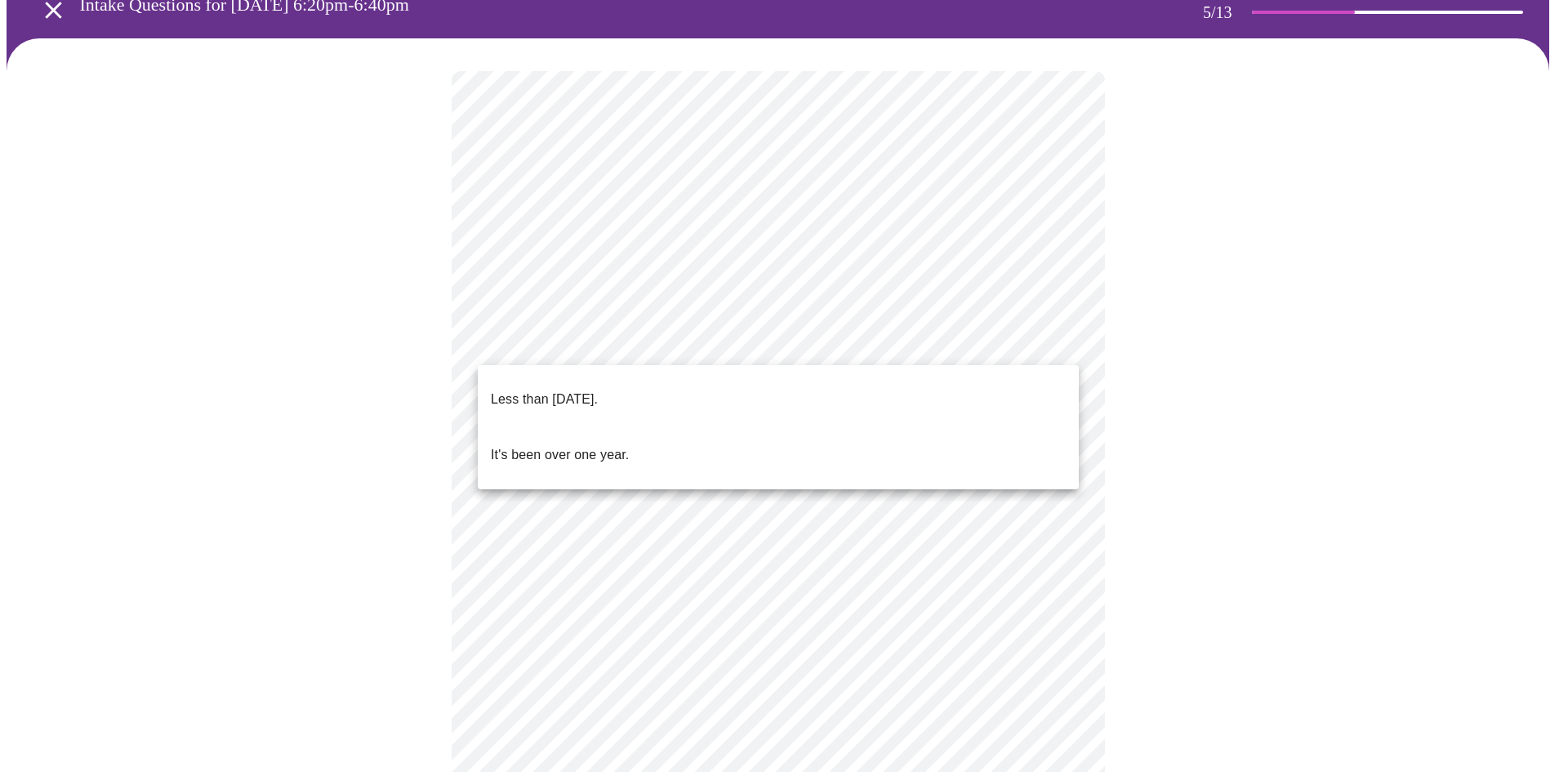
click at [780, 380] on li "Less than [DATE]." at bounding box center [778, 399] width 601 height 55
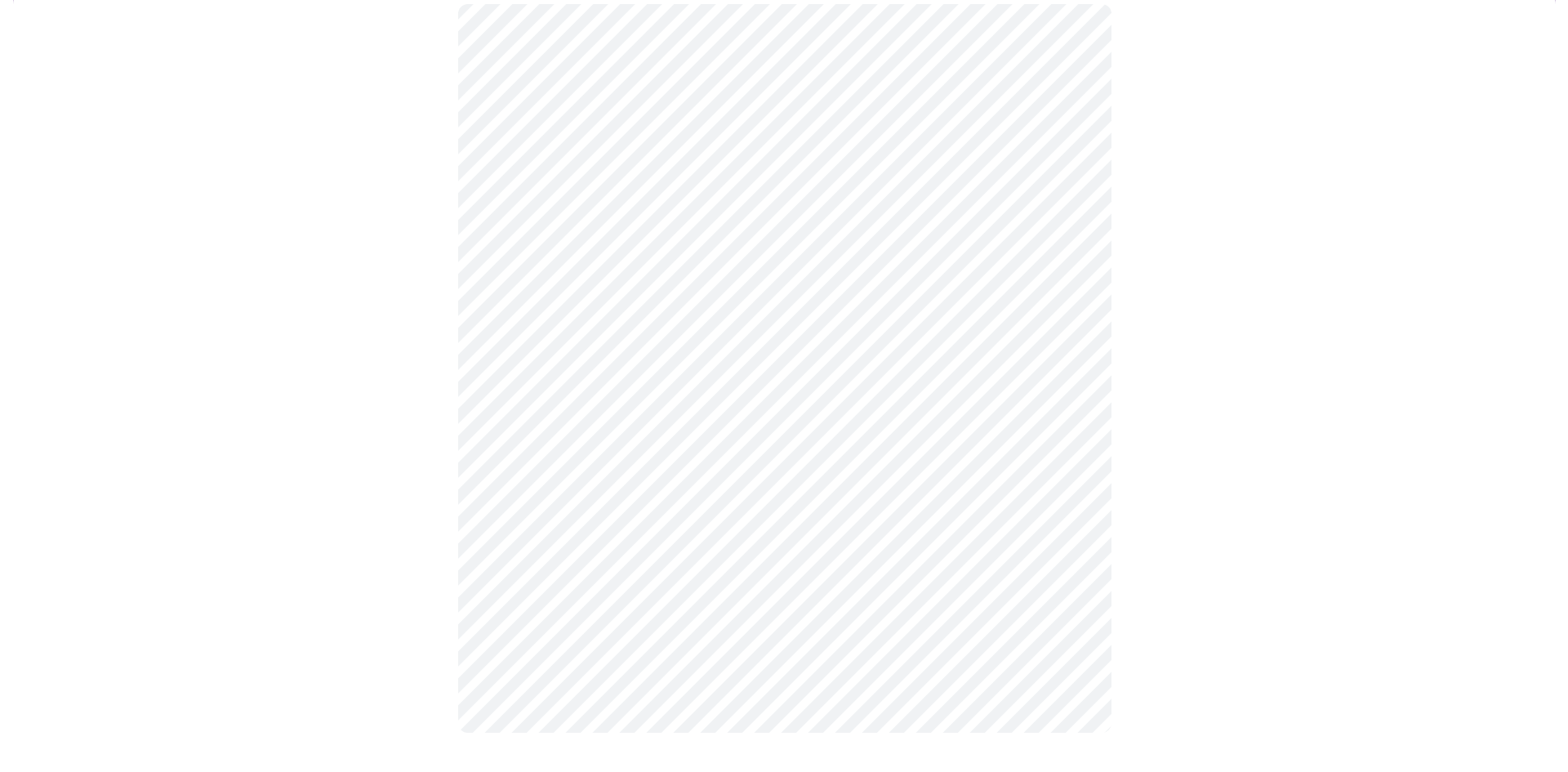
scroll to position [0, 0]
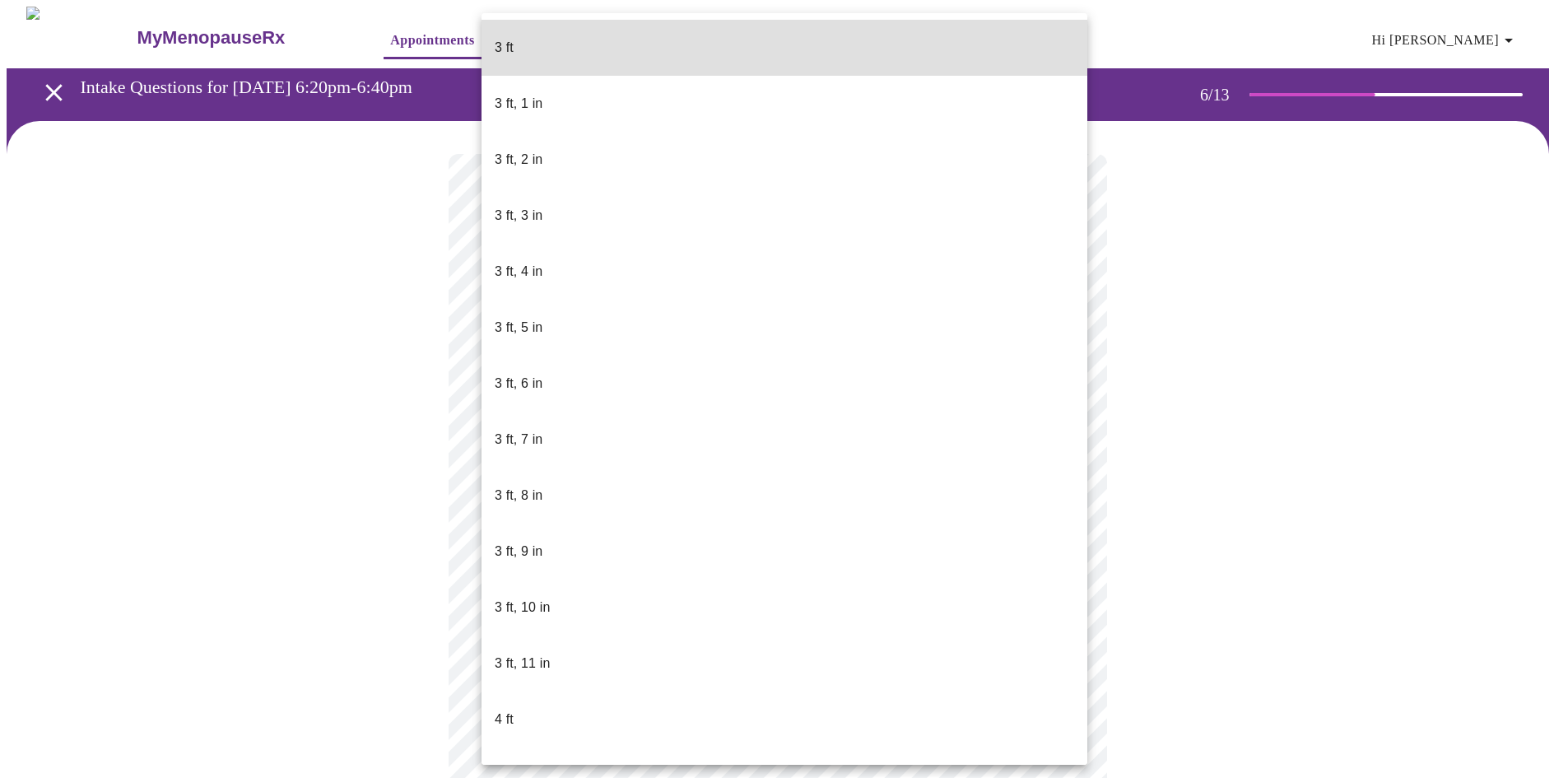
click at [654, 452] on body "MyMenopauseRx Appointments Messaging Labs Uploads Medications Community Refer a…" at bounding box center [784, 446] width 1554 height 879
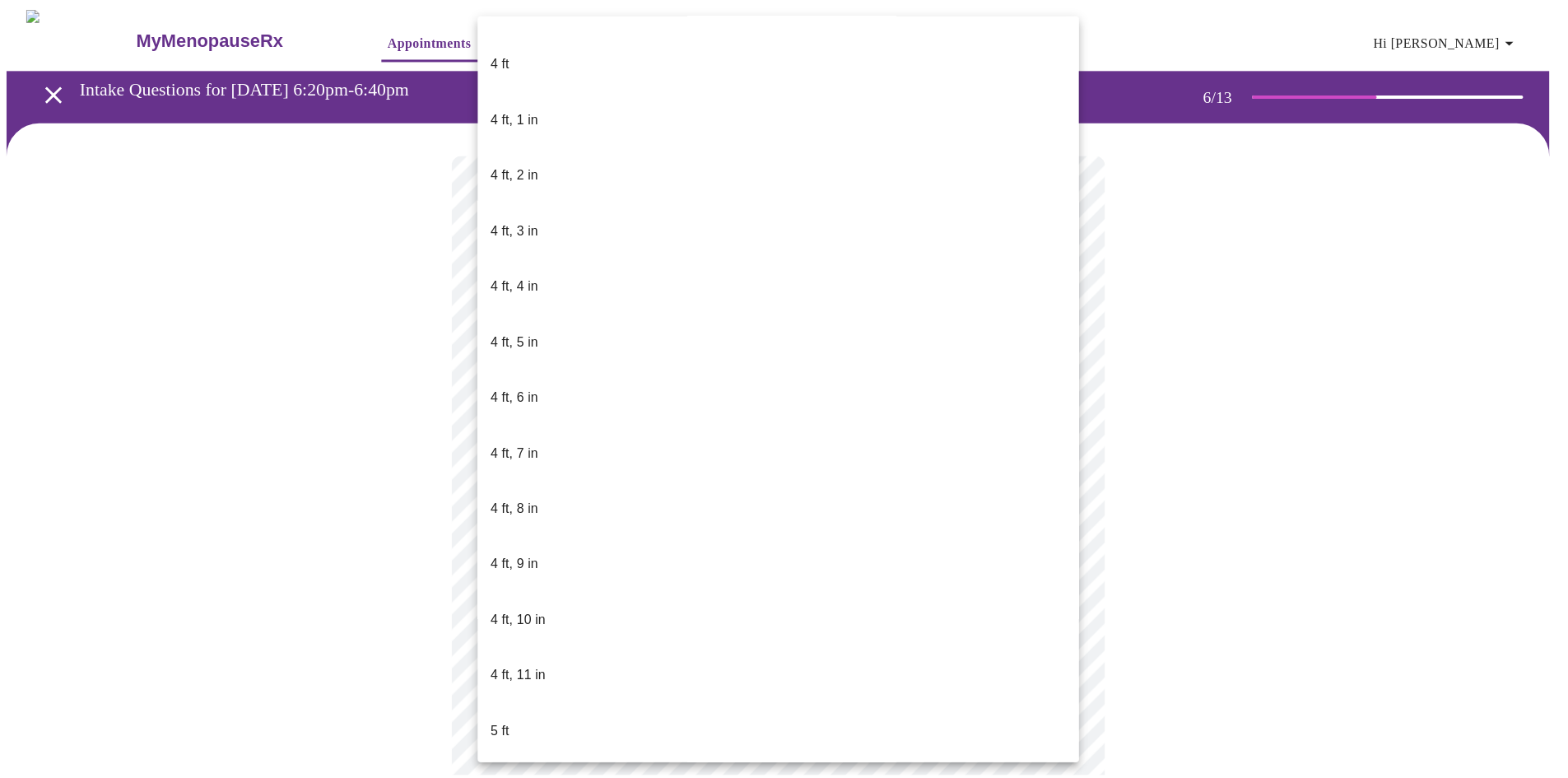
scroll to position [659, 0]
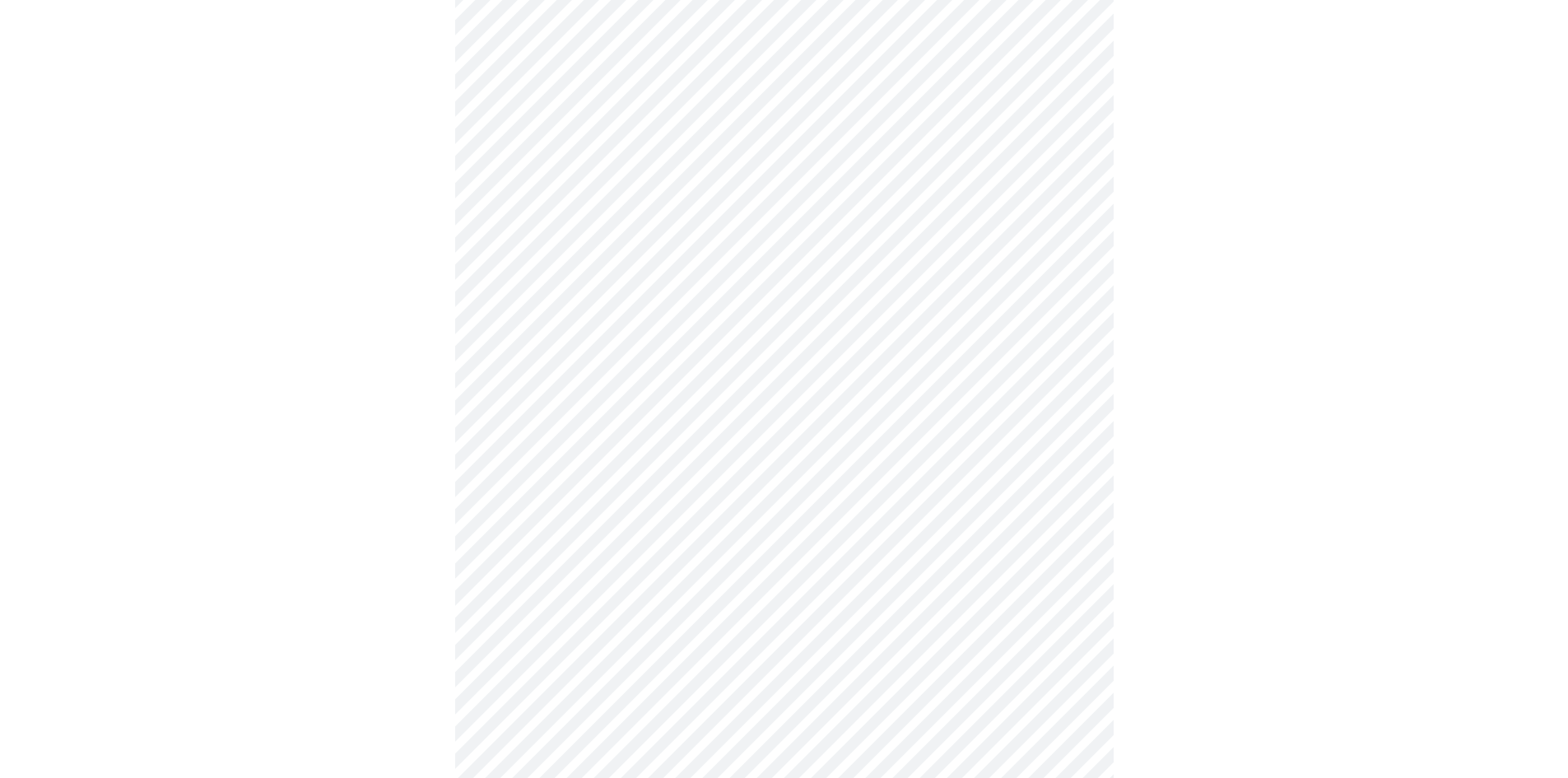
scroll to position [4115, 0]
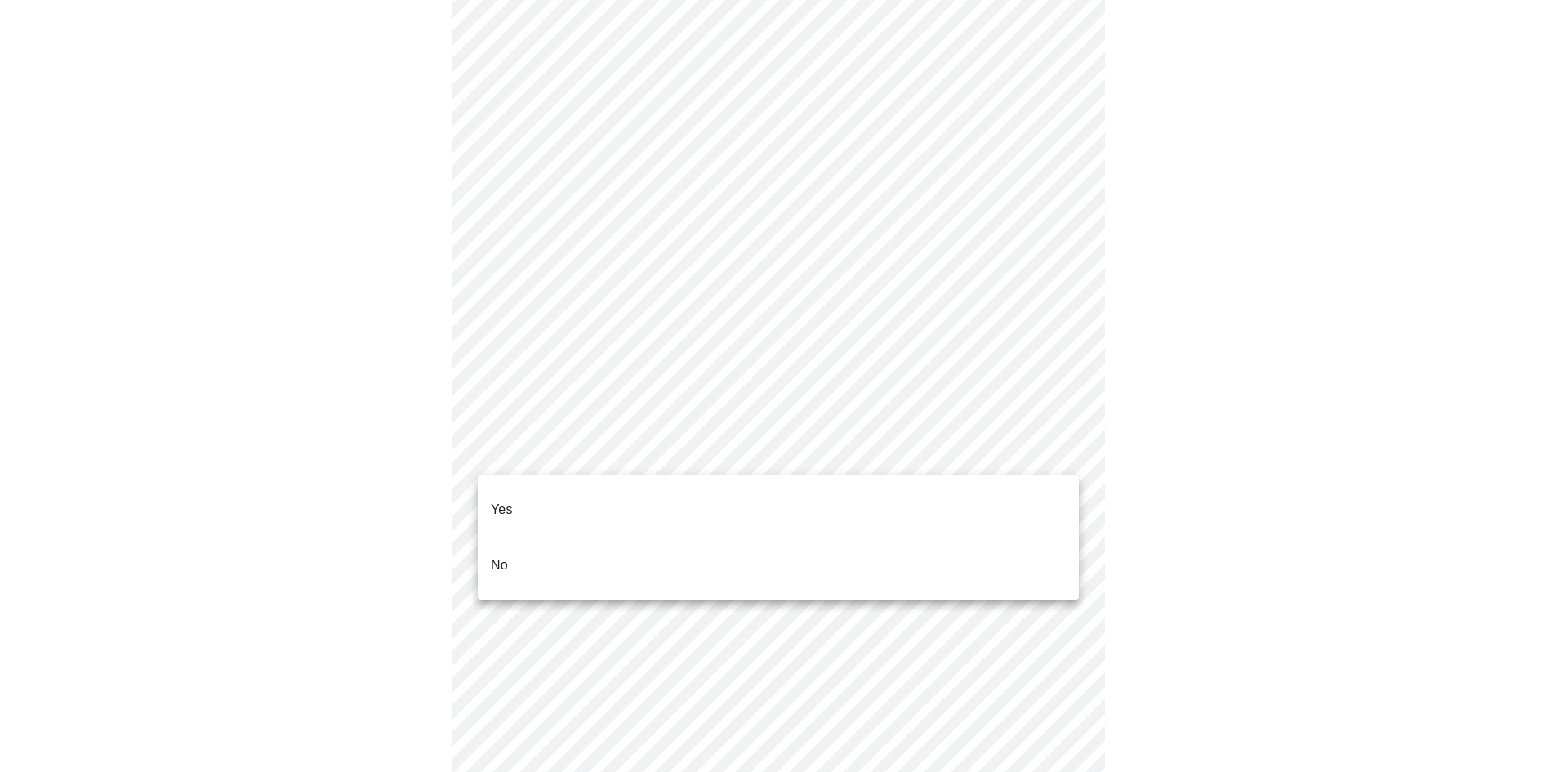
click at [655, 537] on li "No" at bounding box center [778, 565] width 601 height 55
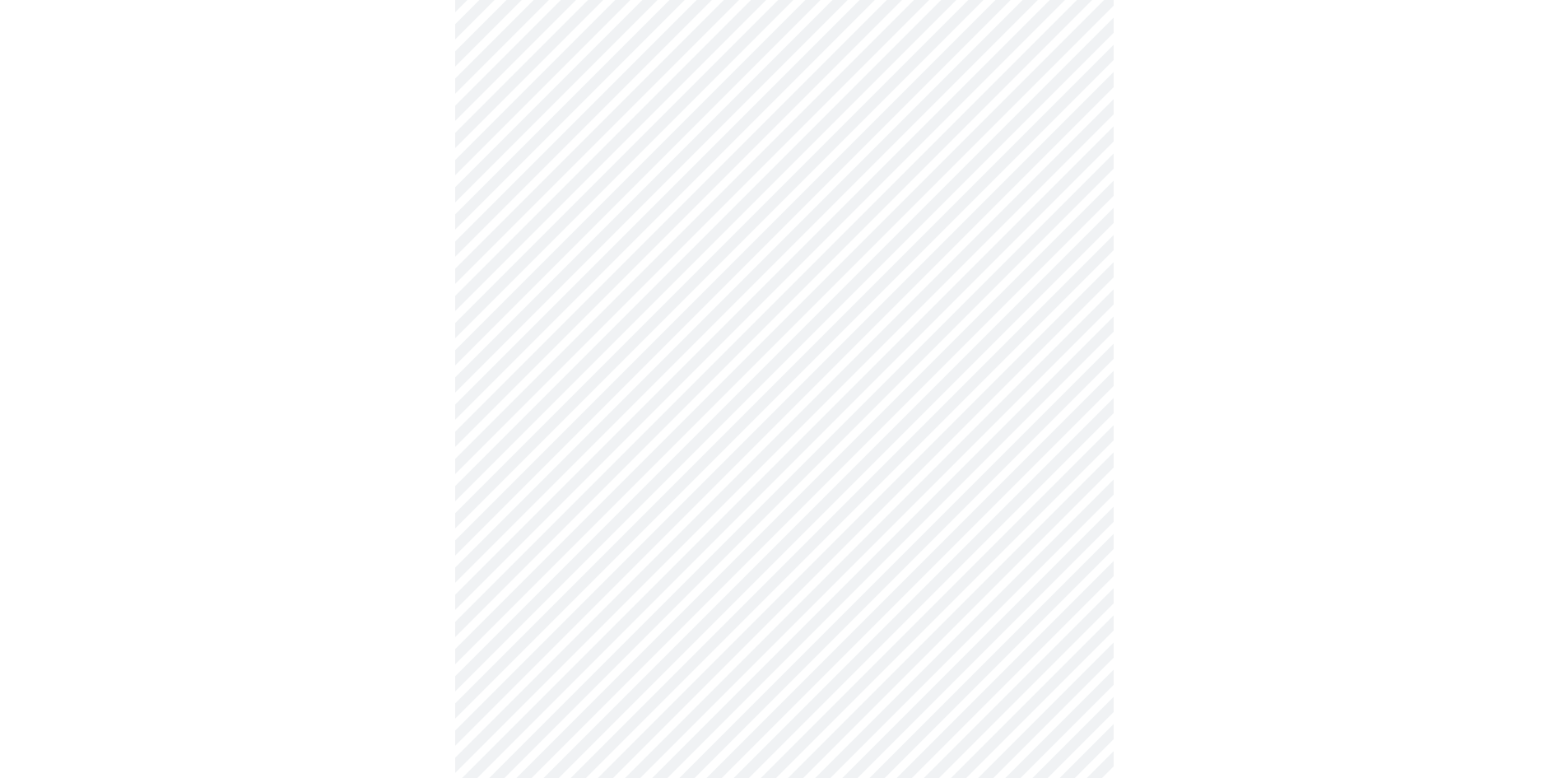
scroll to position [741, 0]
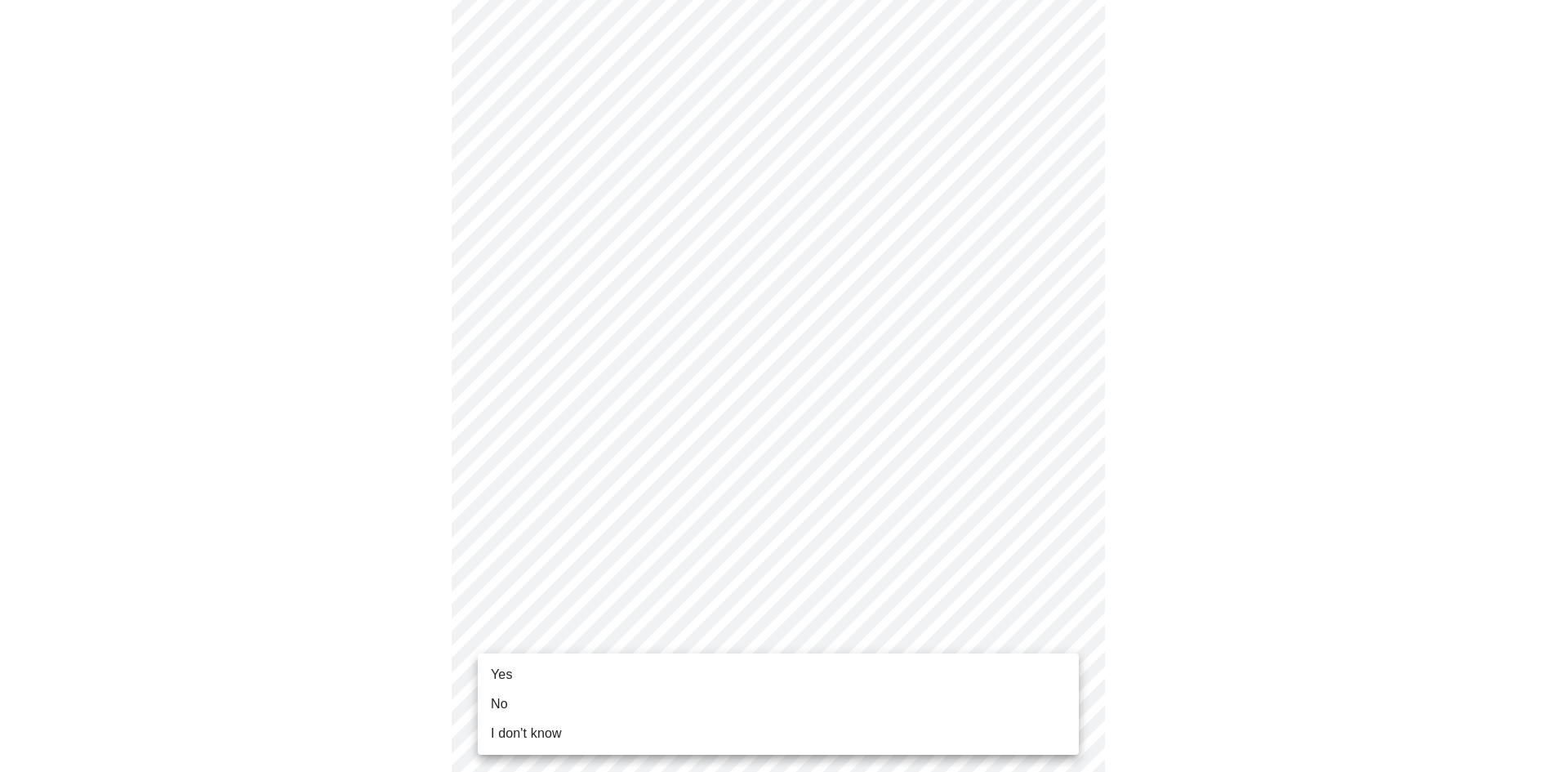
click at [708, 617] on body "MyMenopauseRx Appointments Messaging Labs Uploads Medications Community Refer a…" at bounding box center [784, 69] width 1555 height 1595
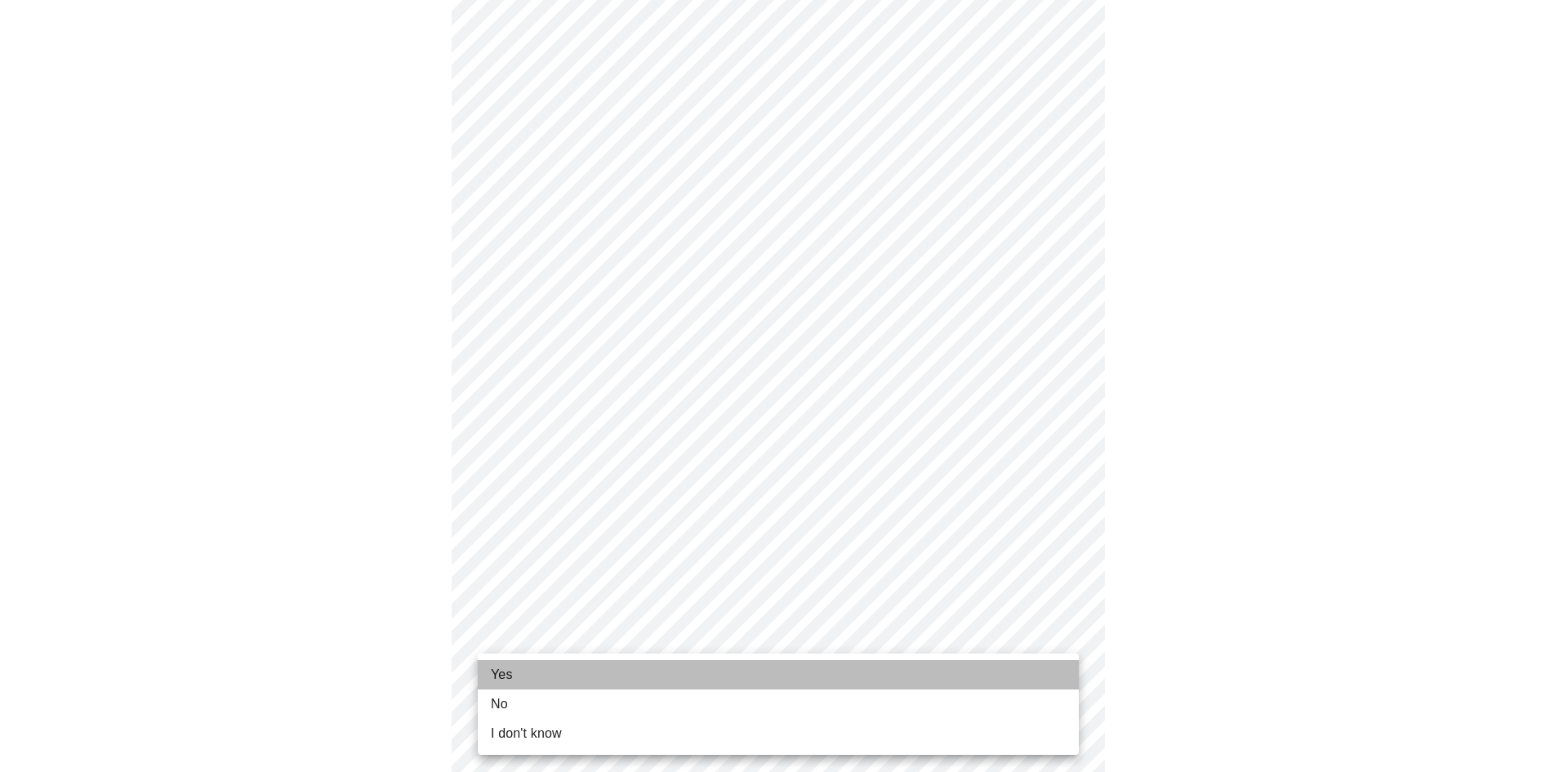
click at [687, 665] on li "Yes" at bounding box center [778, 674] width 601 height 29
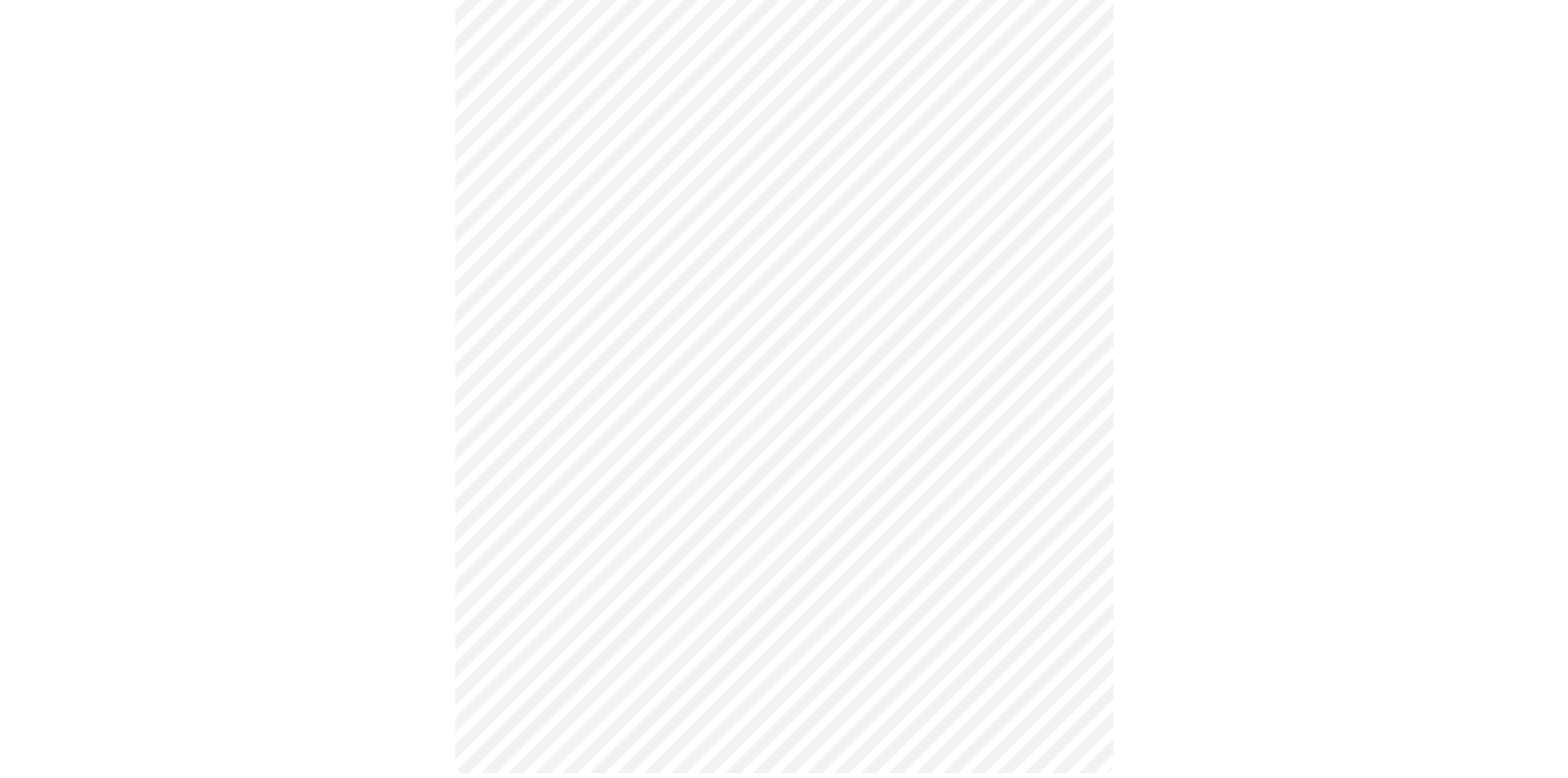
scroll to position [0, 0]
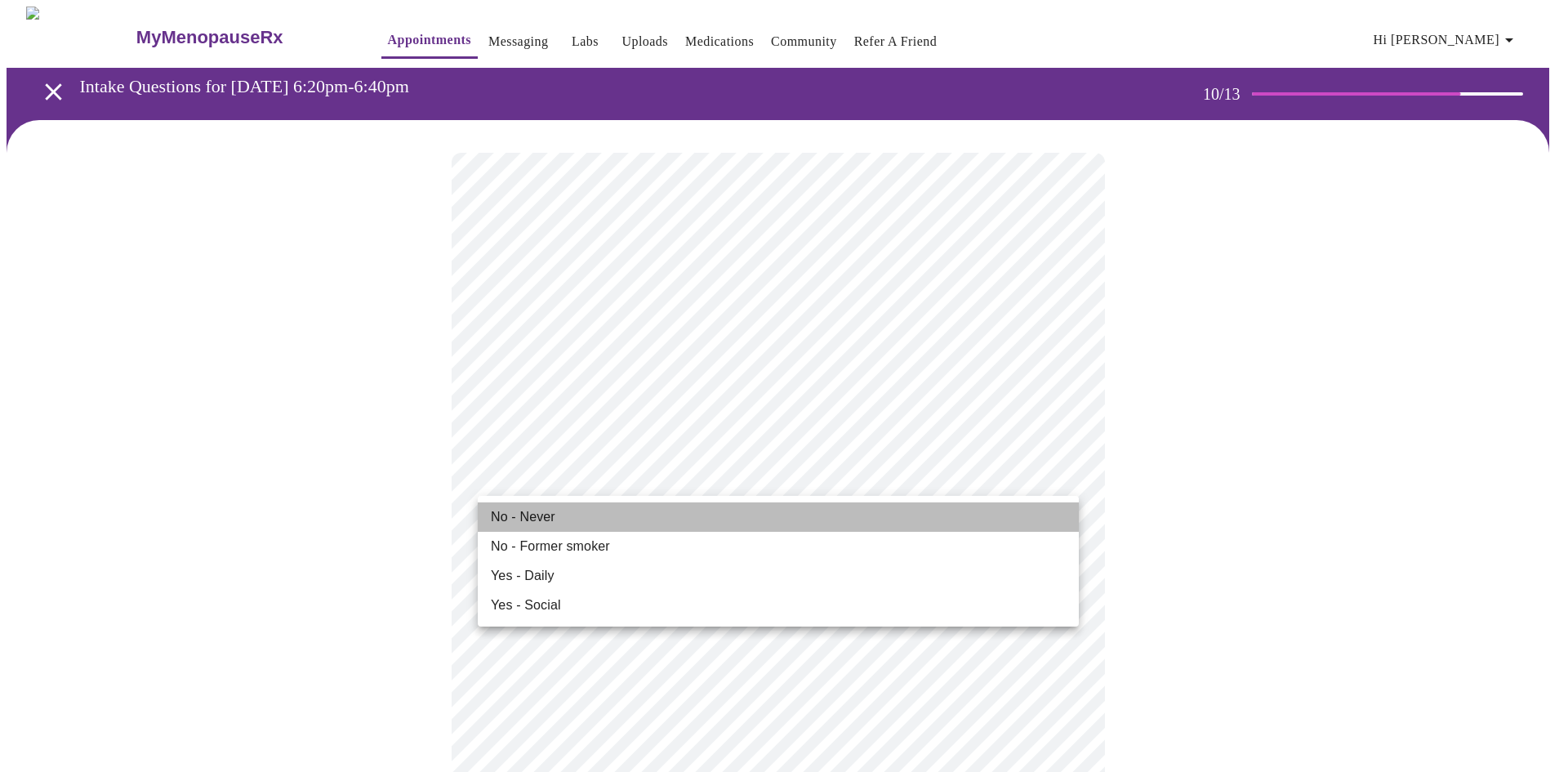
click at [665, 517] on li "No - Never" at bounding box center [778, 516] width 601 height 29
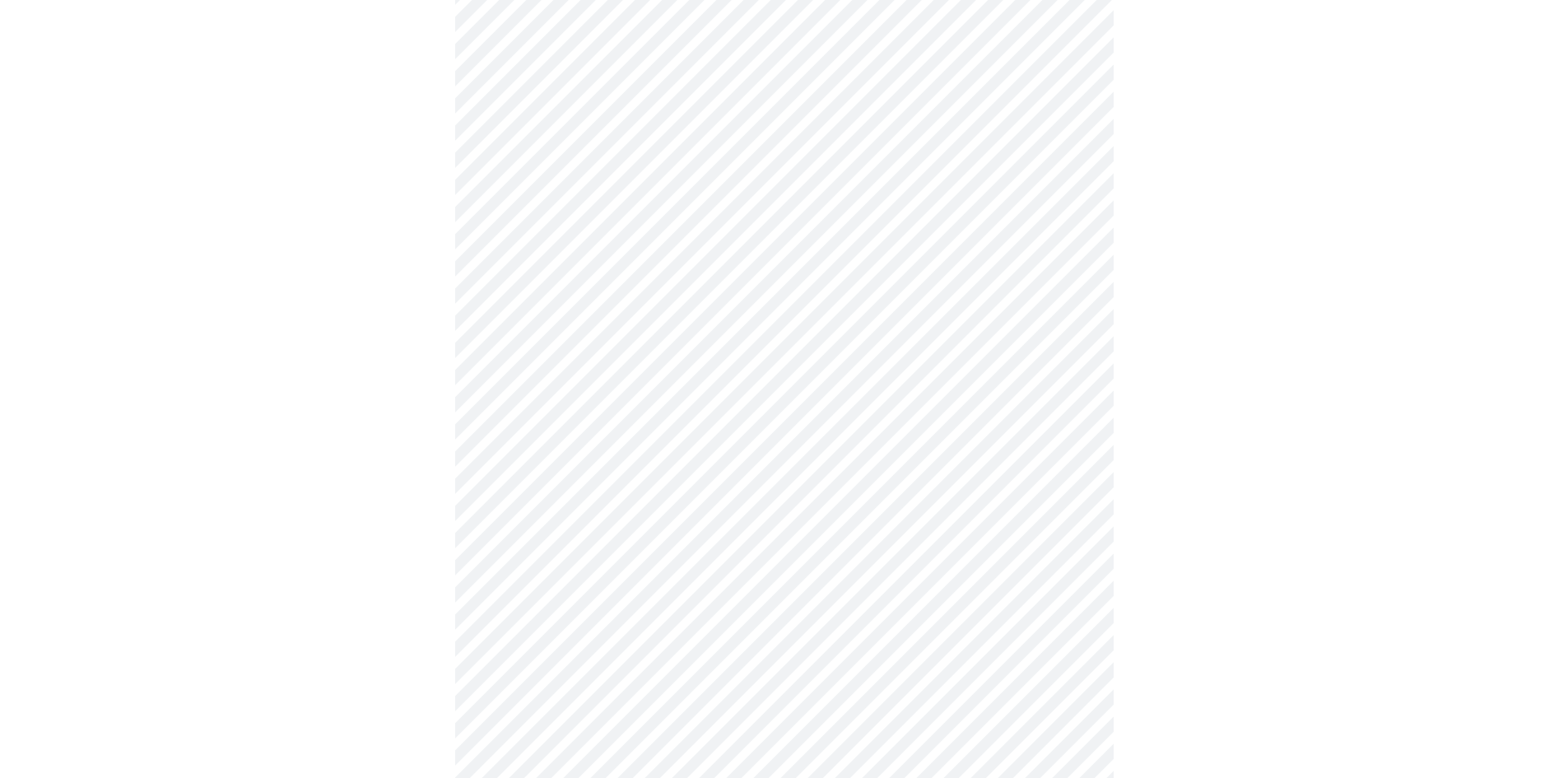
scroll to position [1070, 0]
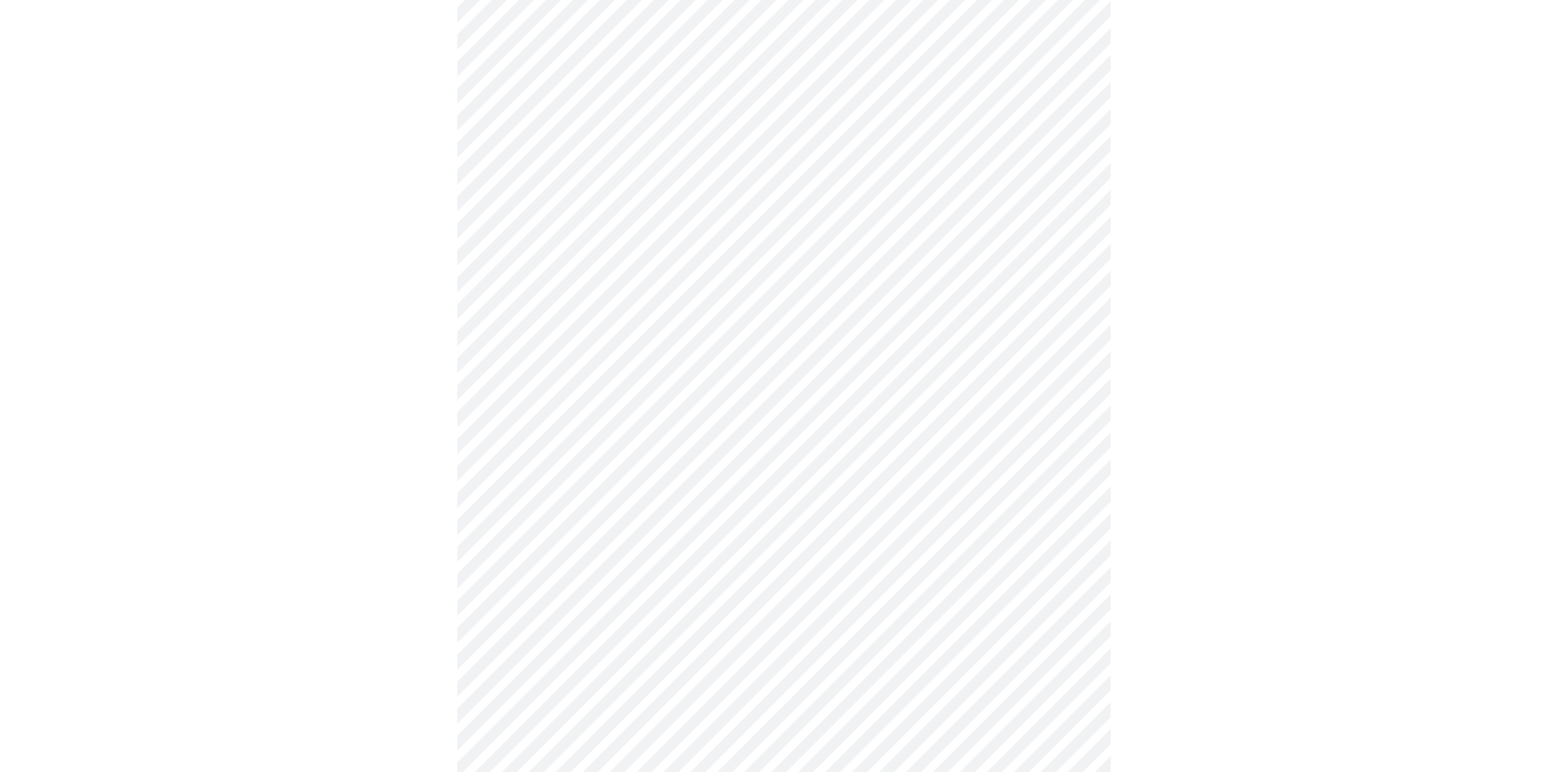
click at [762, 602] on body "MyMenopauseRx Appointments Messaging Labs Uploads Medications Community Refer a…" at bounding box center [784, 15] width 1555 height 2140
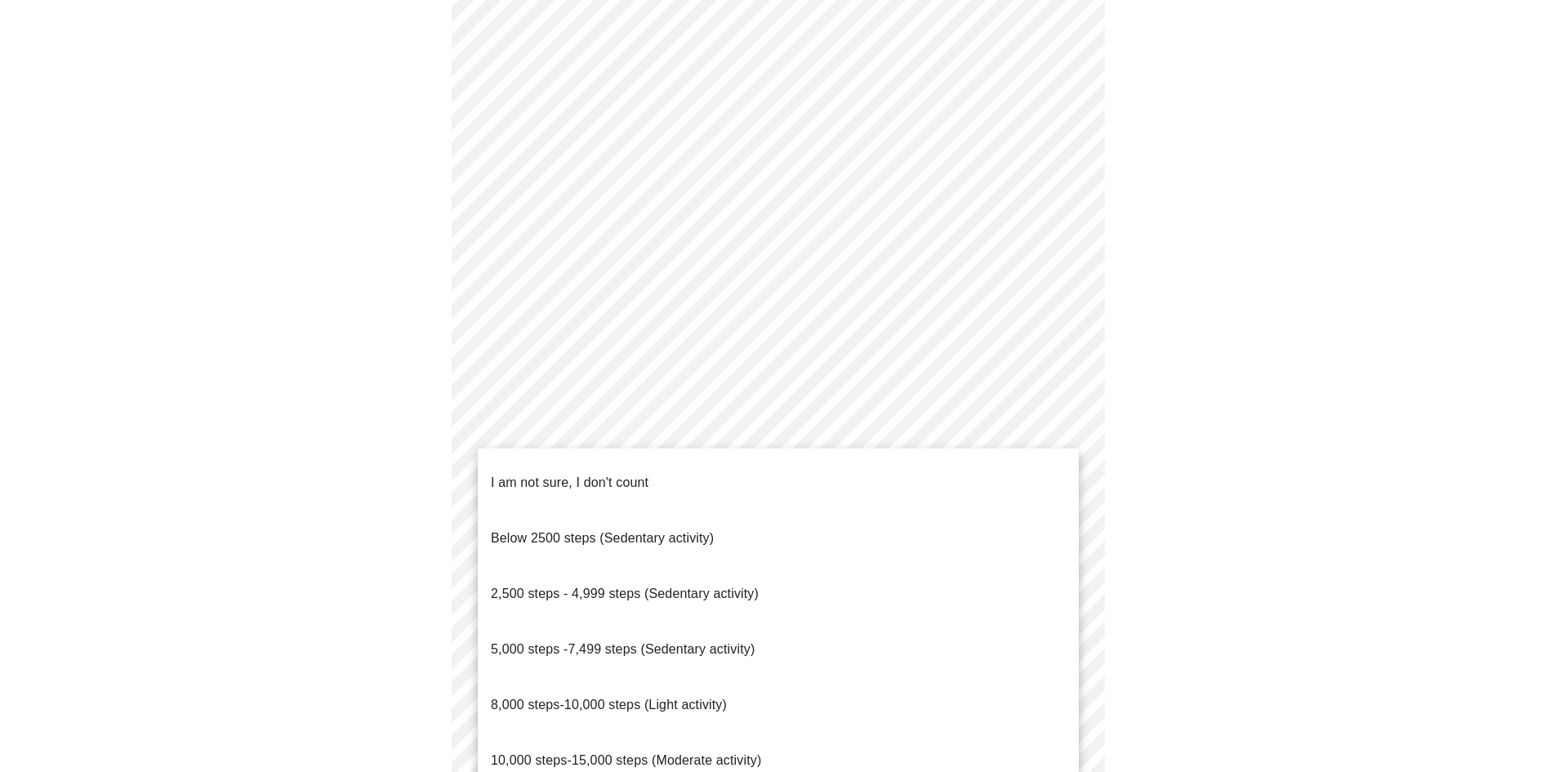
click at [746, 466] on li "I am not sure, I don't count" at bounding box center [778, 482] width 601 height 55
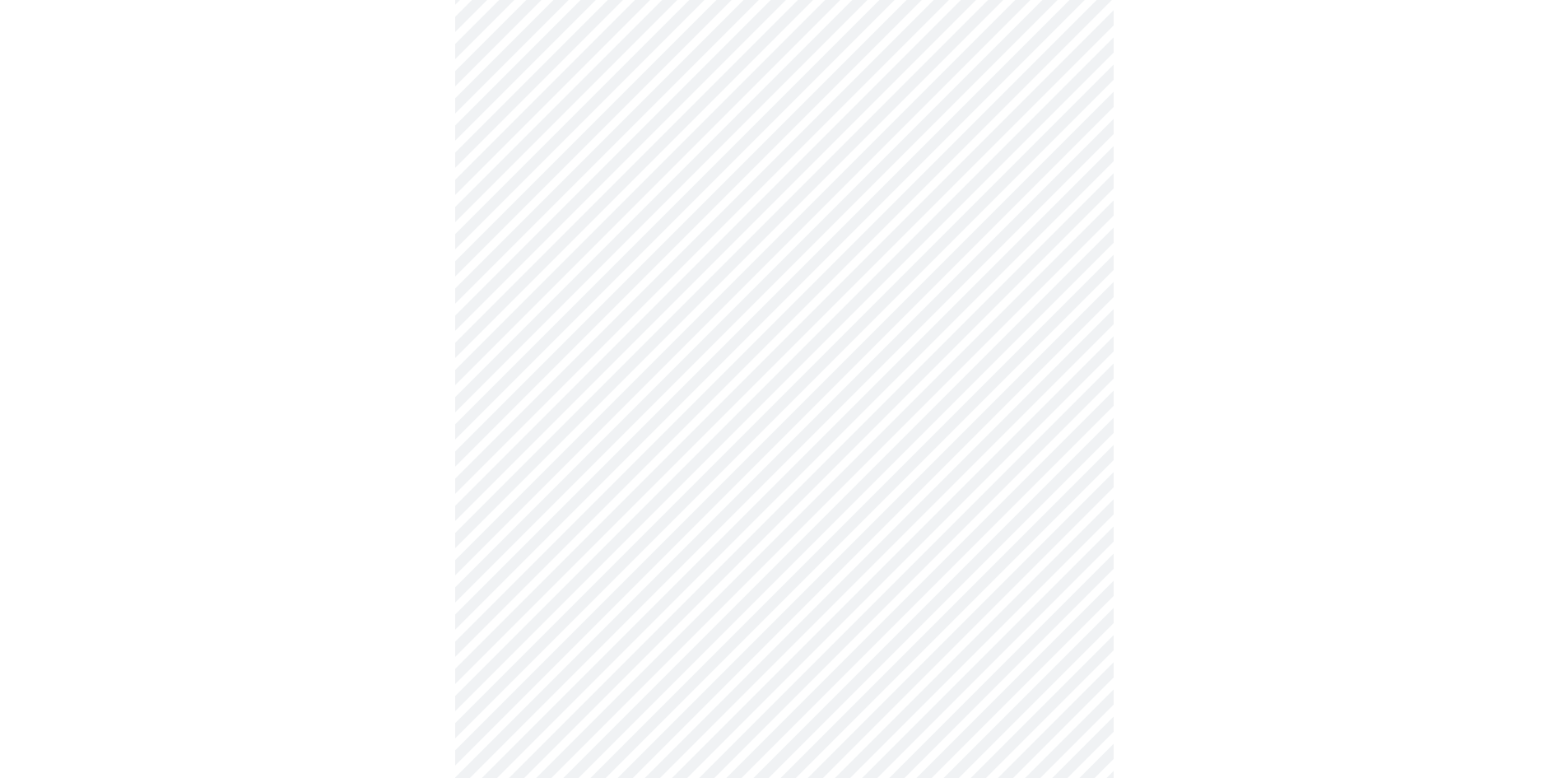
scroll to position [1235, 0]
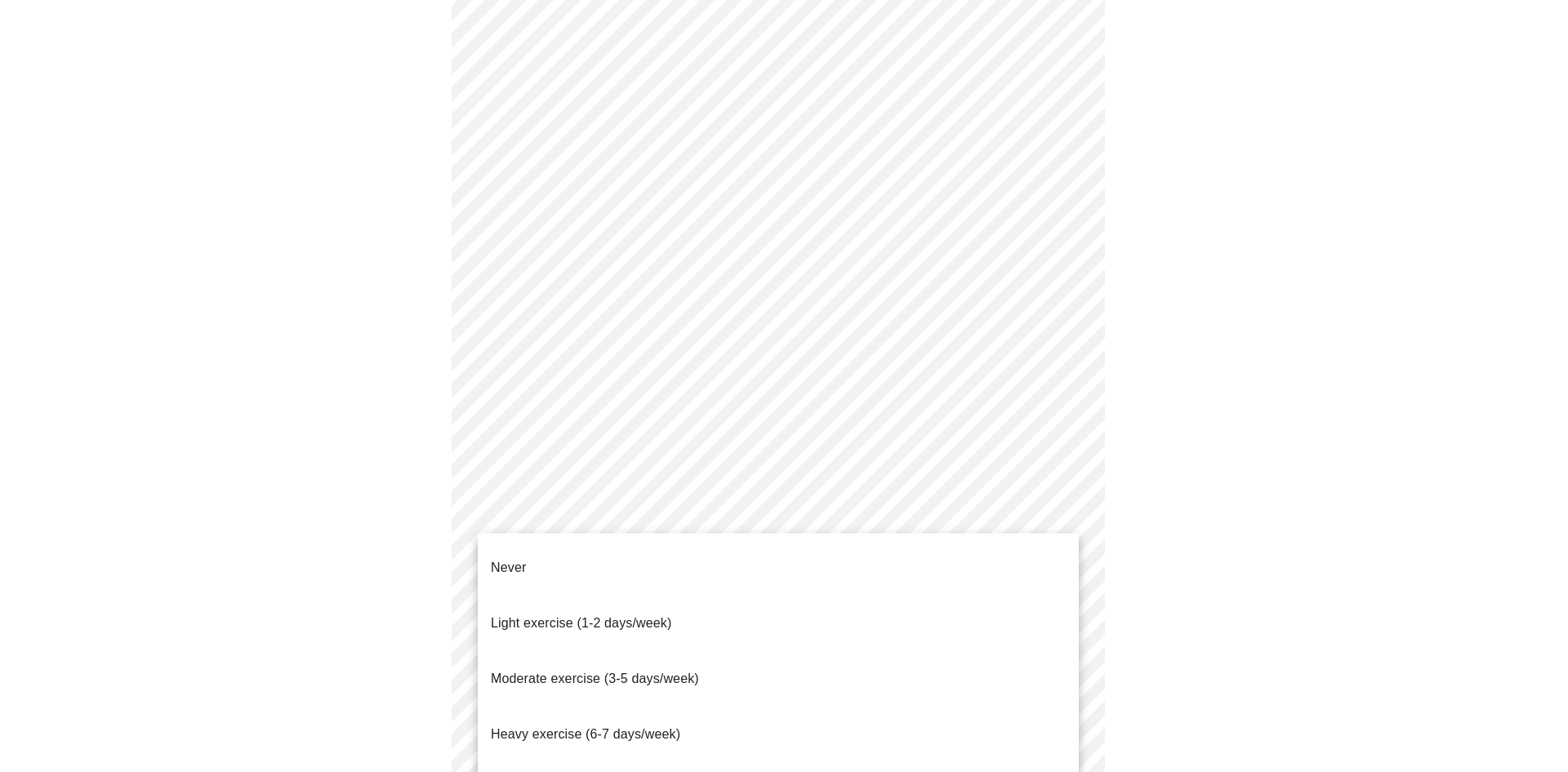
click at [719, 595] on li "Light exercise (1-2 days/week)" at bounding box center [778, 623] width 601 height 55
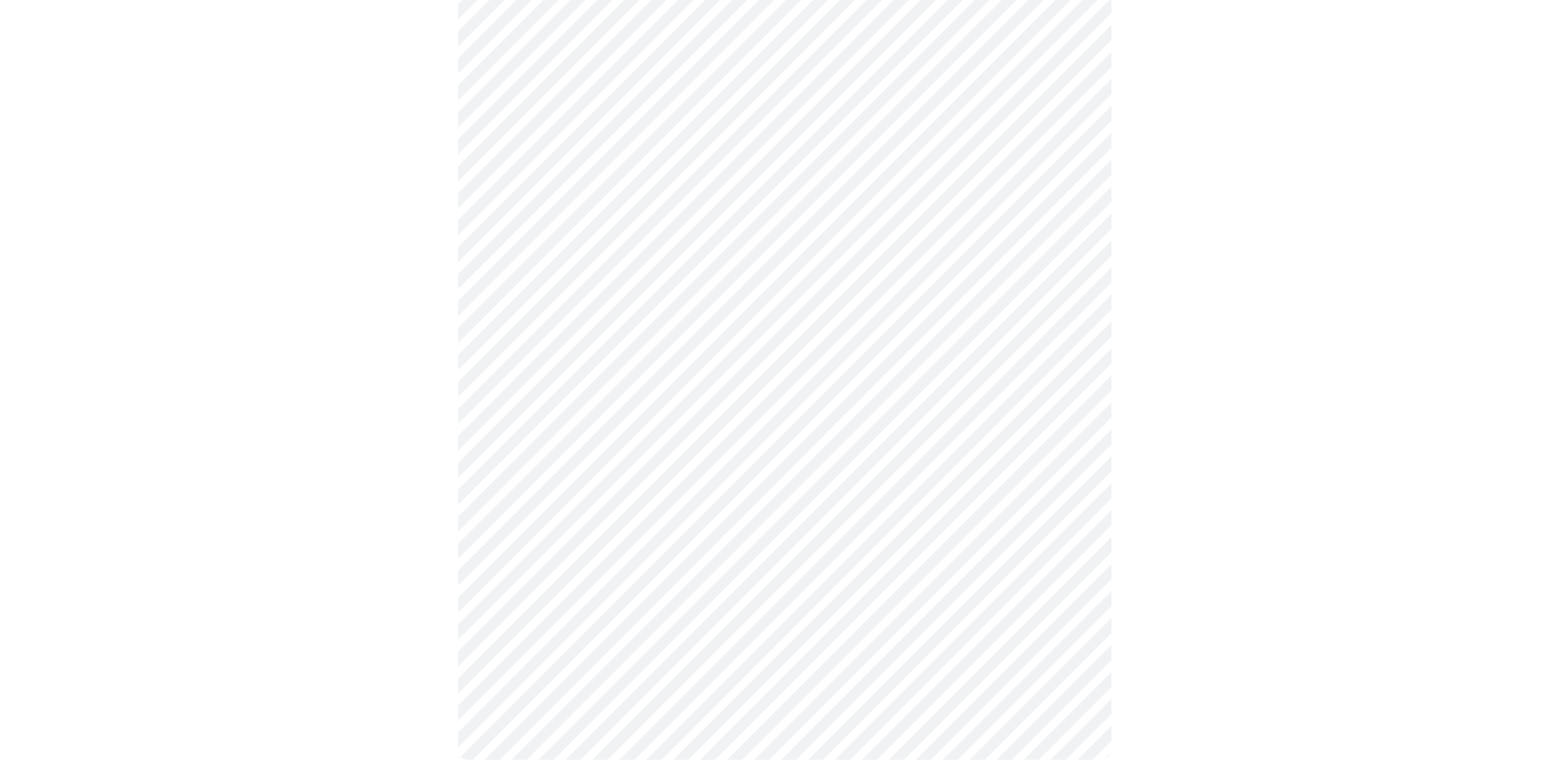
scroll to position [1348, 0]
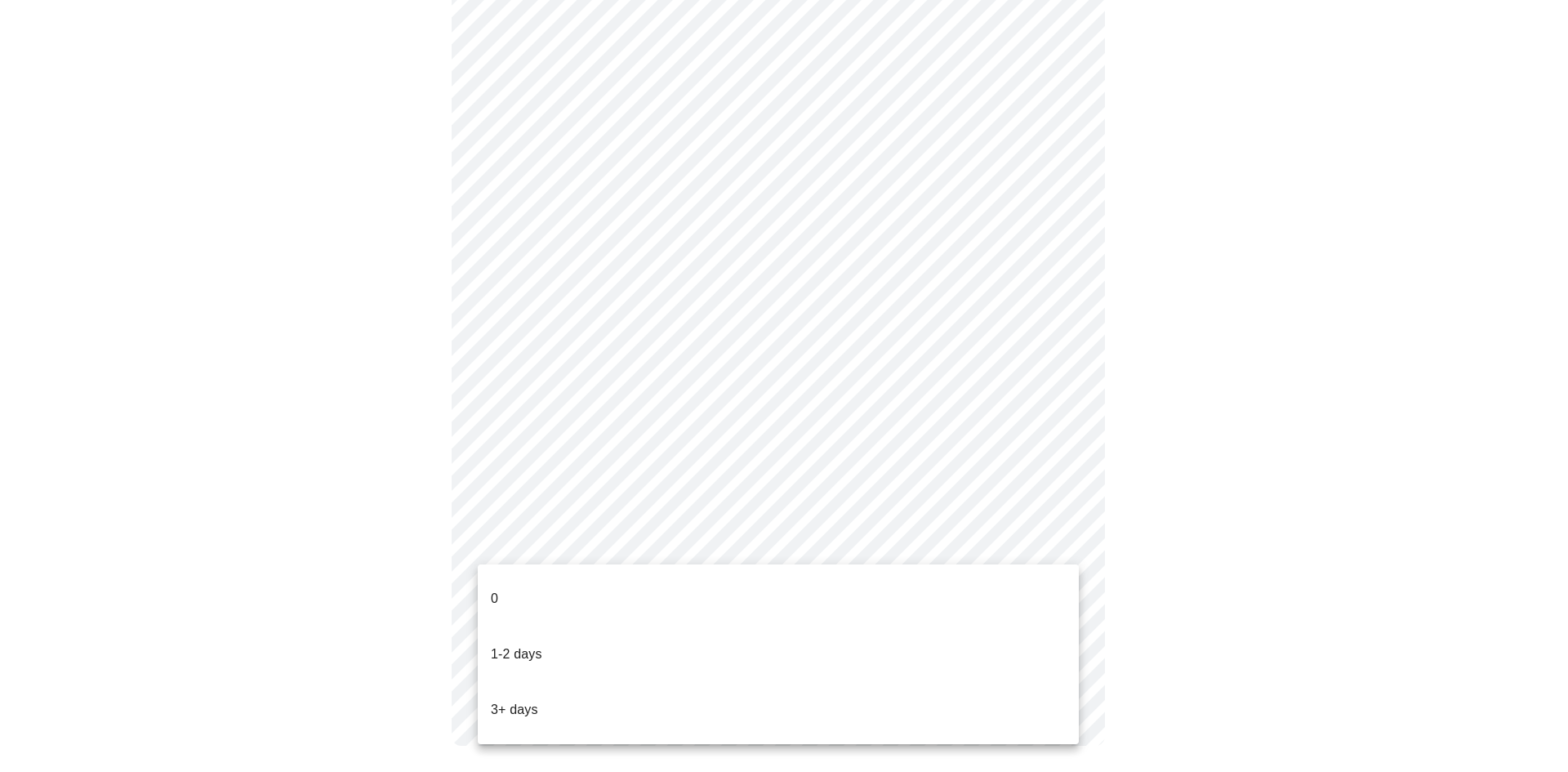
click at [723, 596] on li "0" at bounding box center [778, 598] width 601 height 55
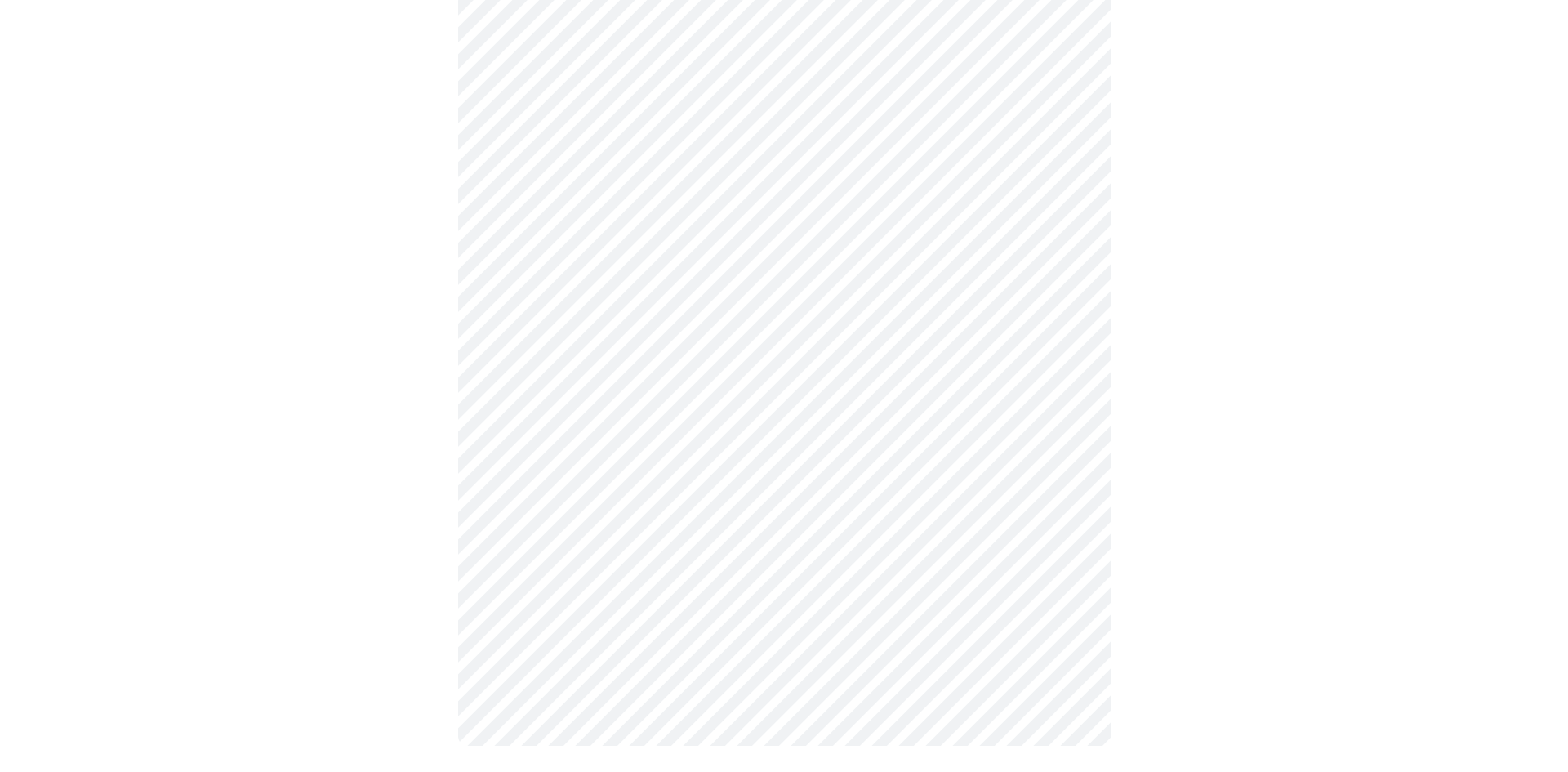
scroll to position [0, 0]
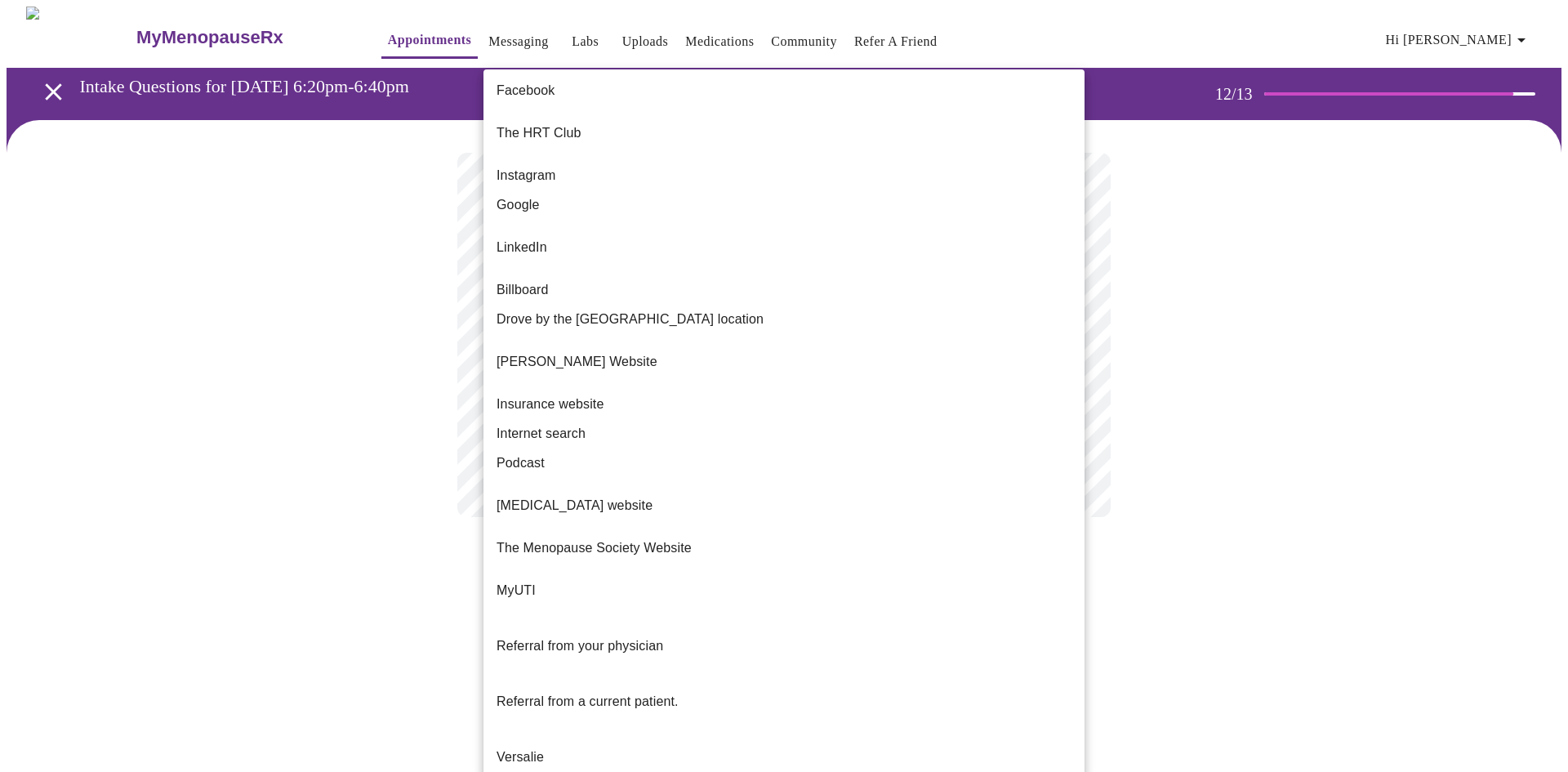
click at [846, 330] on body "MyMenopauseRx Appointments Messaging Labs Uploads Medications Community Refer a…" at bounding box center [784, 278] width 1555 height 543
click at [373, 271] on div at bounding box center [784, 386] width 1568 height 772
click at [579, 320] on body "MyMenopauseRx Appointments Messaging Labs Uploads Medications Community Refer a…" at bounding box center [784, 278] width 1555 height 543
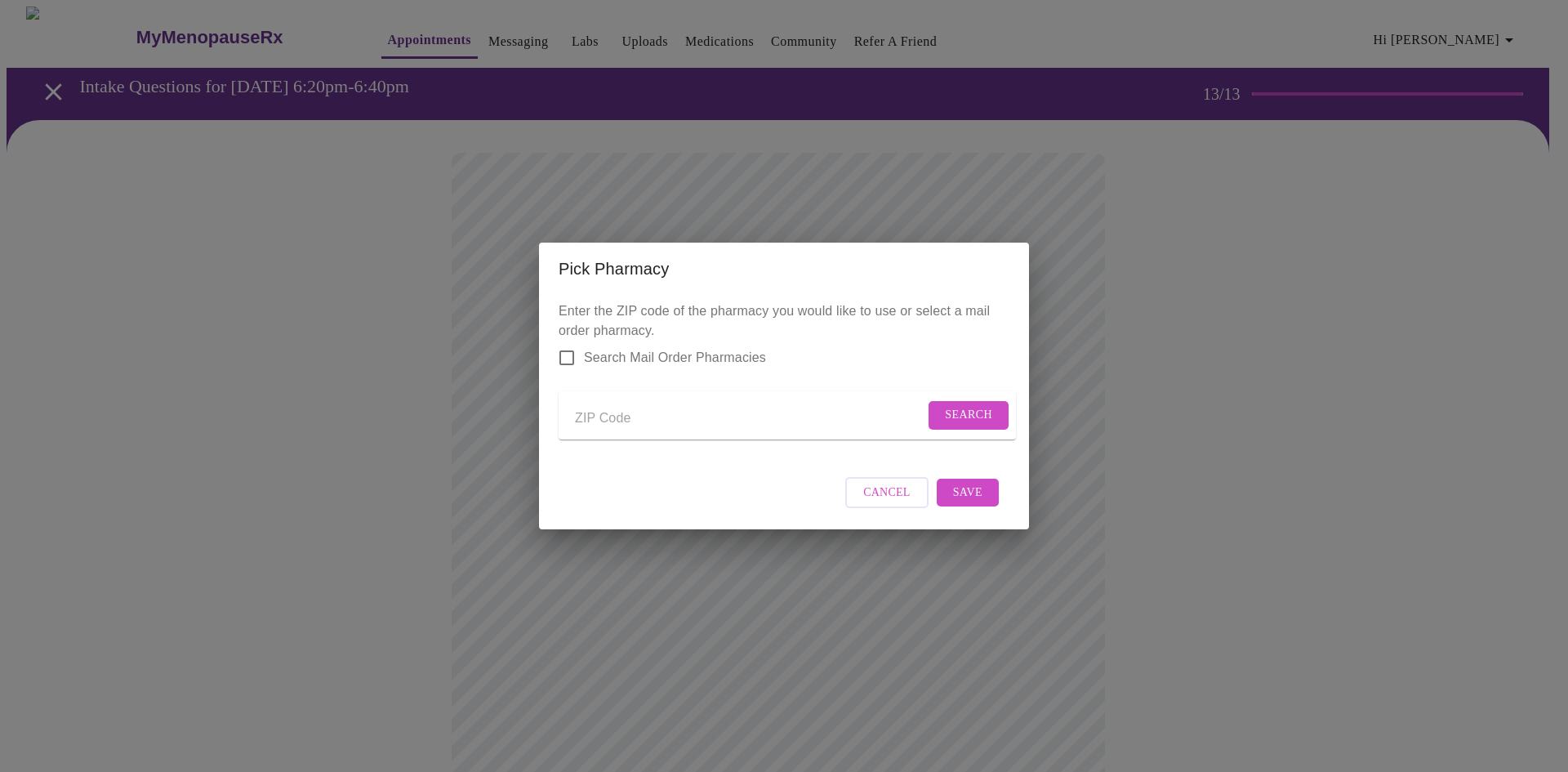
click at [614, 405] on input "Send a message to your care team" at bounding box center [750, 418] width 350 height 26
type input "34606"
click at [960, 416] on span "Search" at bounding box center [969, 415] width 47 height 20
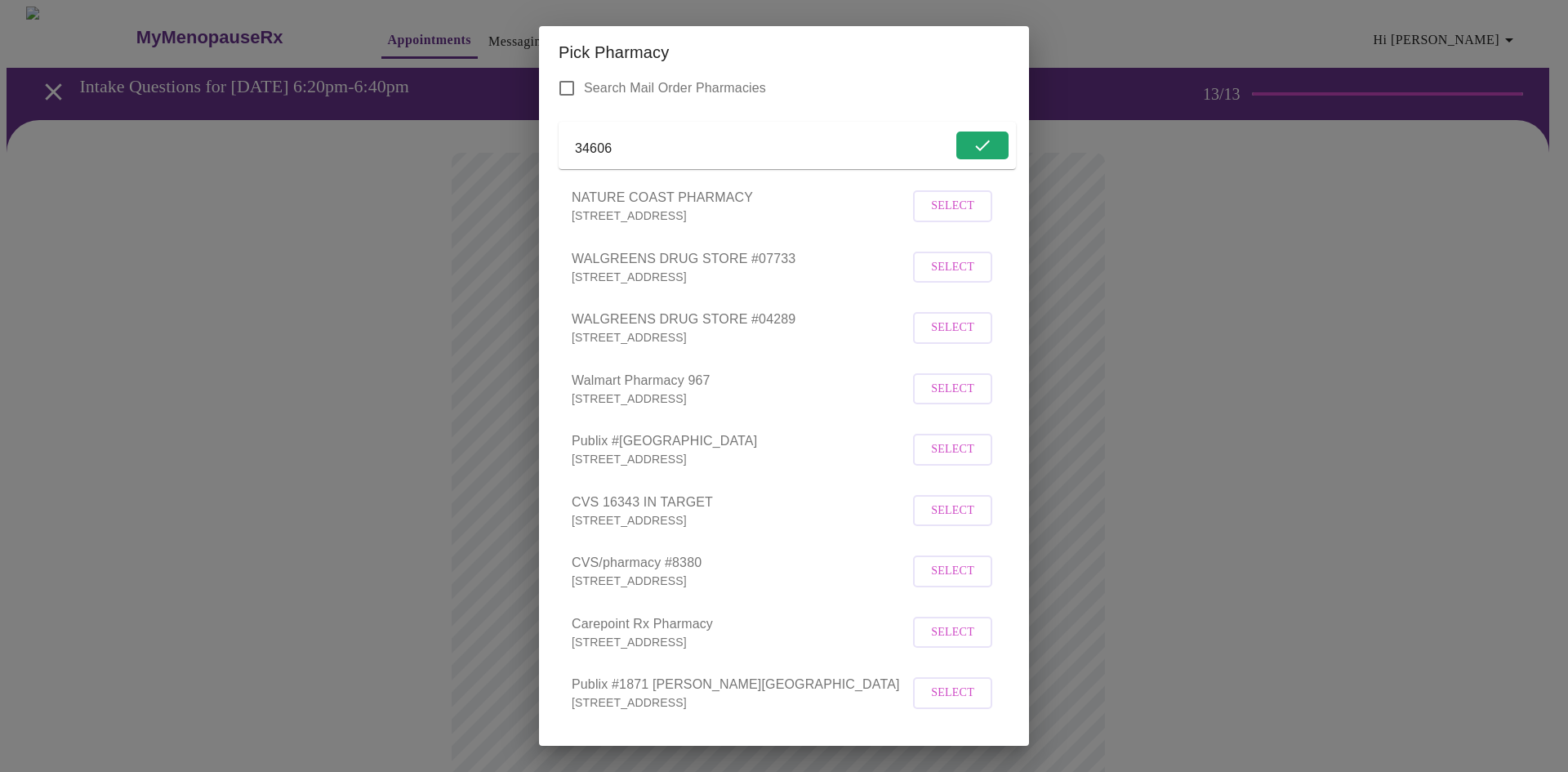
scroll to position [81, 0]
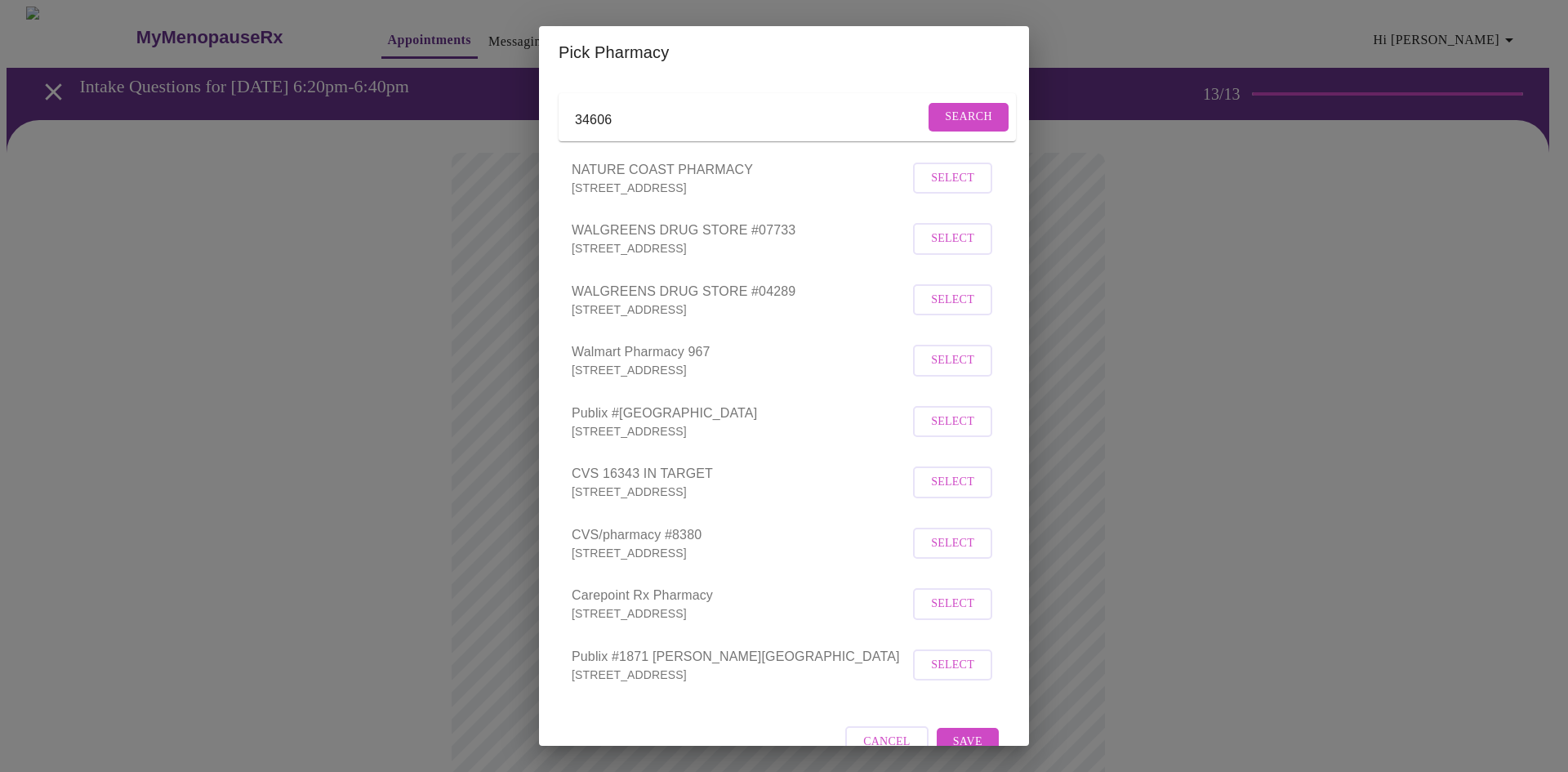
click at [940, 493] on span "Select" at bounding box center [953, 482] width 44 height 20
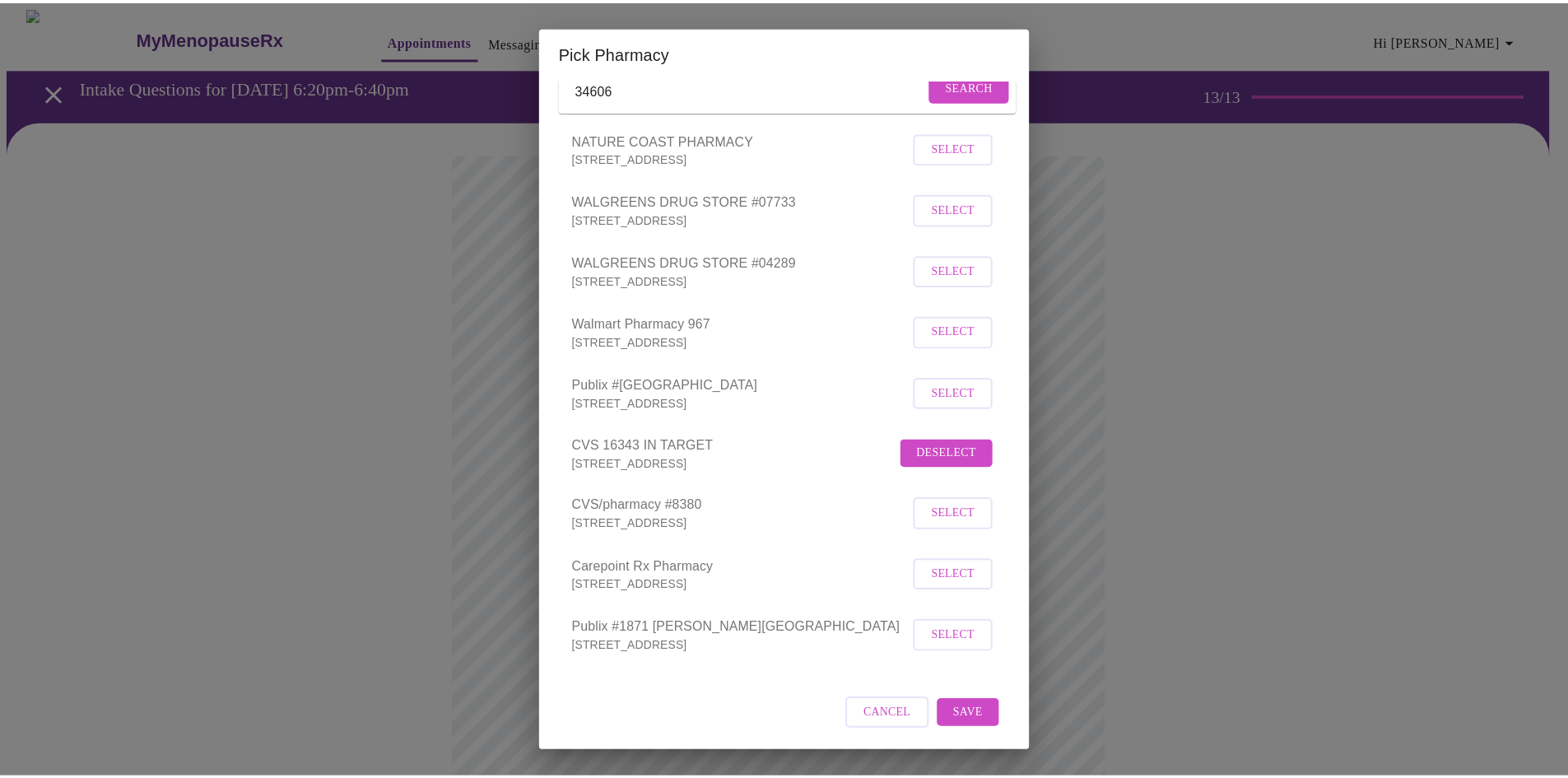
scroll to position [137, 0]
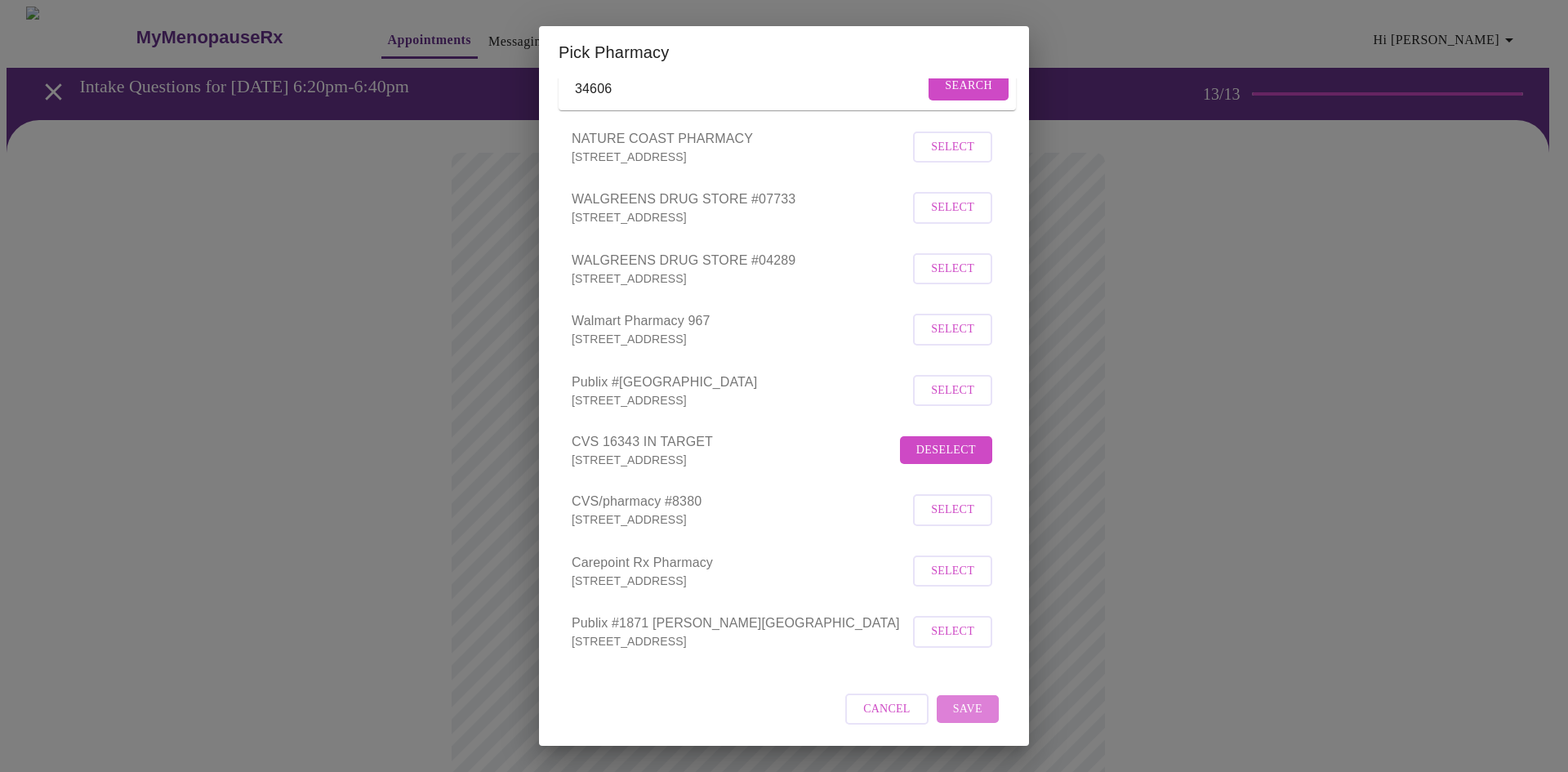
click at [960, 715] on span "Save" at bounding box center [968, 709] width 29 height 20
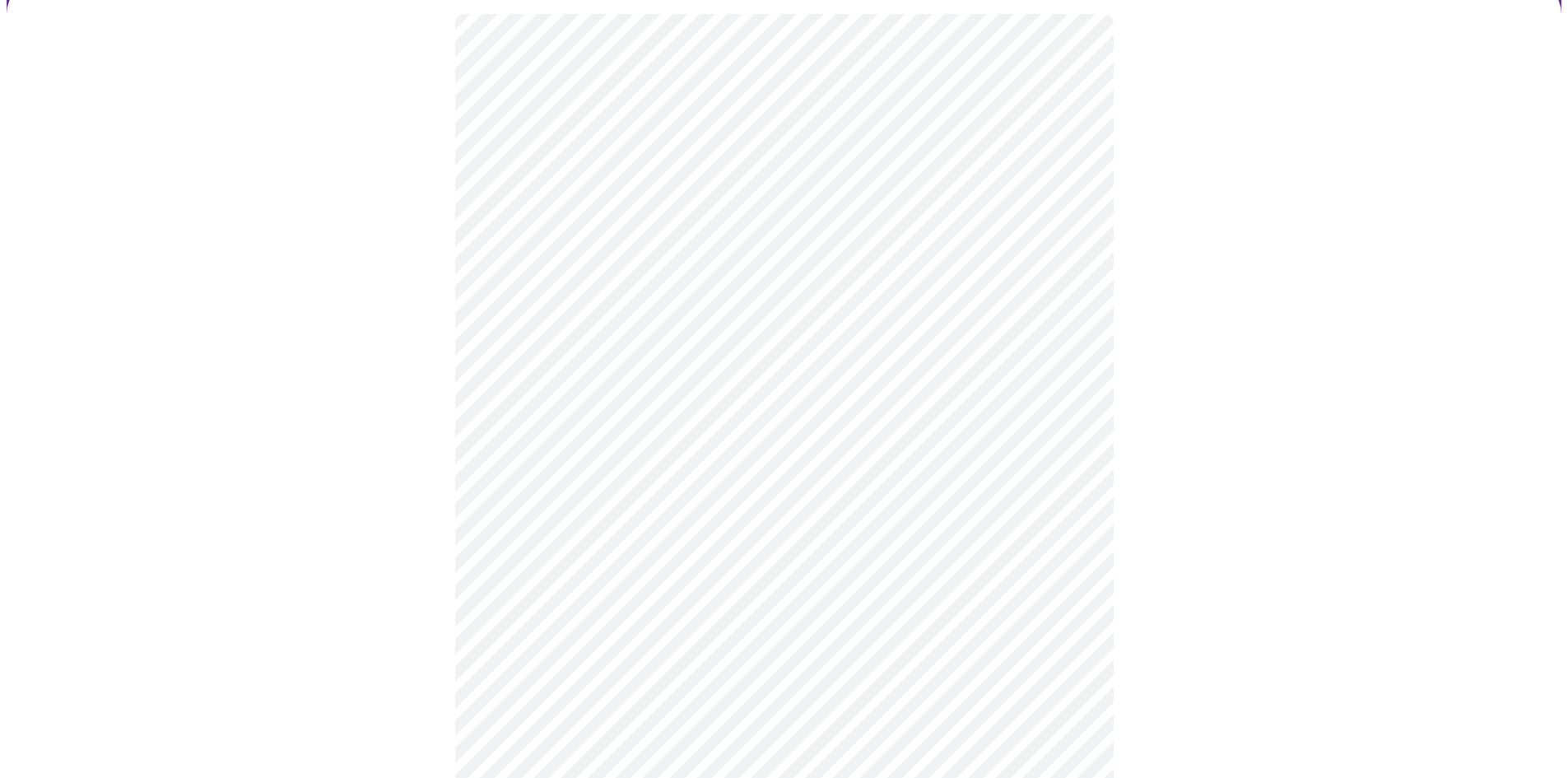
scroll to position [165, 0]
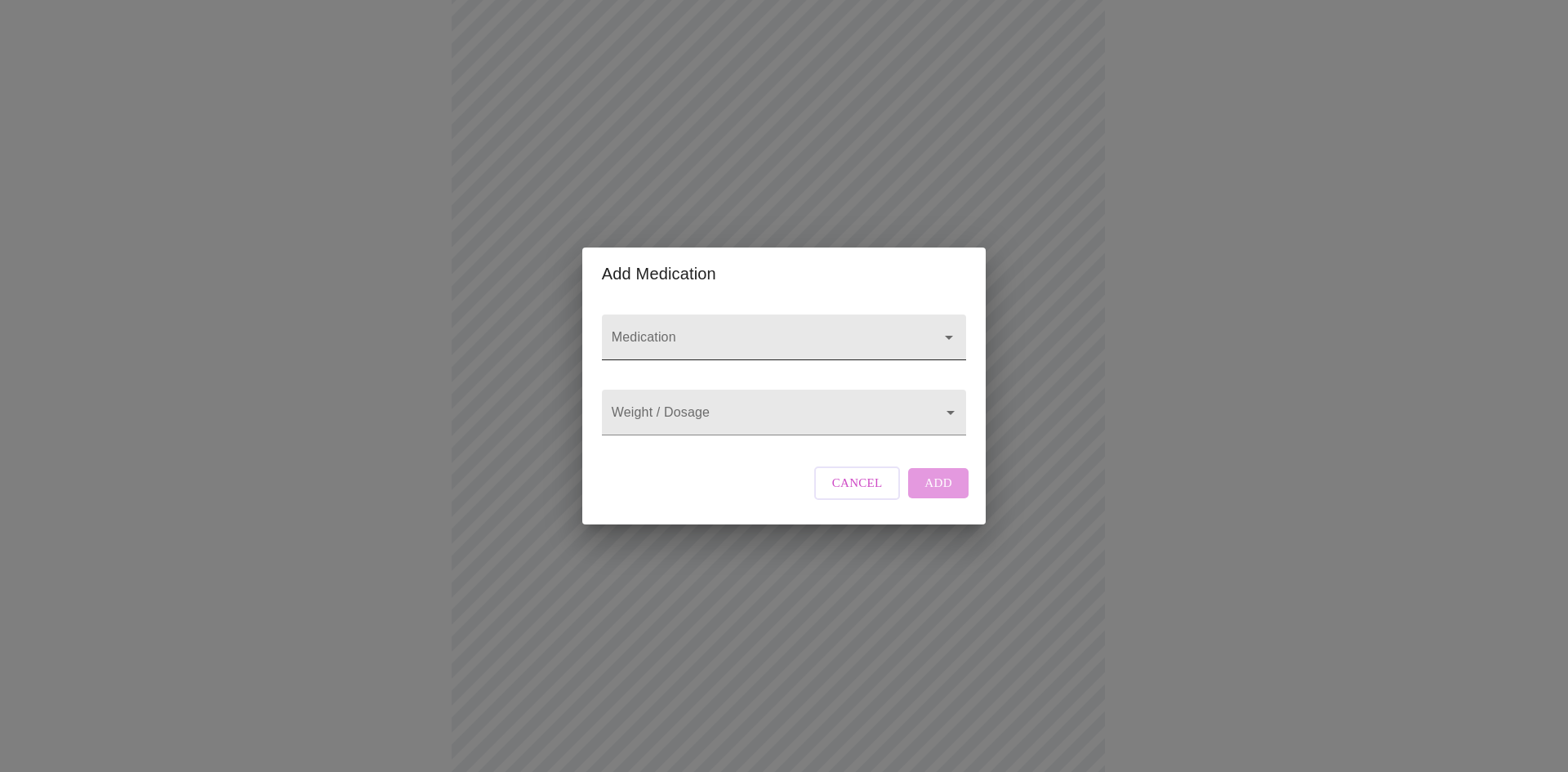
click at [774, 315] on div at bounding box center [784, 337] width 364 height 45
type input "li"
click at [855, 493] on span "Cancel" at bounding box center [858, 482] width 50 height 21
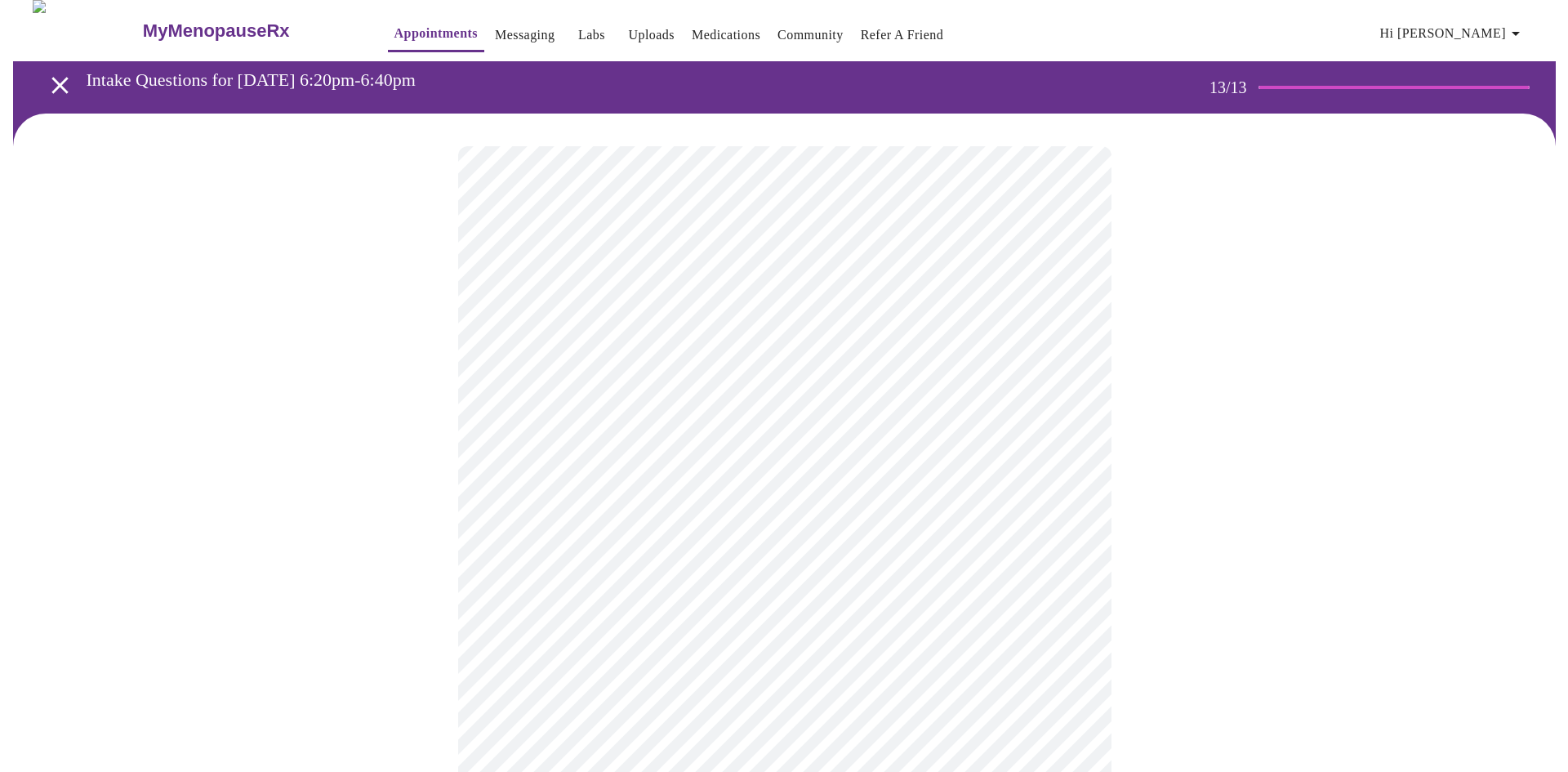
scroll to position [0, 0]
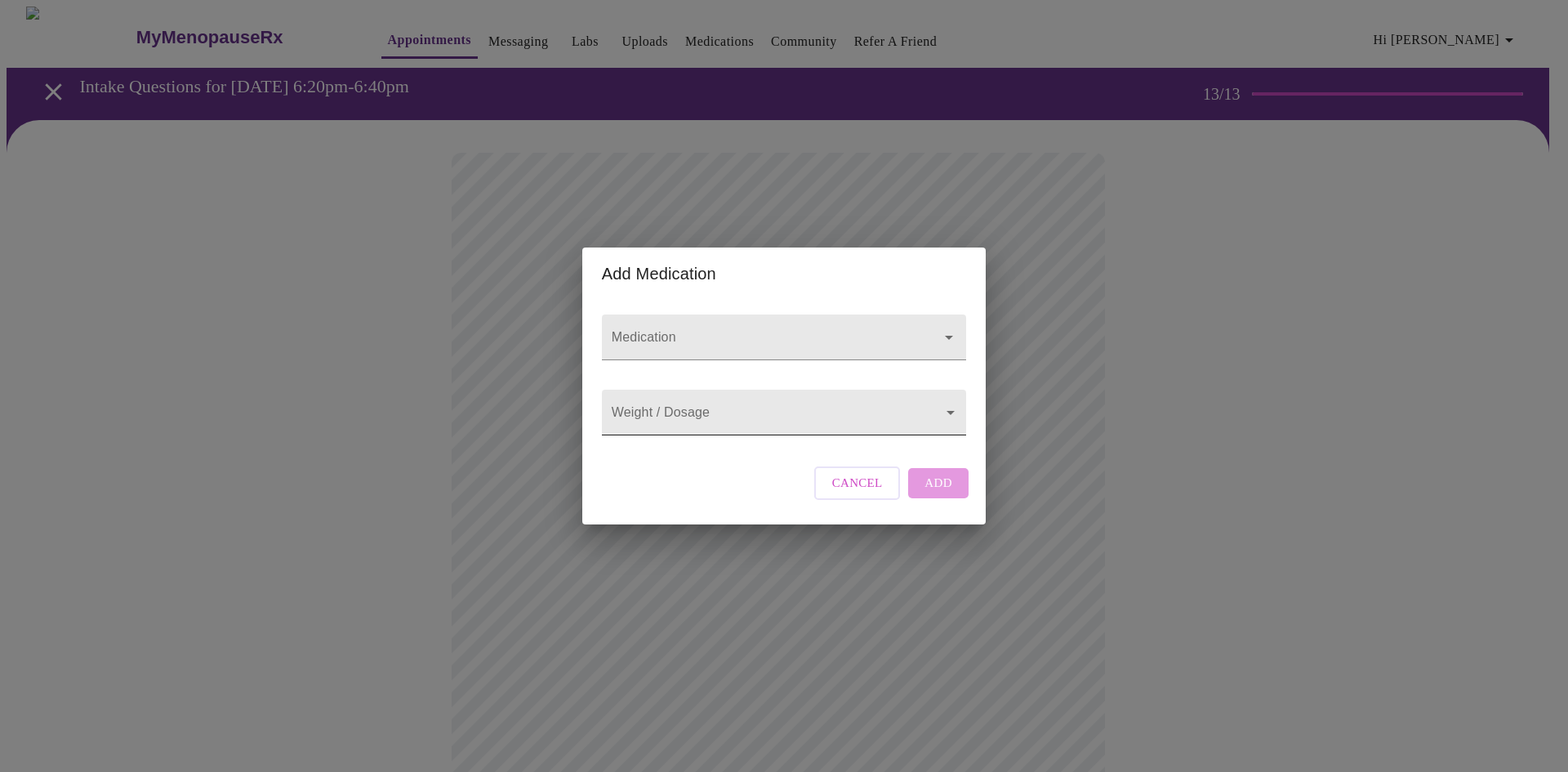
click at [929, 413] on body "MyMenopauseRx Appointments Messaging Labs Uploads Medications Community Refer a…" at bounding box center [784, 621] width 1555 height 1228
click at [929, 413] on div at bounding box center [784, 386] width 1568 height 772
click at [880, 493] on span "Cancel" at bounding box center [858, 482] width 50 height 21
